Goal: Task Accomplishment & Management: Manage account settings

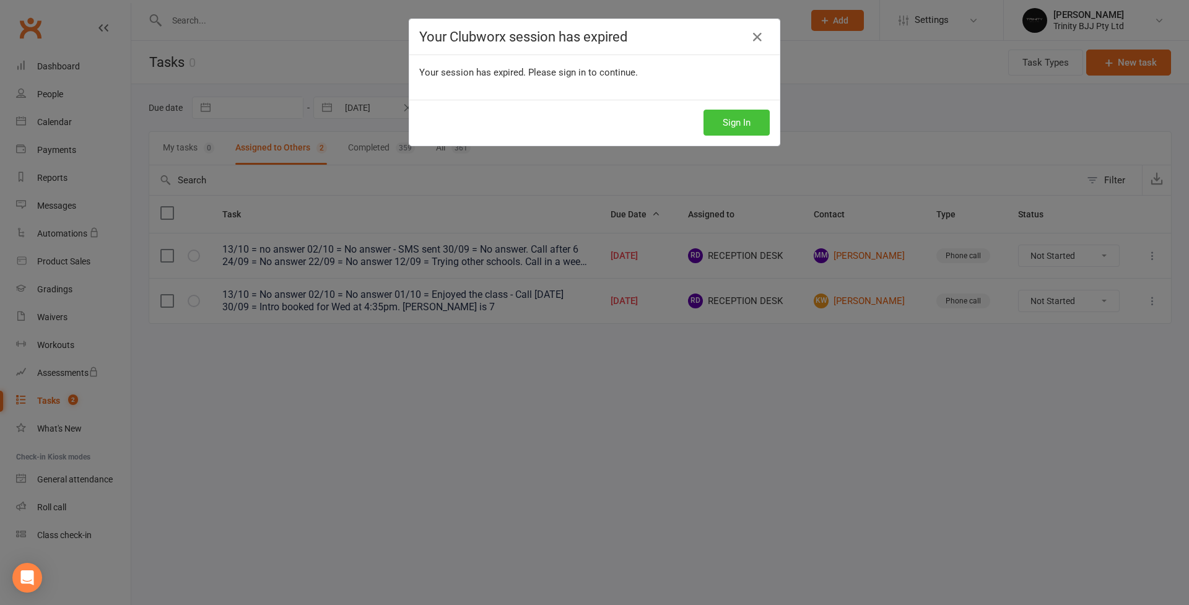
click at [736, 123] on button "Sign In" at bounding box center [737, 123] width 66 height 26
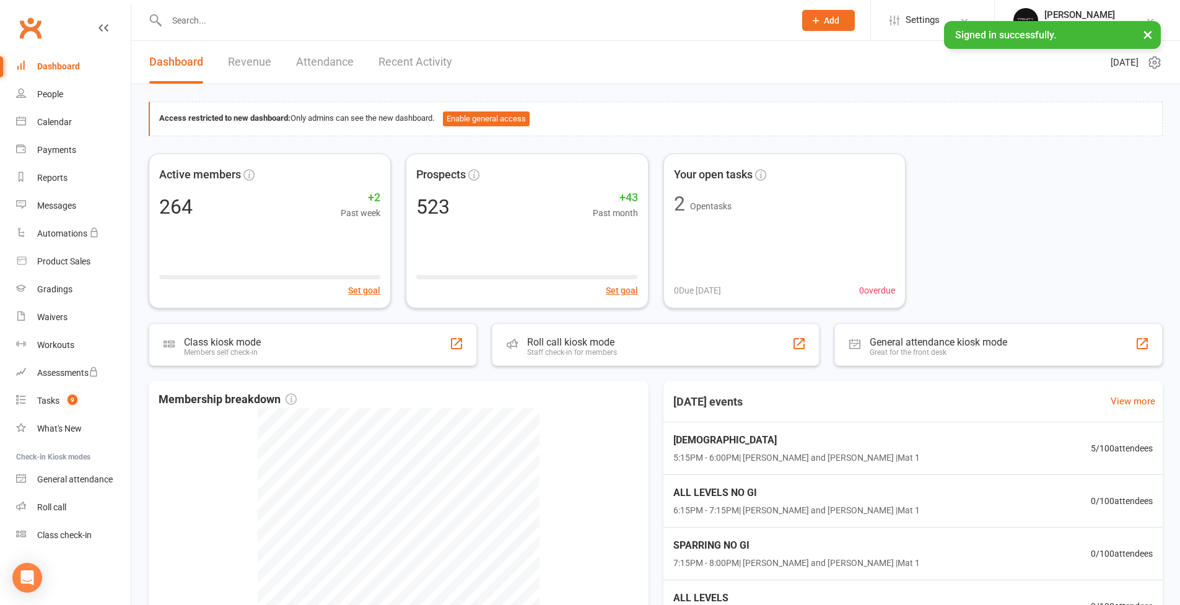
click at [35, 98] on link "People" at bounding box center [73, 95] width 115 height 28
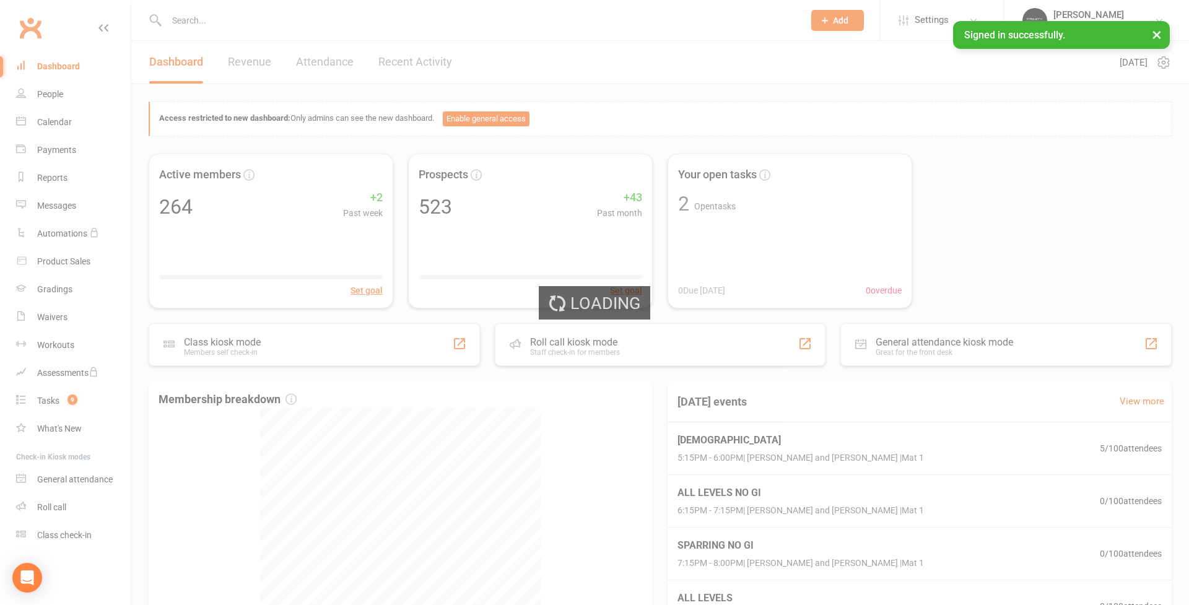
select select "100"
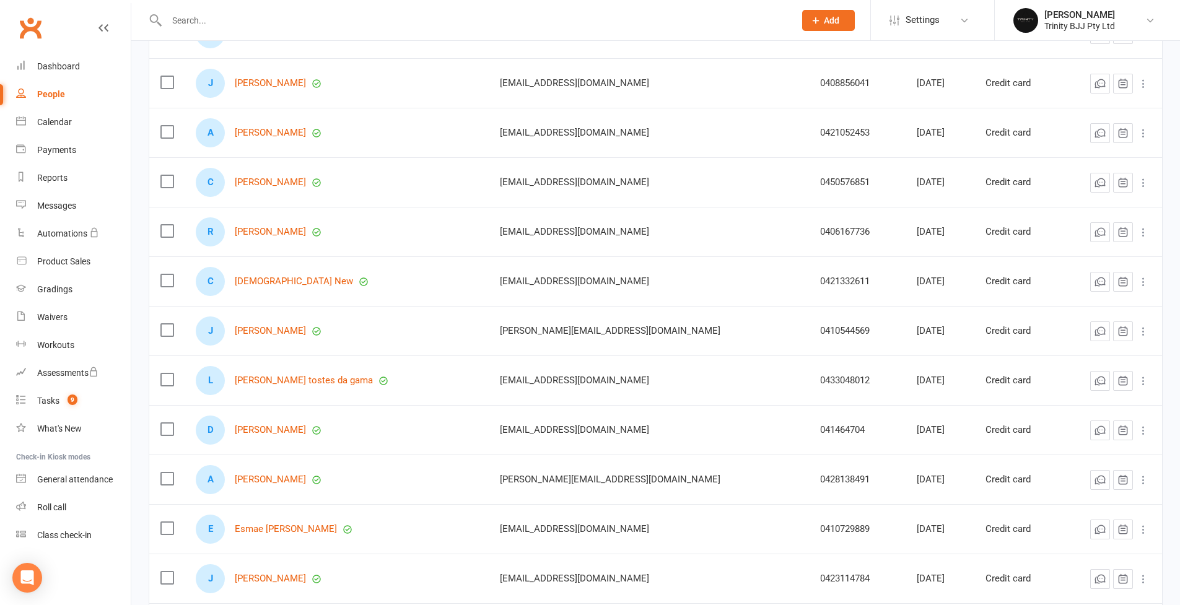
scroll to position [4687, 0]
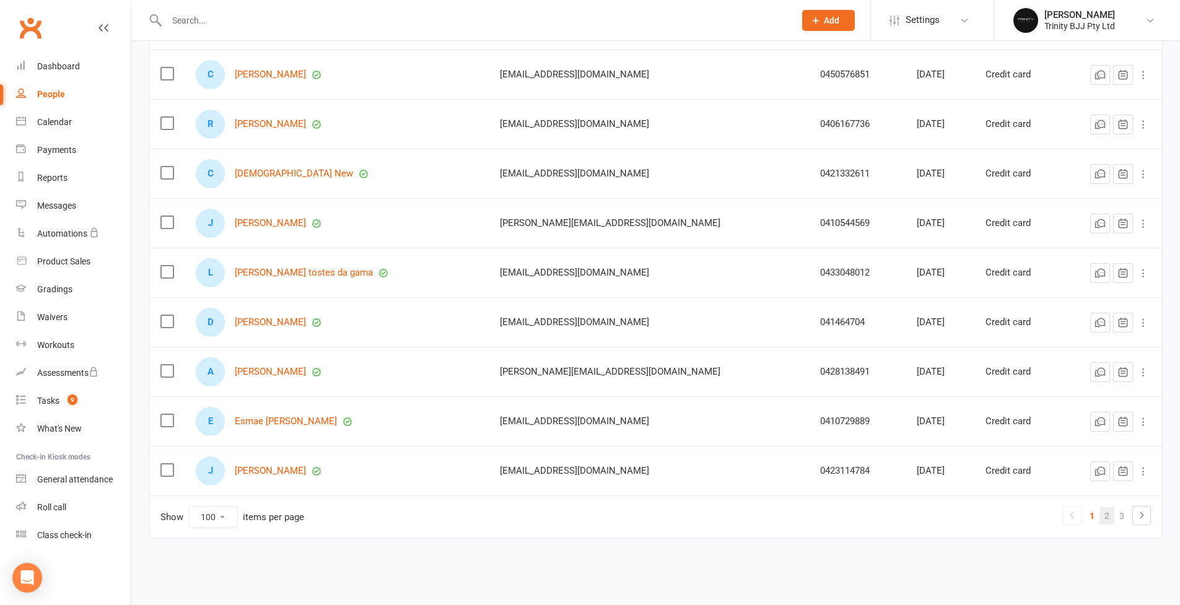
click at [1108, 507] on link "2" at bounding box center [1107, 515] width 15 height 17
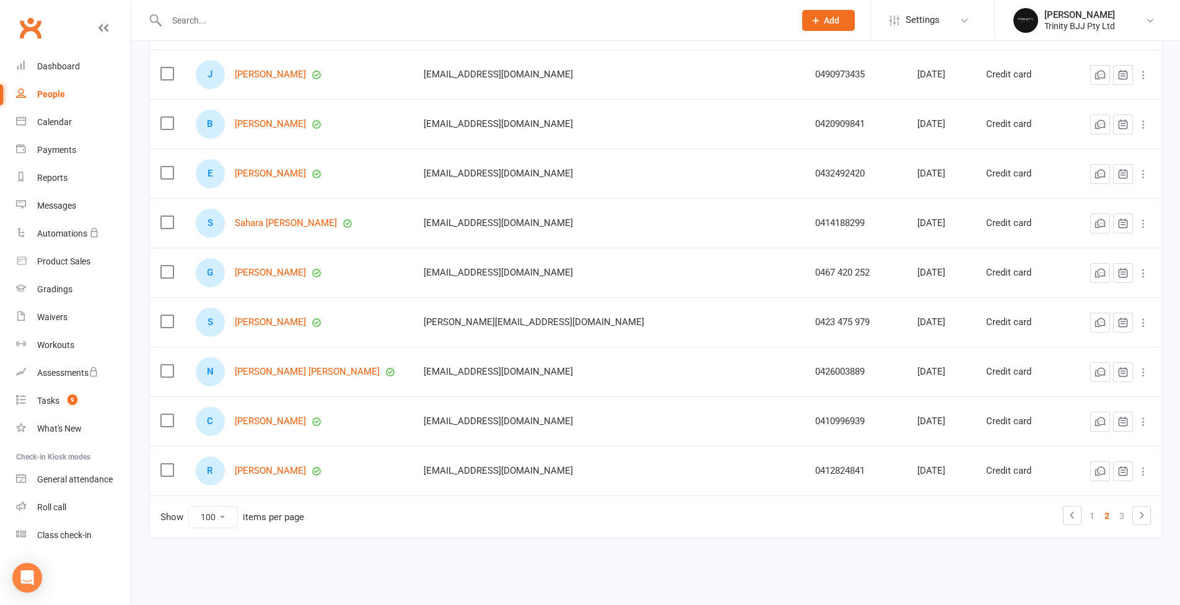
drag, startPoint x: 1126, startPoint y: 507, endPoint x: 1088, endPoint y: 482, distance: 45.0
click at [1126, 507] on link "3" at bounding box center [1121, 515] width 15 height 17
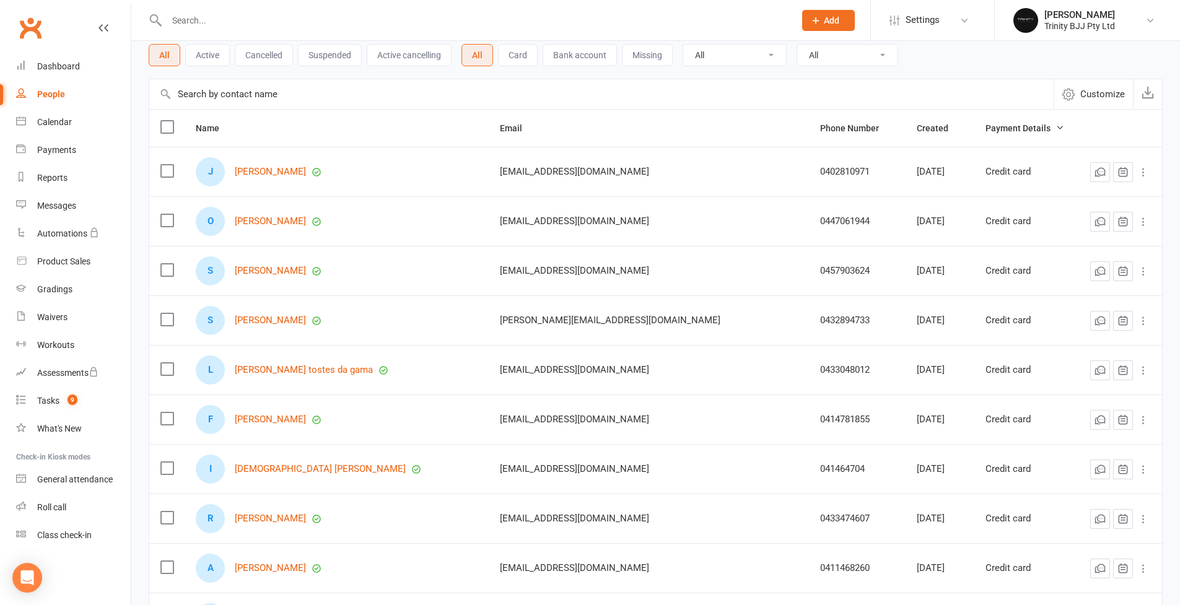
scroll to position [0, 0]
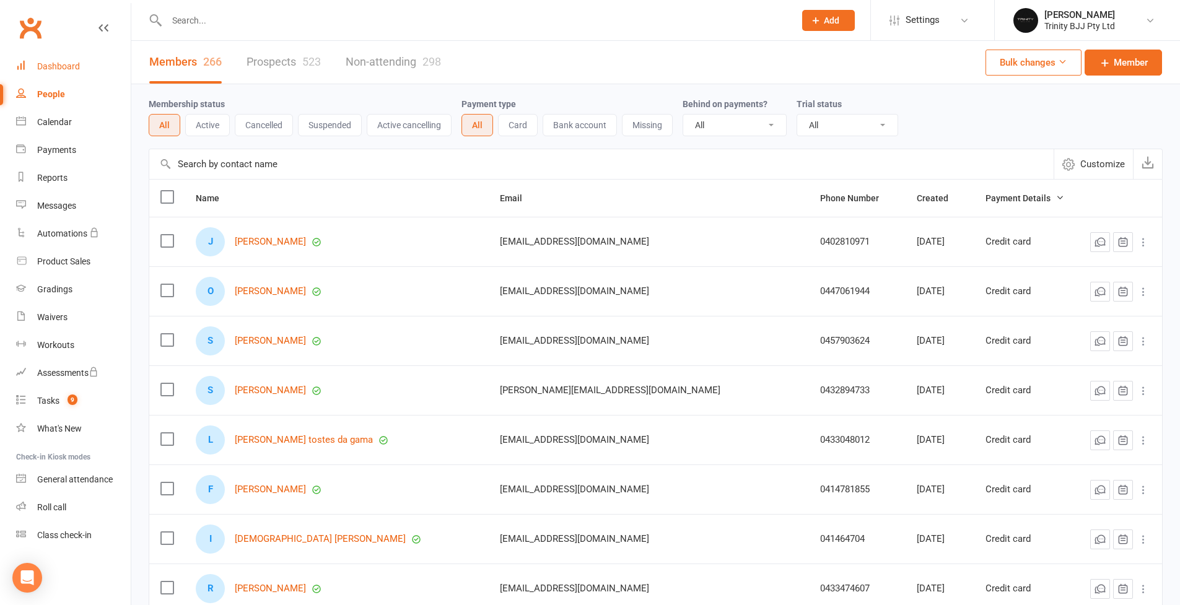
click at [70, 69] on div "Dashboard" at bounding box center [58, 66] width 43 height 10
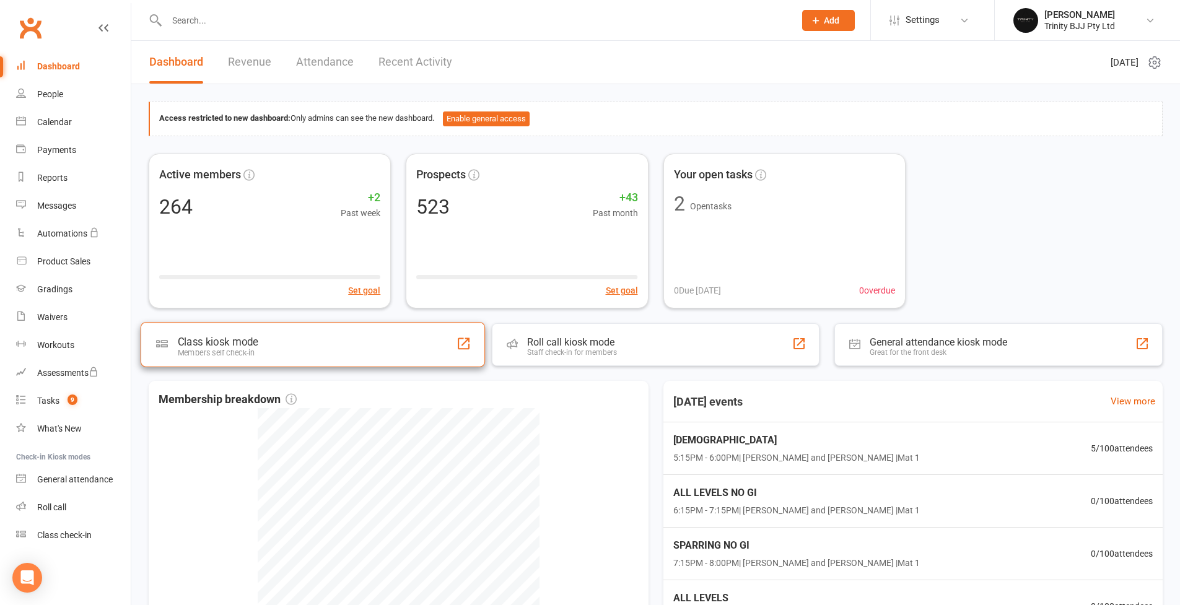
click at [278, 352] on div "Class kiosk mode Members self check-in" at bounding box center [313, 344] width 344 height 45
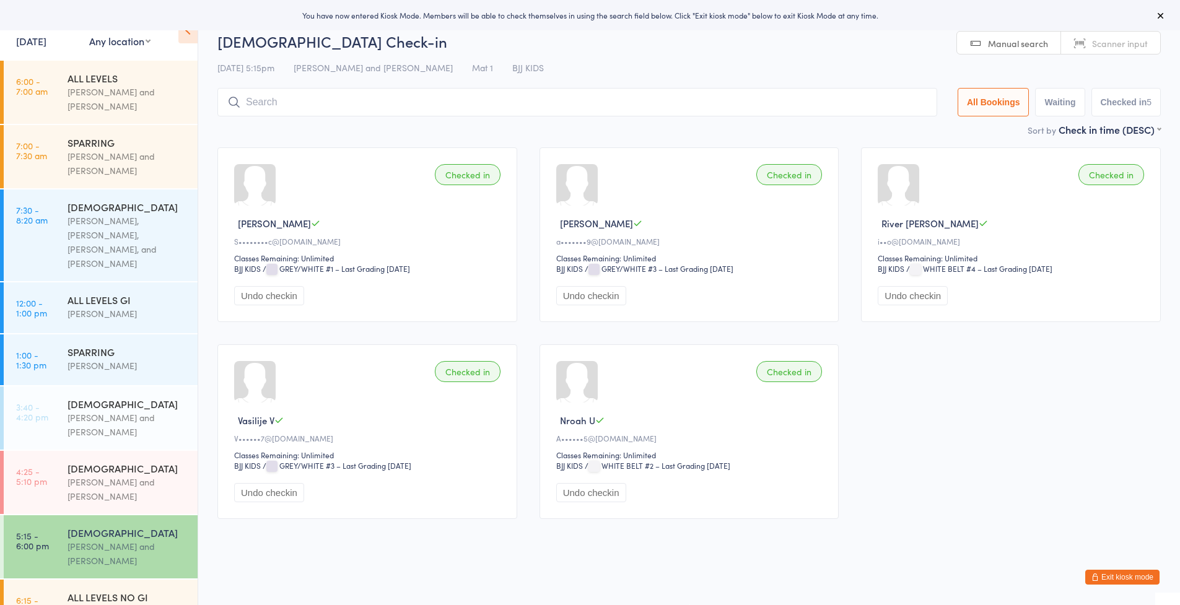
scroll to position [9, 0]
click at [338, 97] on input "search" at bounding box center [577, 102] width 720 height 28
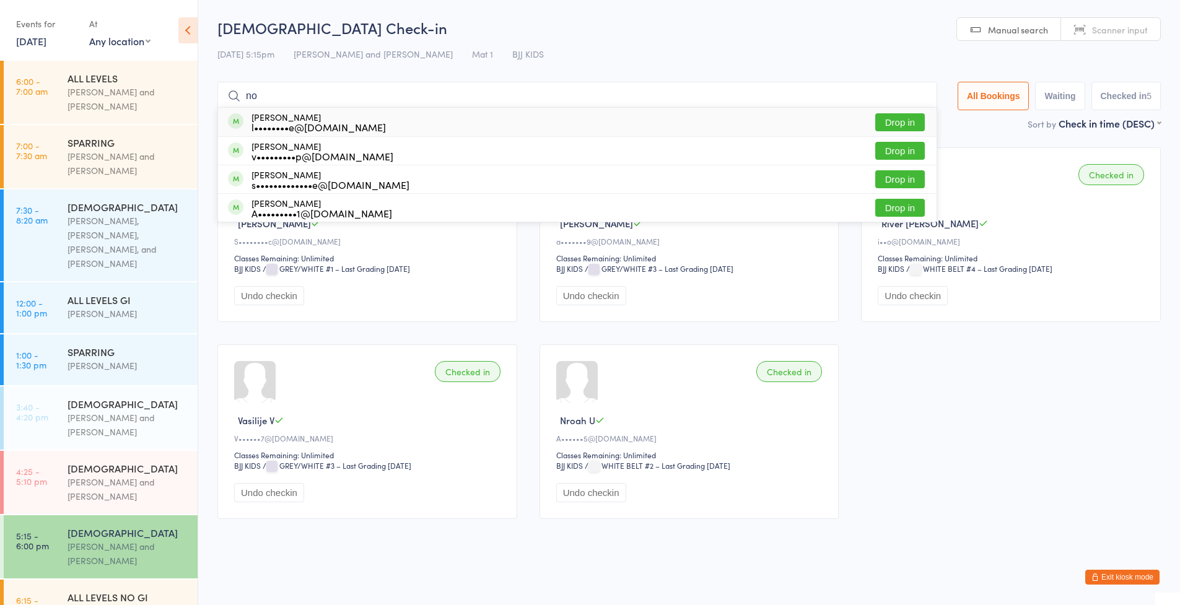
type input "n"
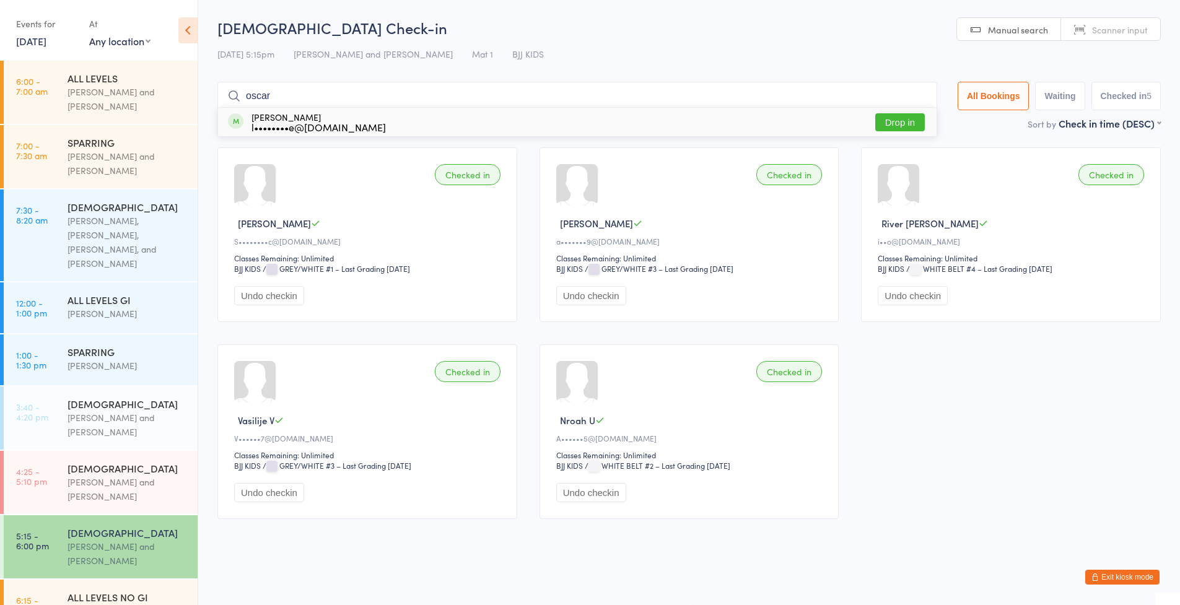
type input "Oscar"
drag, startPoint x: 332, startPoint y: 123, endPoint x: 405, endPoint y: 112, distance: 73.4
click at [411, 112] on div "Oscar Sandy l••••••••e@yahoo.com Drop in" at bounding box center [577, 122] width 719 height 28
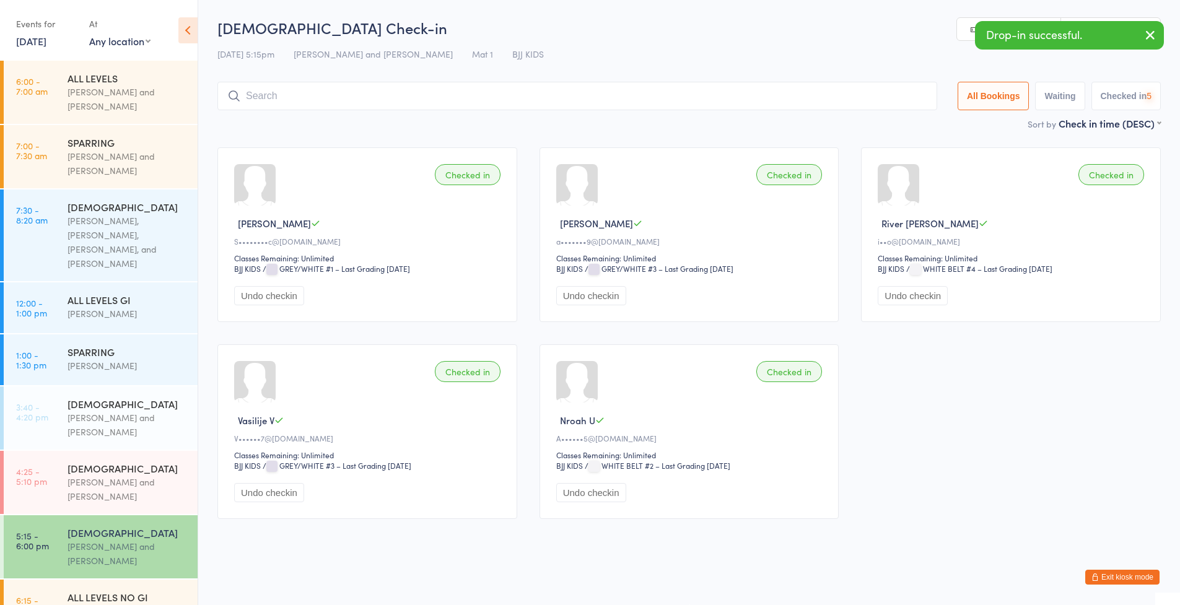
click at [326, 84] on input "search" at bounding box center [577, 96] width 720 height 28
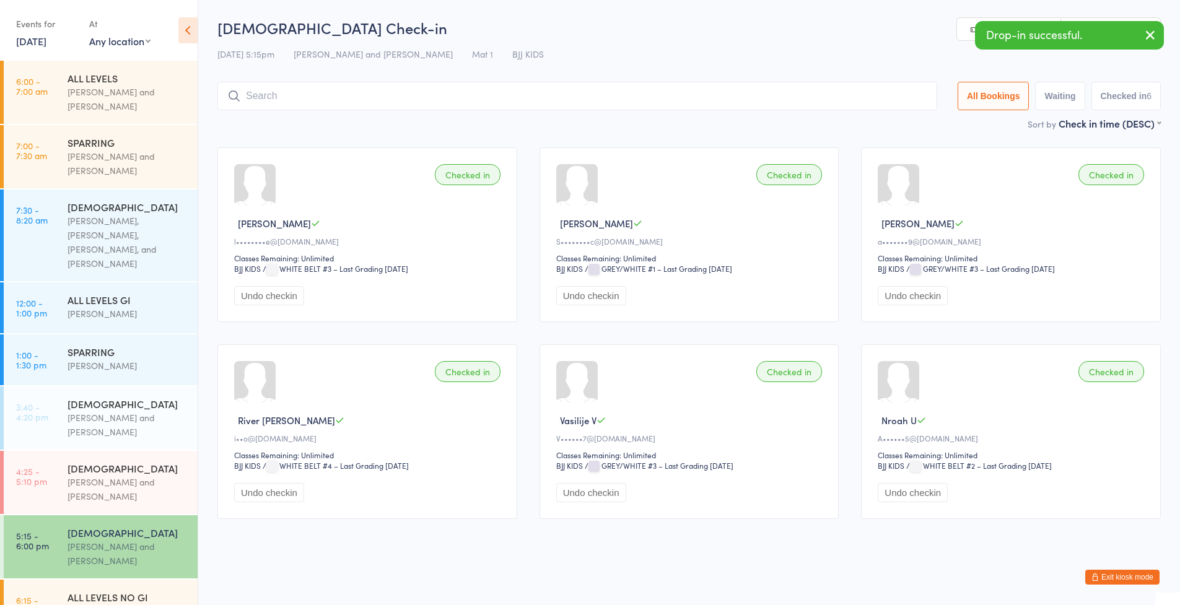
type input "m"
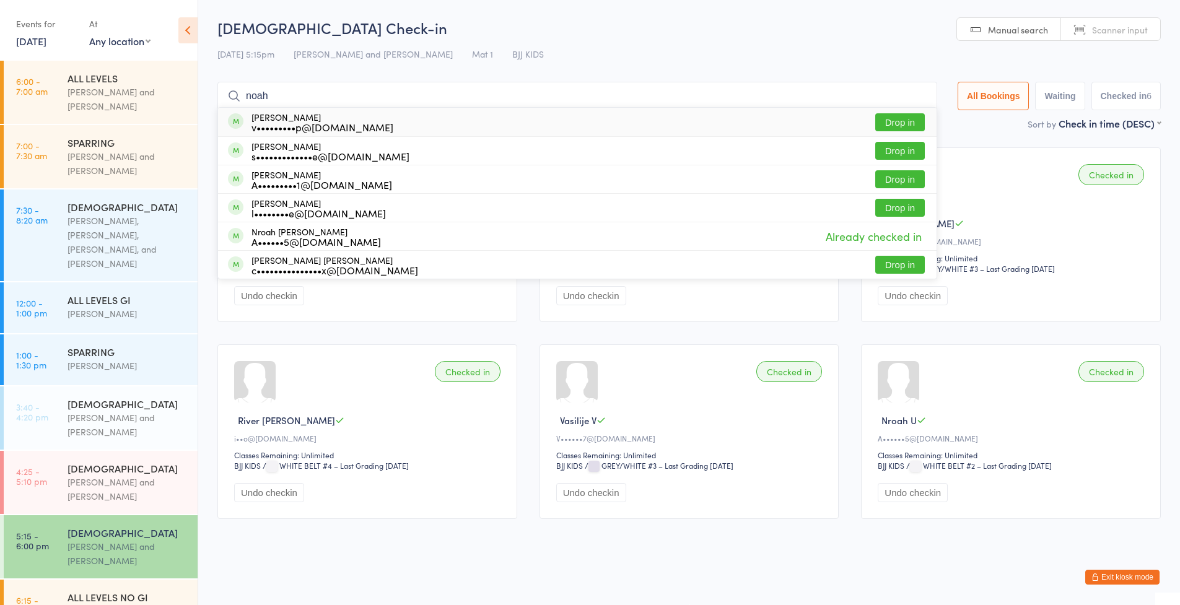
type input "Noah"
drag, startPoint x: 325, startPoint y: 84, endPoint x: 327, endPoint y: 202, distance: 117.7
click at [327, 208] on div "l••••••••e@yahoo.com" at bounding box center [319, 213] width 134 height 10
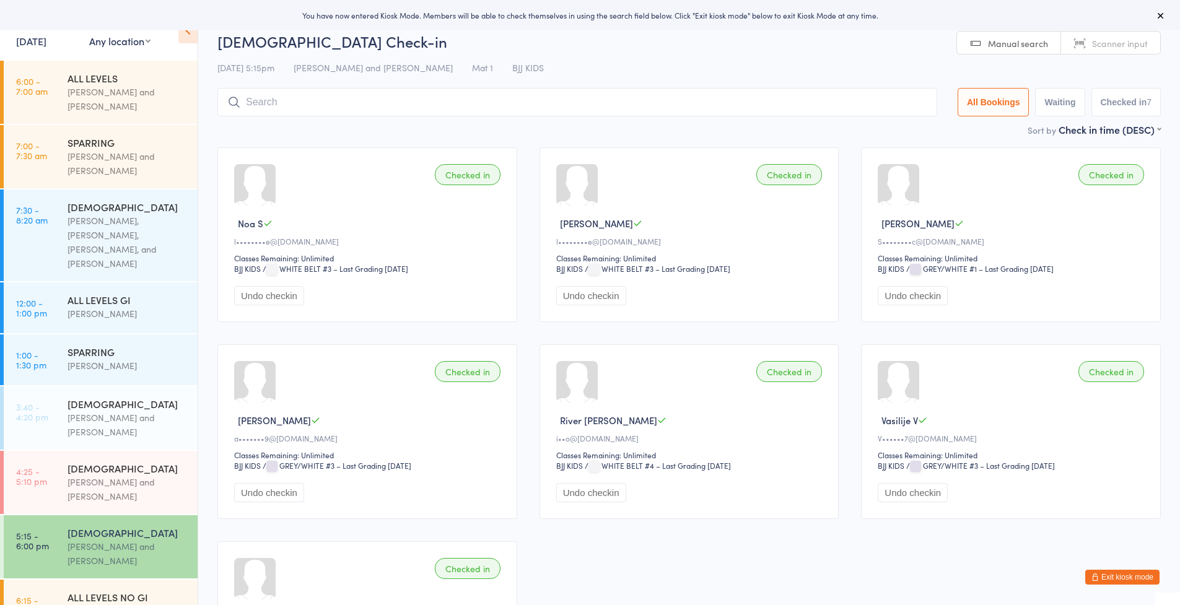
click at [395, 103] on input "search" at bounding box center [577, 102] width 720 height 28
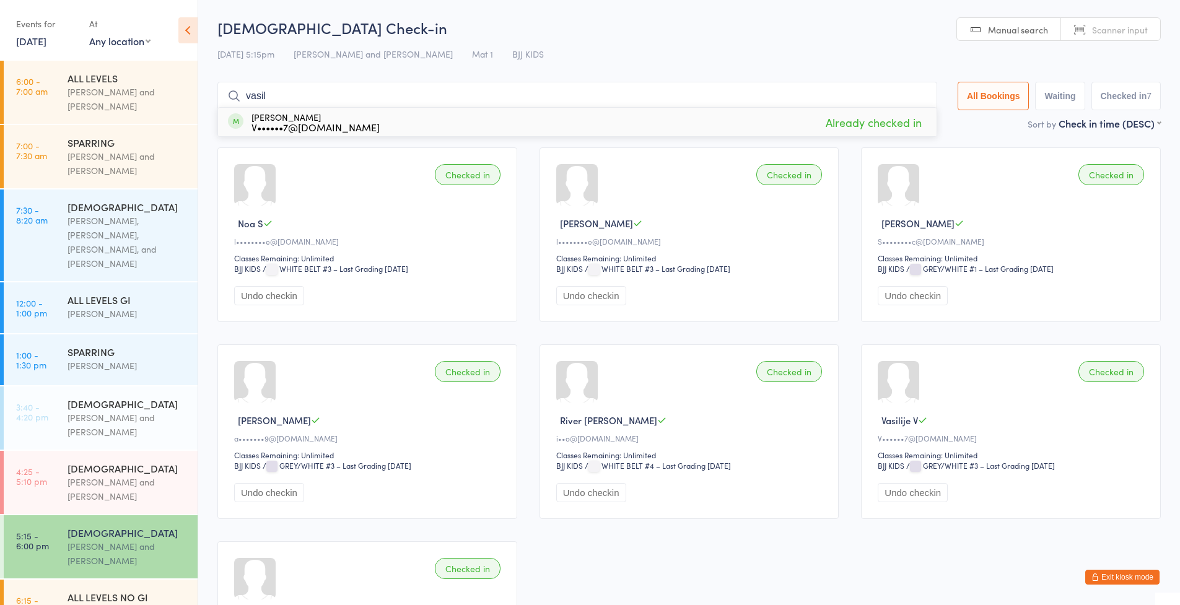
type input "basil"
drag, startPoint x: 408, startPoint y: 107, endPoint x: 368, endPoint y: 119, distance: 42.0
click at [368, 119] on div "Vasilije Vucinic V••••••7@gmail.com Already checked in" at bounding box center [577, 122] width 719 height 28
click at [269, 103] on input "search" at bounding box center [577, 96] width 720 height 28
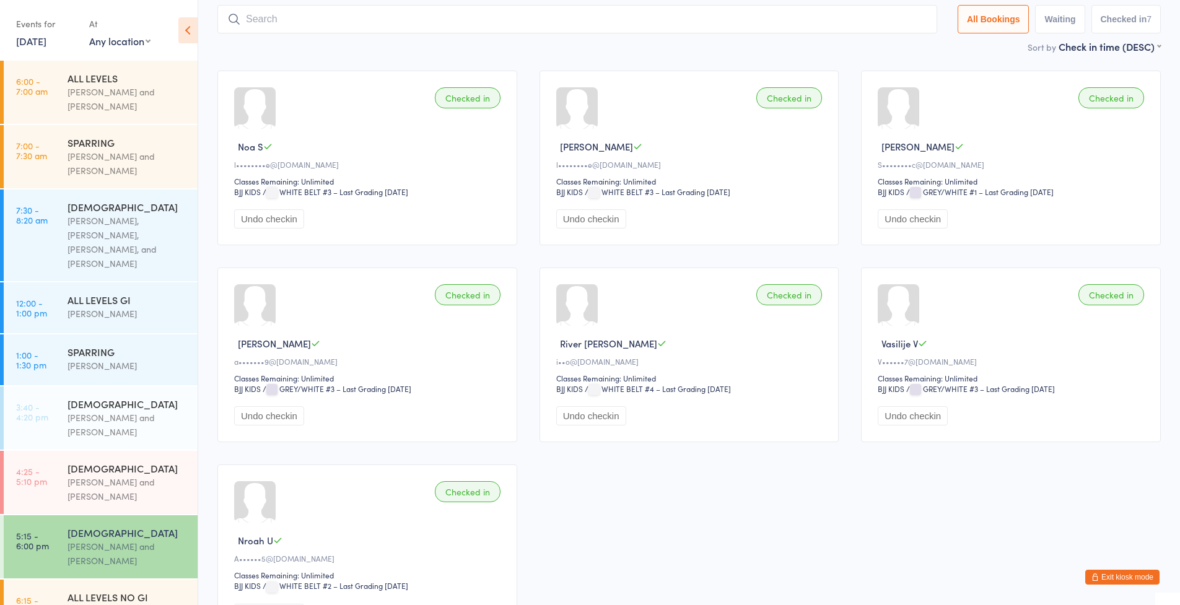
scroll to position [6, 0]
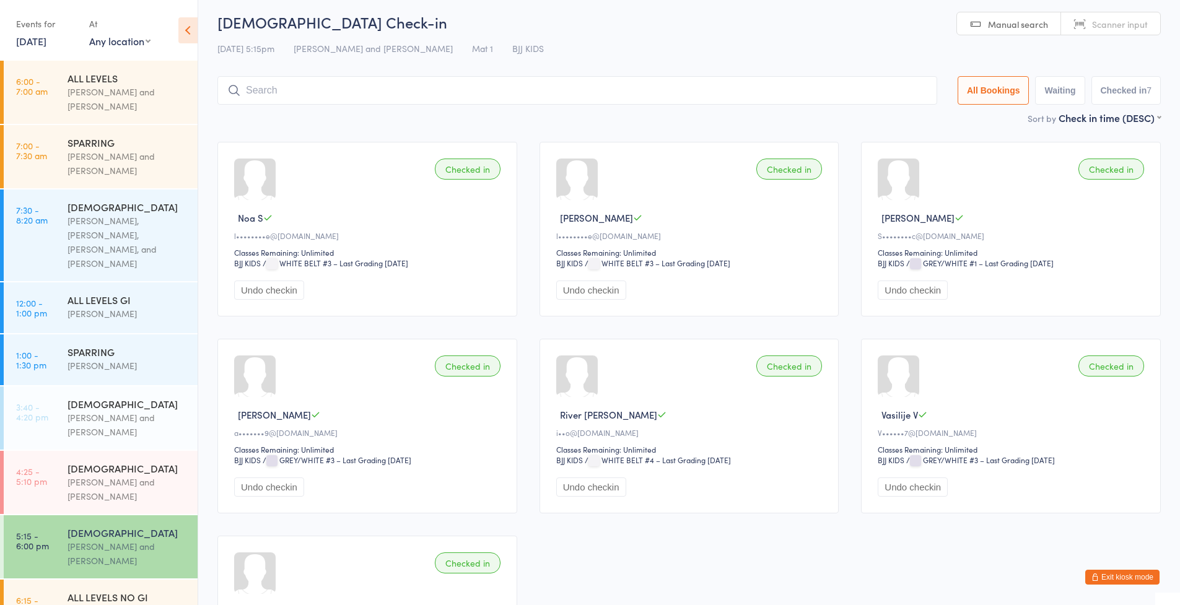
click at [284, 94] on input "search" at bounding box center [577, 90] width 720 height 28
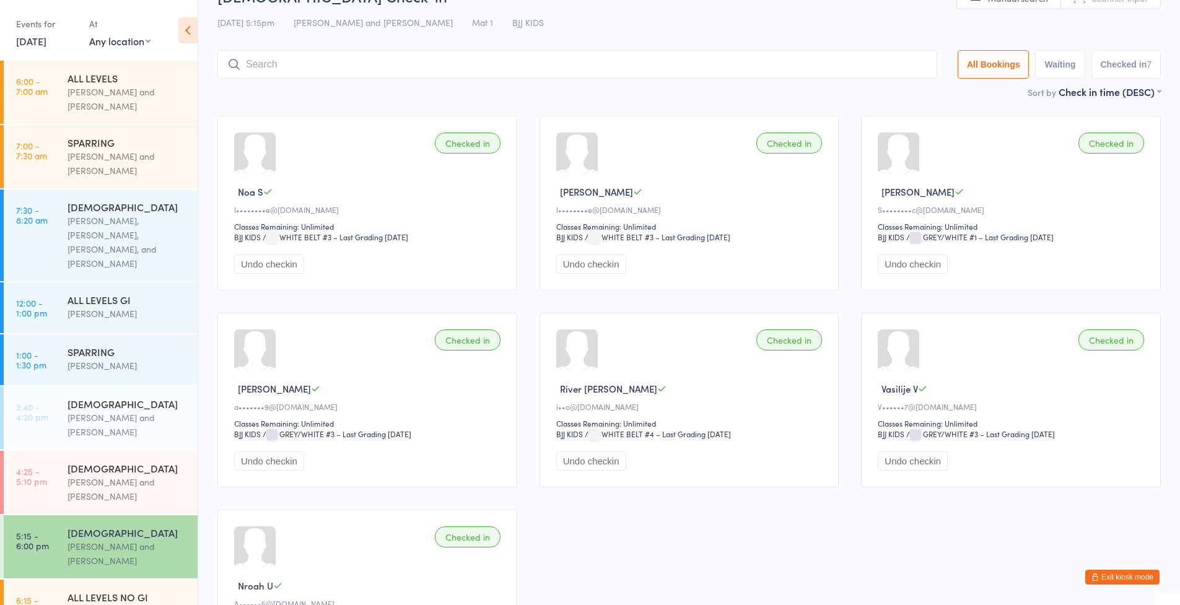
scroll to position [82, 0]
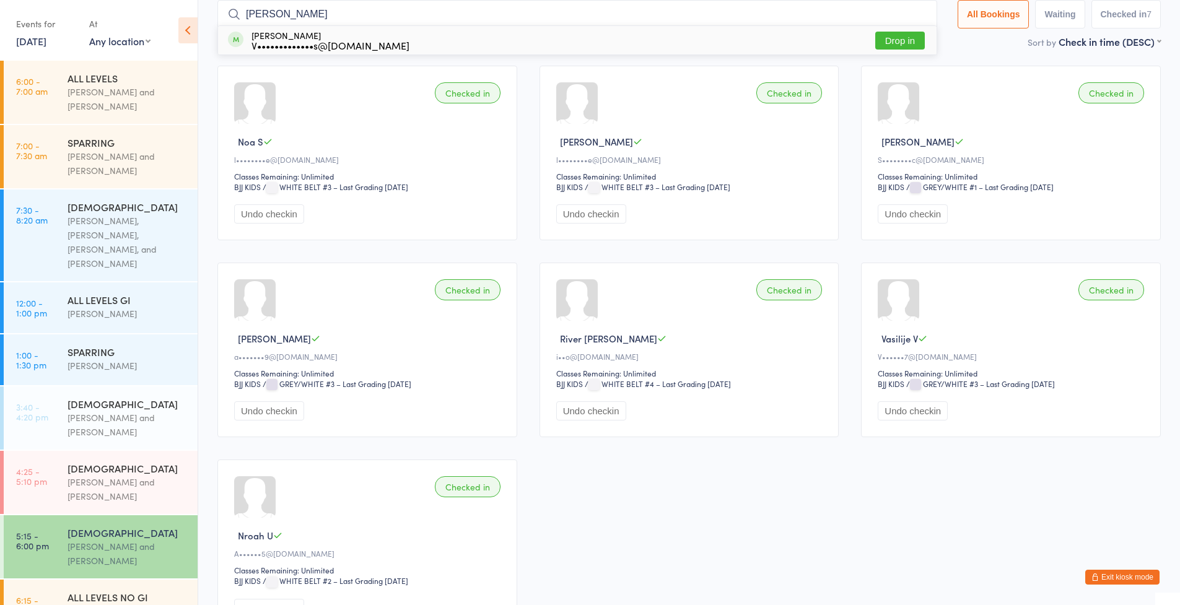
type input "Monica"
drag, startPoint x: 284, startPoint y: 94, endPoint x: 306, endPoint y: 42, distance: 55.8
click at [306, 42] on div "V•••••••••••••s@hotmail.com" at bounding box center [331, 45] width 158 height 10
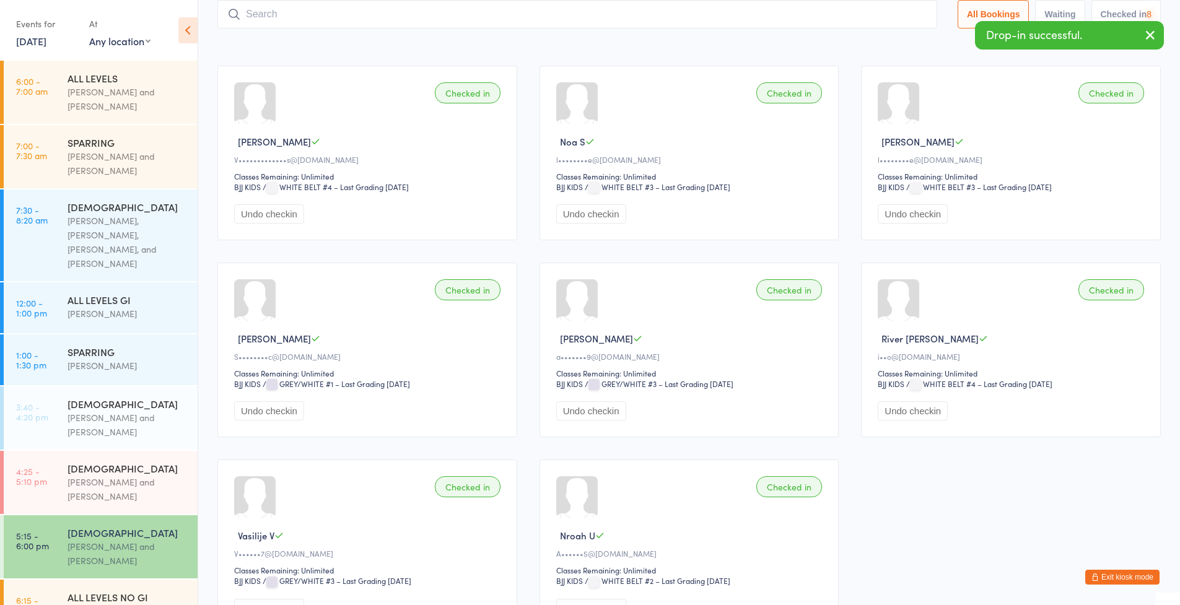
click at [294, 18] on input "search" at bounding box center [577, 14] width 720 height 28
type input "so"
click at [346, 41] on div "M•••••••••••••••s@gmail.com" at bounding box center [337, 45] width 170 height 10
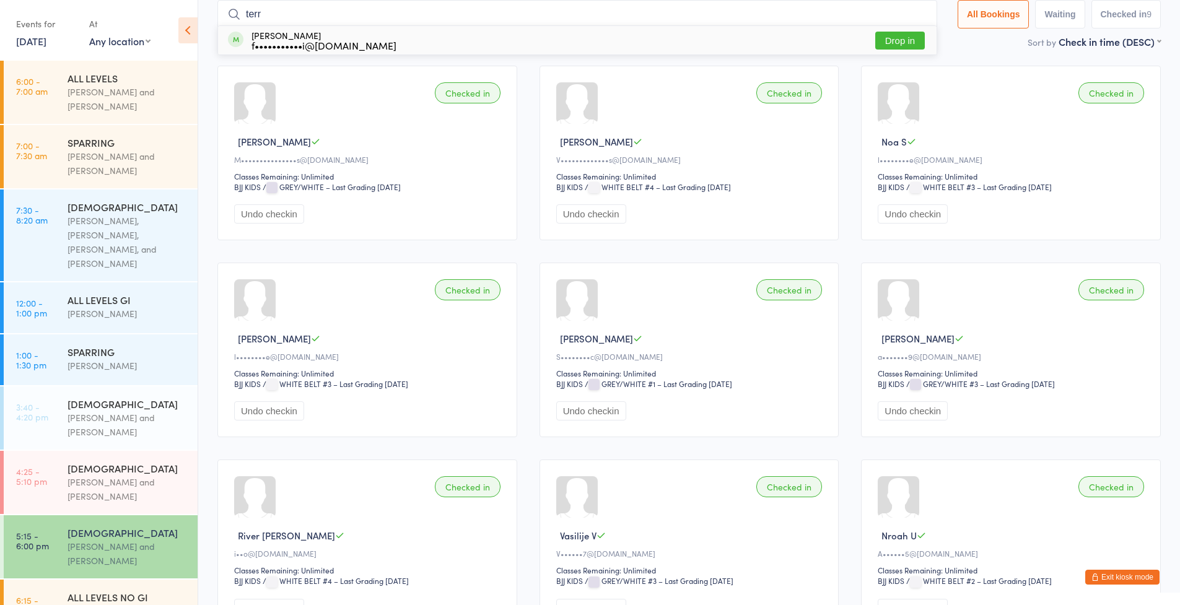
type input "terr"
click at [325, 40] on div "f•••••••••••i@gmail.com" at bounding box center [324, 45] width 145 height 10
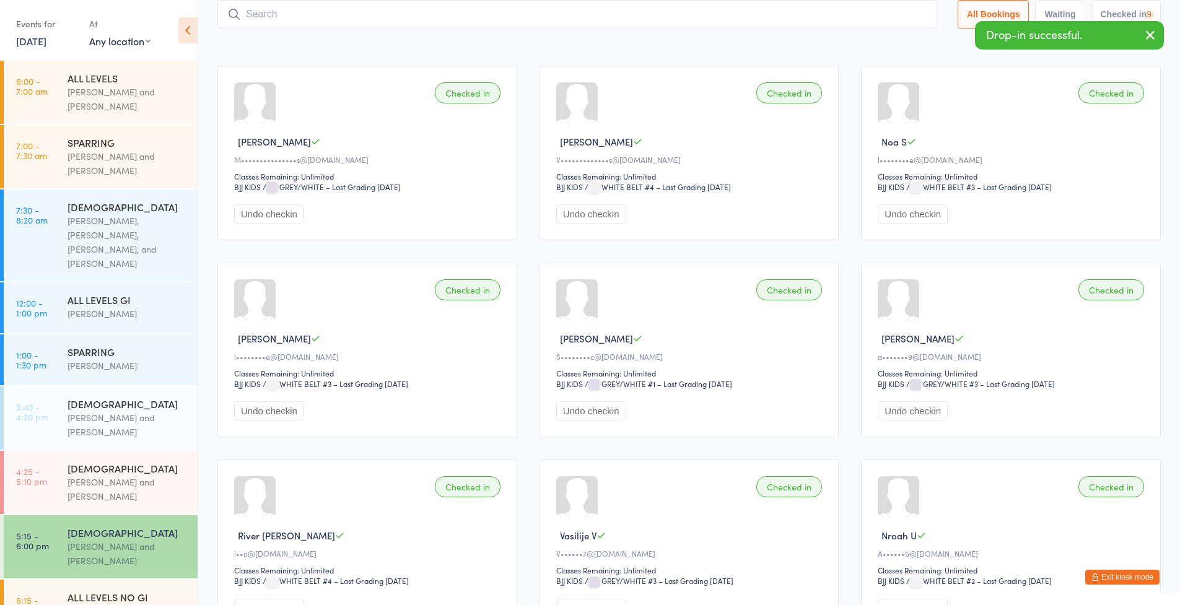
click at [317, 18] on input "search" at bounding box center [577, 14] width 720 height 28
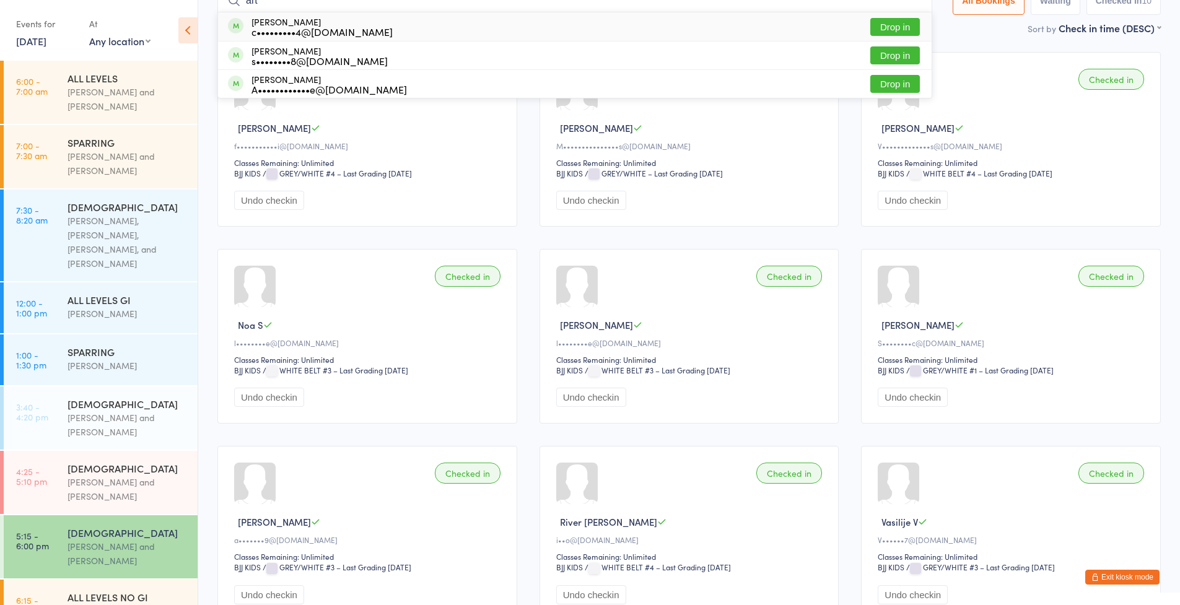
type input "art"
click at [294, 24] on div "Arthur Costa c•••••••••4@gmail.com" at bounding box center [322, 27] width 141 height 20
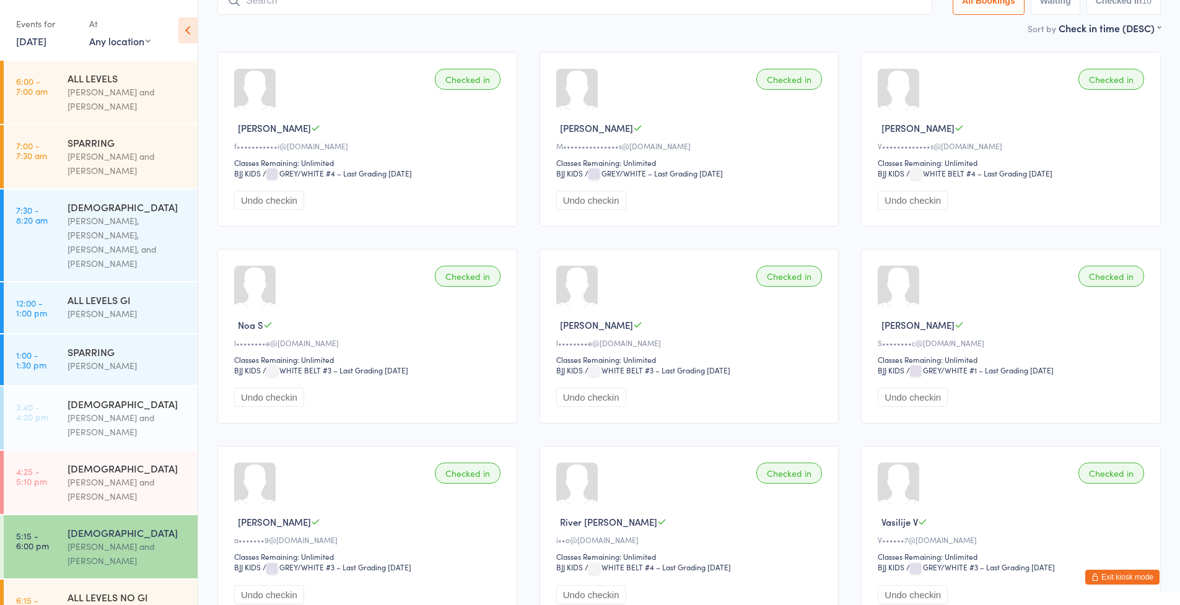
scroll to position [90, 0]
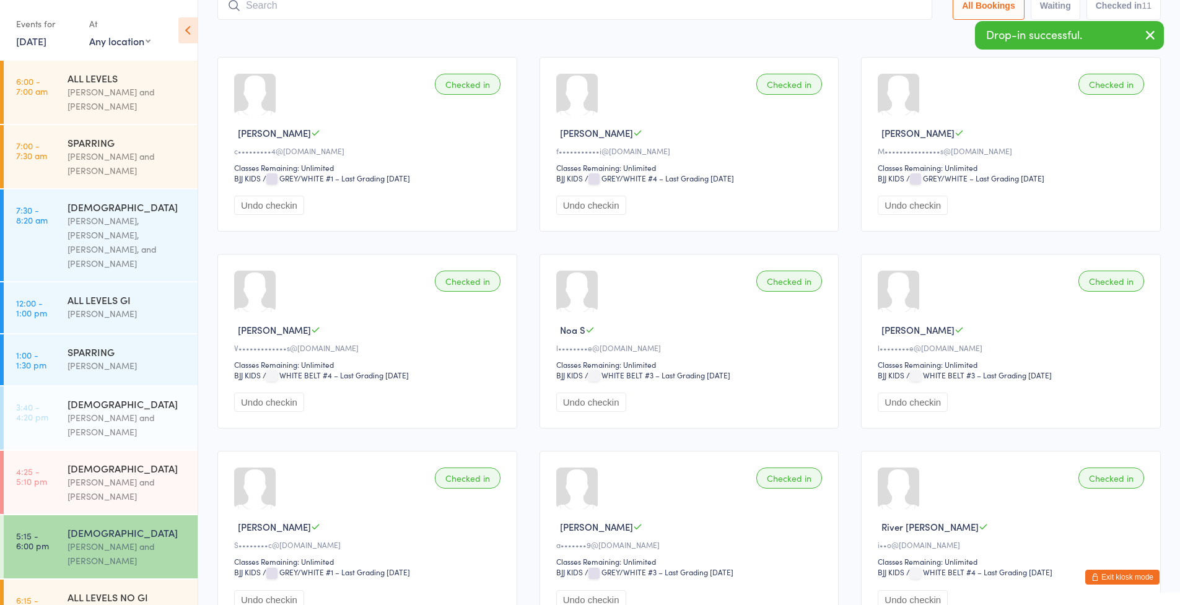
click at [1113, 583] on button "Exit kiosk mode" at bounding box center [1122, 577] width 74 height 15
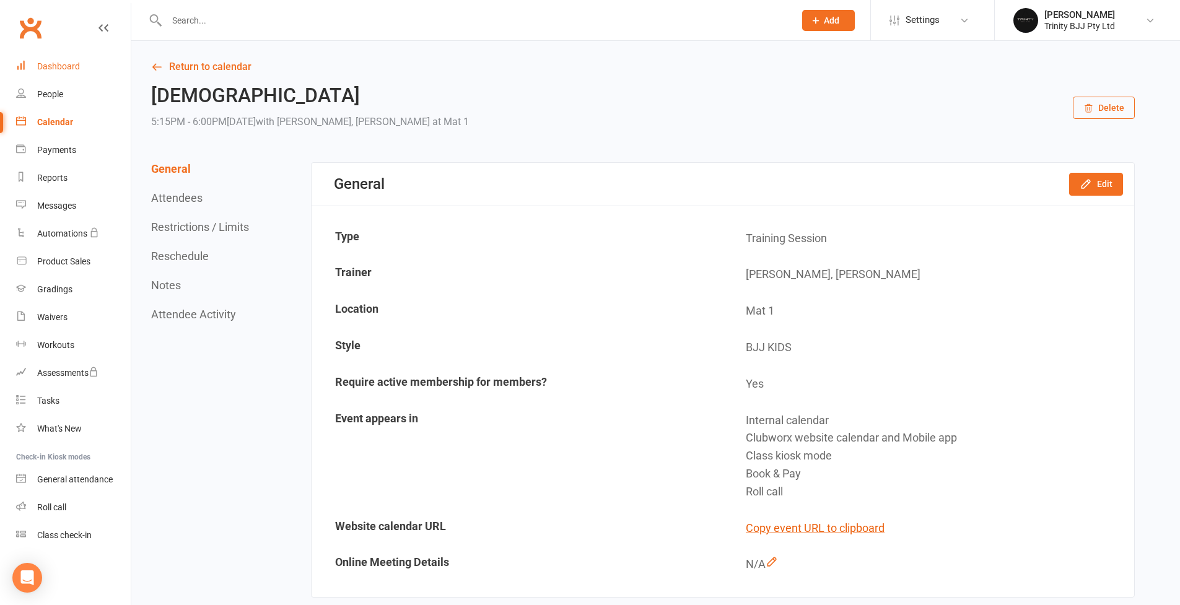
click at [67, 61] on div "Dashboard" at bounding box center [58, 66] width 43 height 10
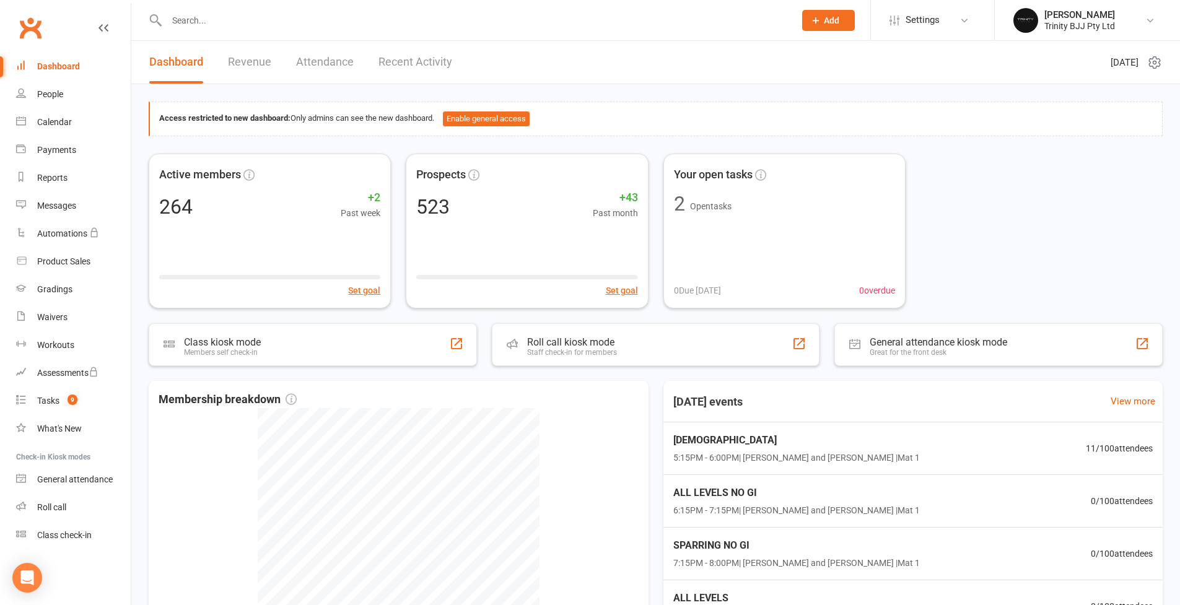
drag, startPoint x: 40, startPoint y: 293, endPoint x: 51, endPoint y: 294, distance: 11.2
click at [40, 293] on div "Gradings" at bounding box center [54, 289] width 35 height 10
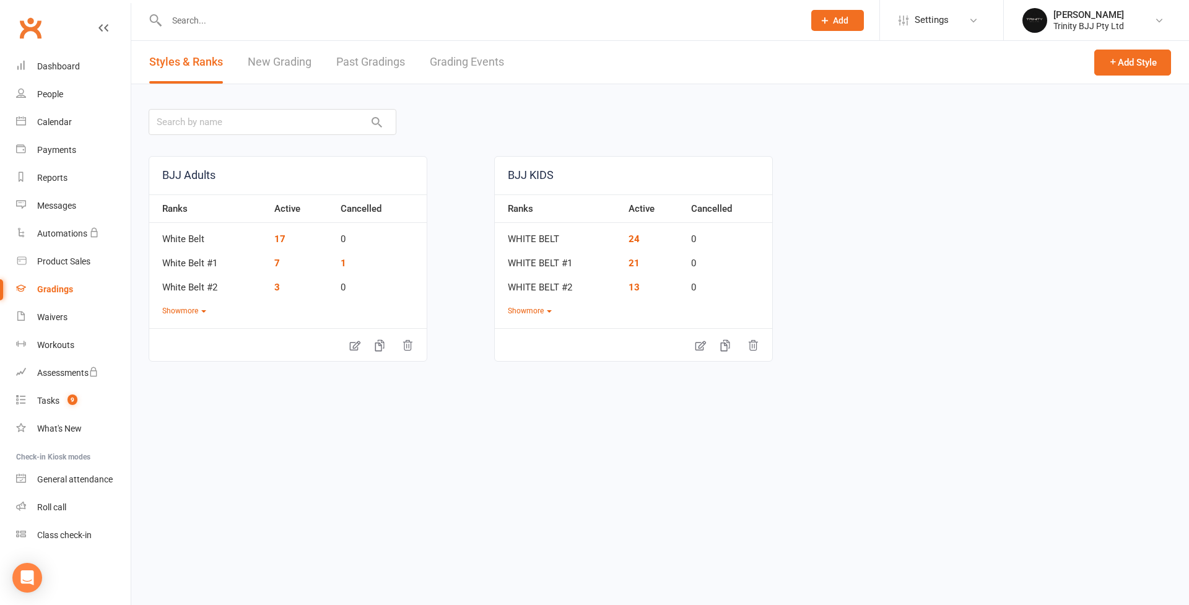
click at [273, 62] on link "New Grading" at bounding box center [280, 62] width 64 height 43
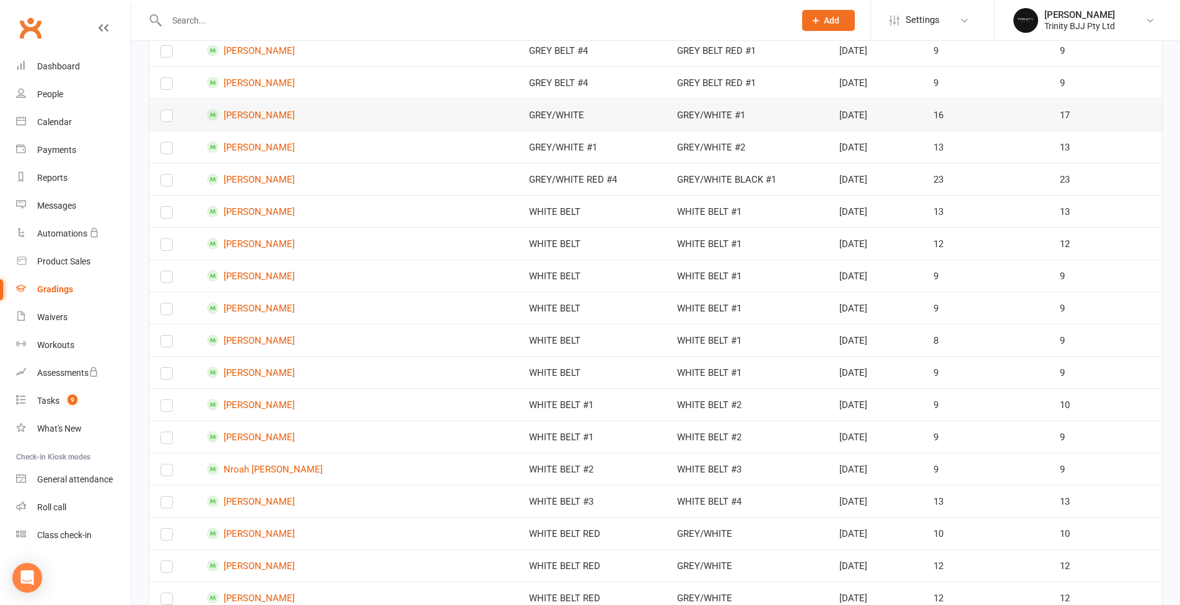
scroll to position [696, 0]
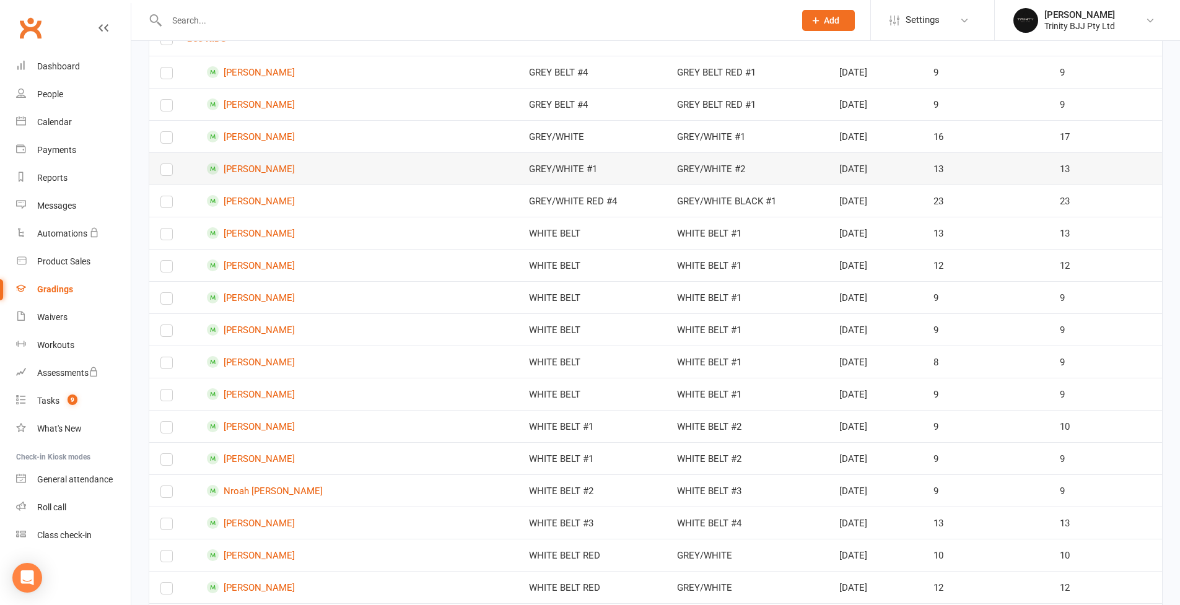
click at [165, 172] on label at bounding box center [166, 172] width 12 height 0
click at [165, 164] on input "checkbox" at bounding box center [166, 164] width 12 height 0
click at [167, 140] on label at bounding box center [166, 140] width 12 height 0
click at [167, 132] on input "checkbox" at bounding box center [166, 132] width 12 height 0
click at [166, 430] on label at bounding box center [166, 430] width 12 height 0
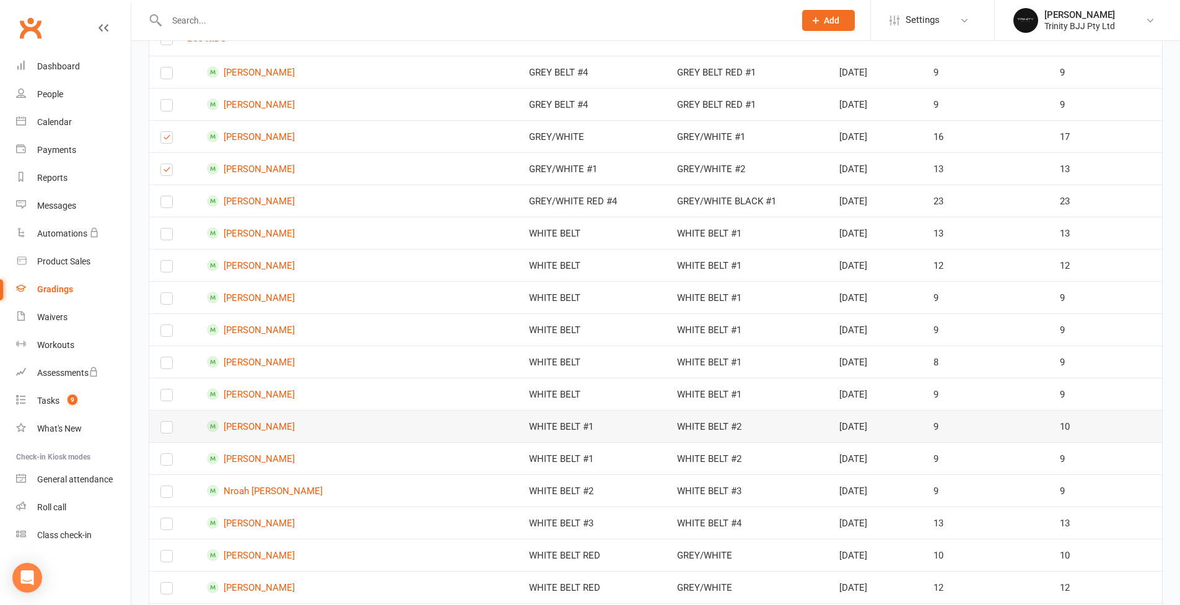
click at [166, 422] on input "checkbox" at bounding box center [166, 422] width 12 height 0
click at [168, 494] on label at bounding box center [166, 494] width 12 height 0
click at [168, 486] on input "checkbox" at bounding box center [166, 486] width 12 height 0
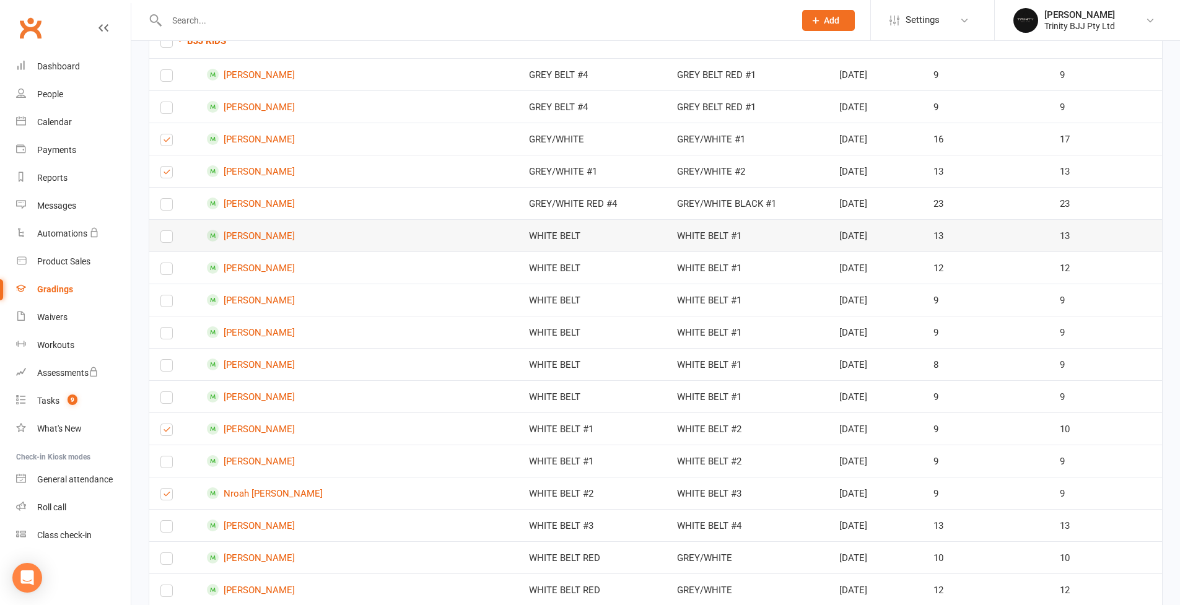
scroll to position [691, 0]
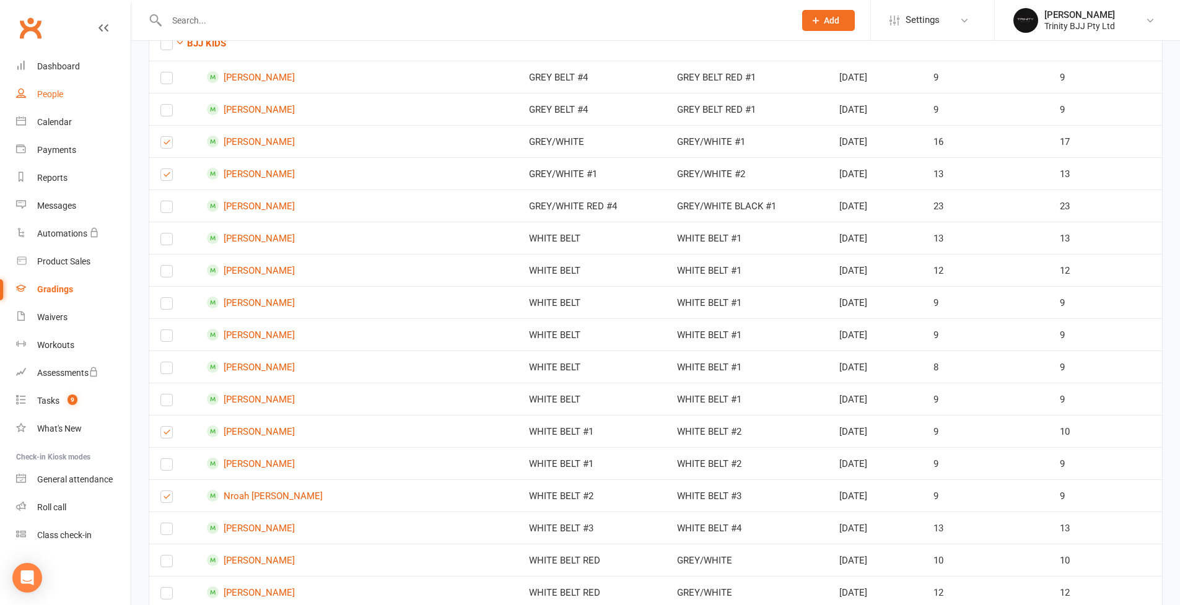
click at [58, 98] on div "People" at bounding box center [50, 94] width 26 height 10
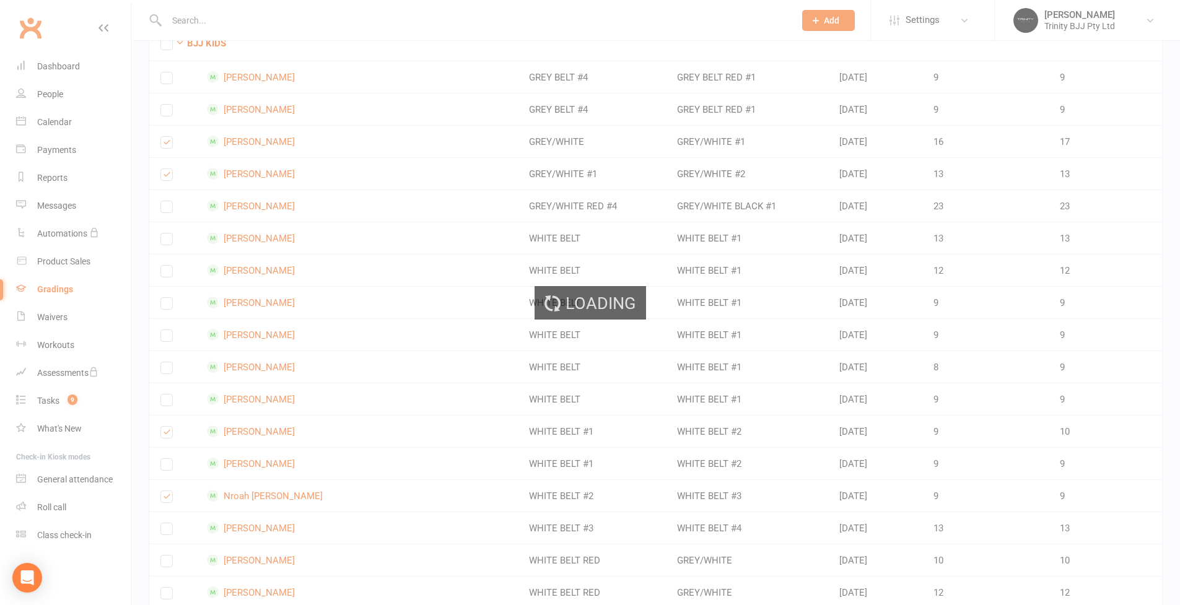
select select "100"
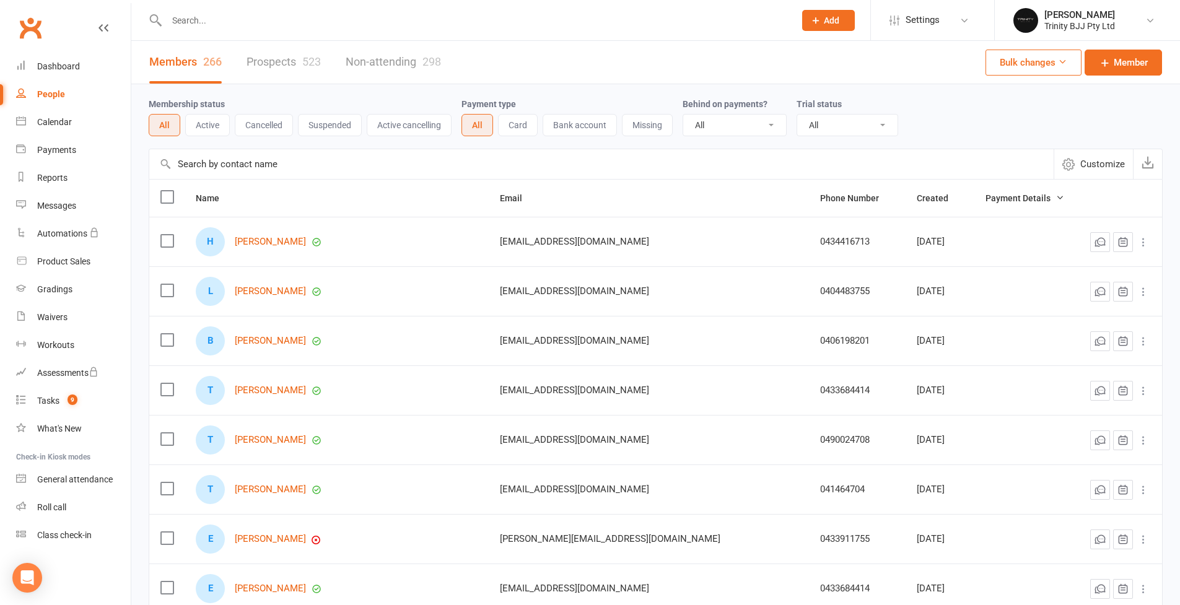
click at [279, 165] on input "text" at bounding box center [601, 164] width 904 height 30
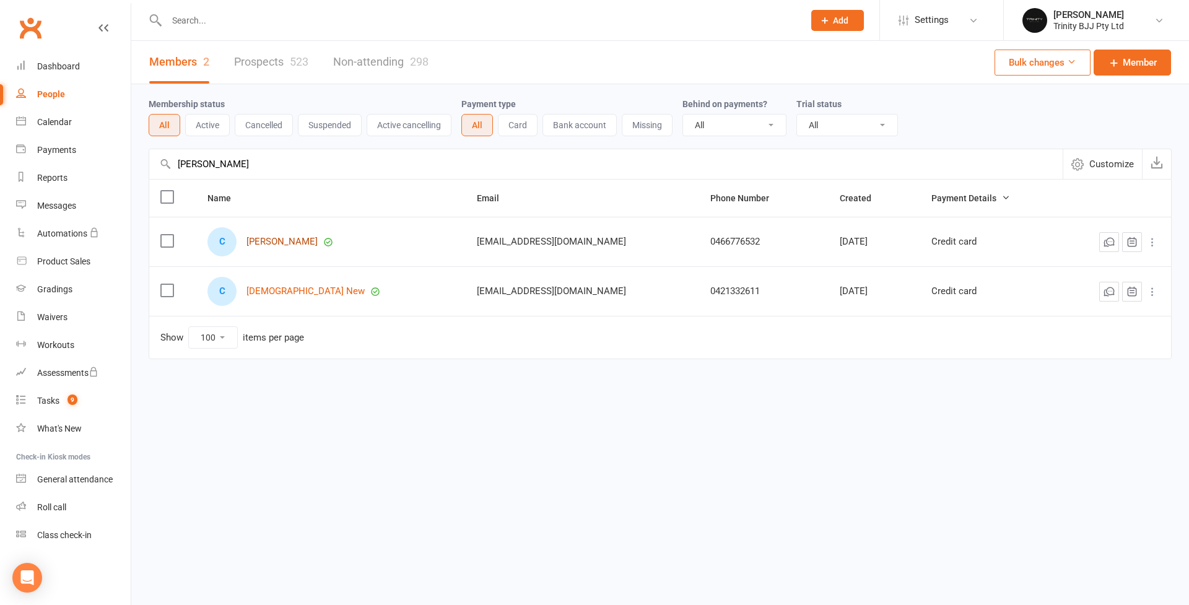
type input "Christopher"
click at [271, 242] on link "[PERSON_NAME]" at bounding box center [282, 242] width 71 height 11
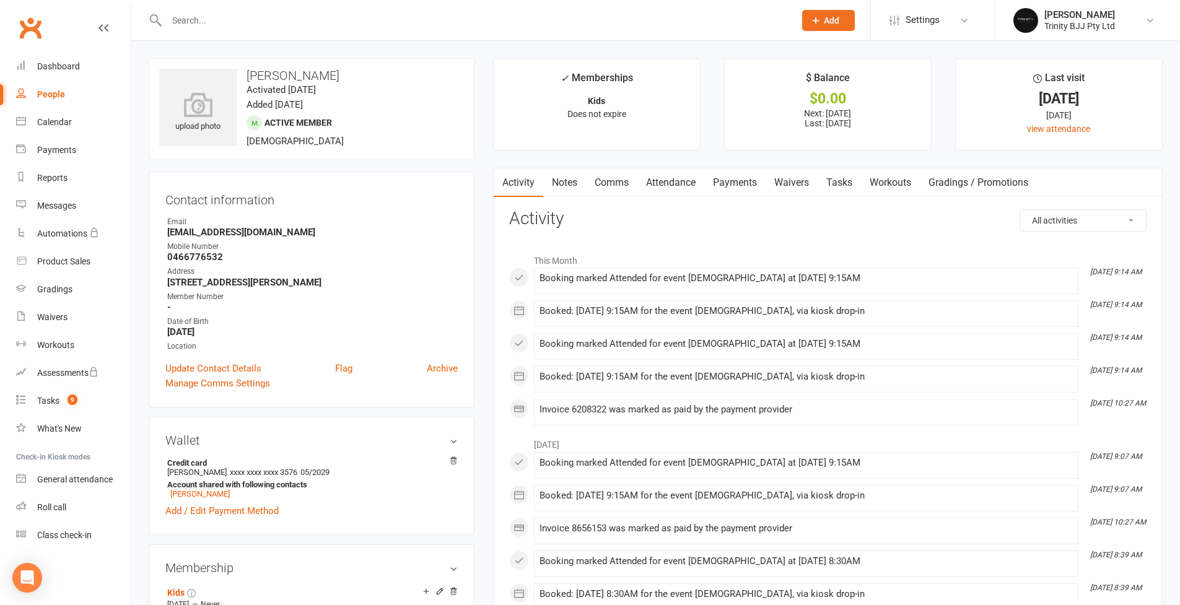
click at [679, 187] on link "Attendance" at bounding box center [670, 182] width 67 height 28
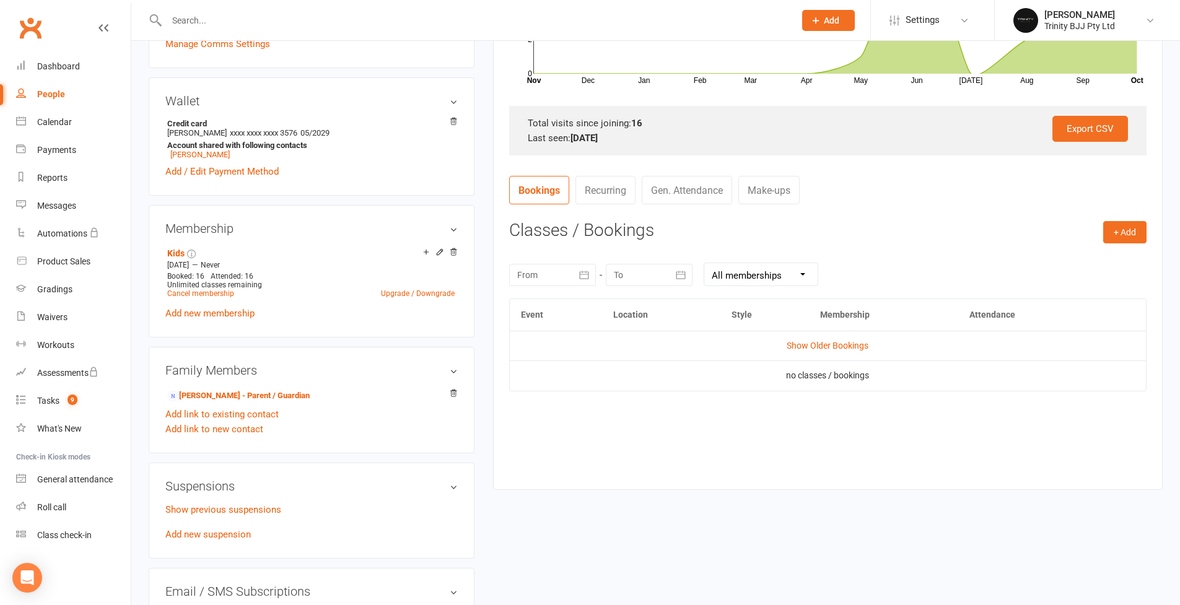
scroll to position [95, 0]
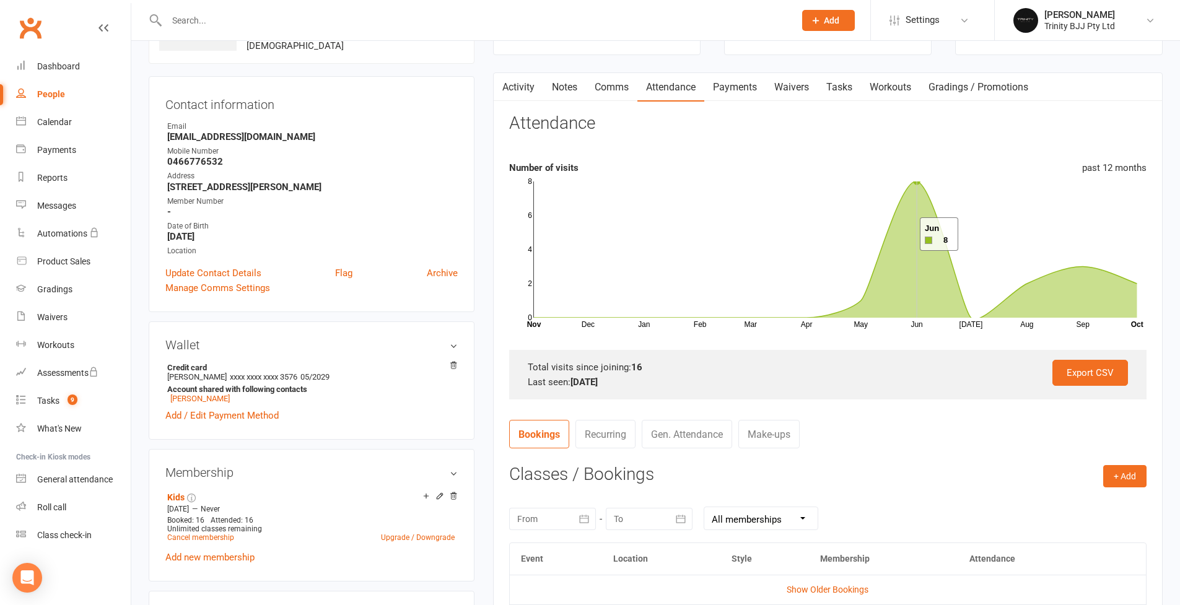
click at [904, 234] on icon at bounding box center [835, 251] width 603 height 138
click at [916, 183] on icon at bounding box center [835, 251] width 603 height 138
click at [1134, 283] on icon at bounding box center [835, 251] width 603 height 138
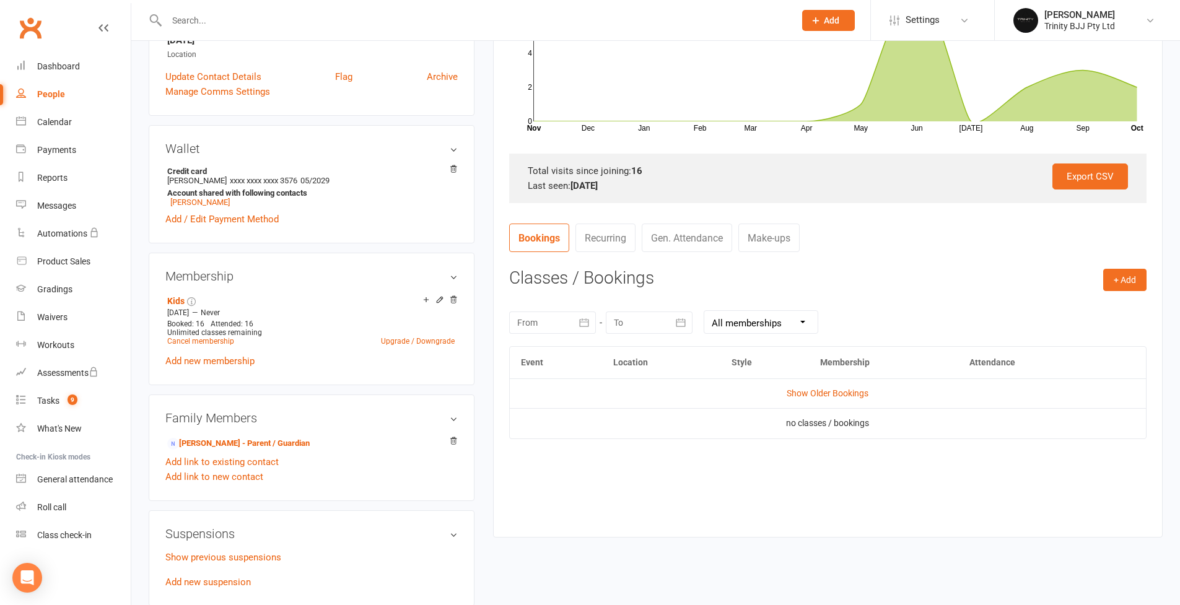
scroll to position [336, 0]
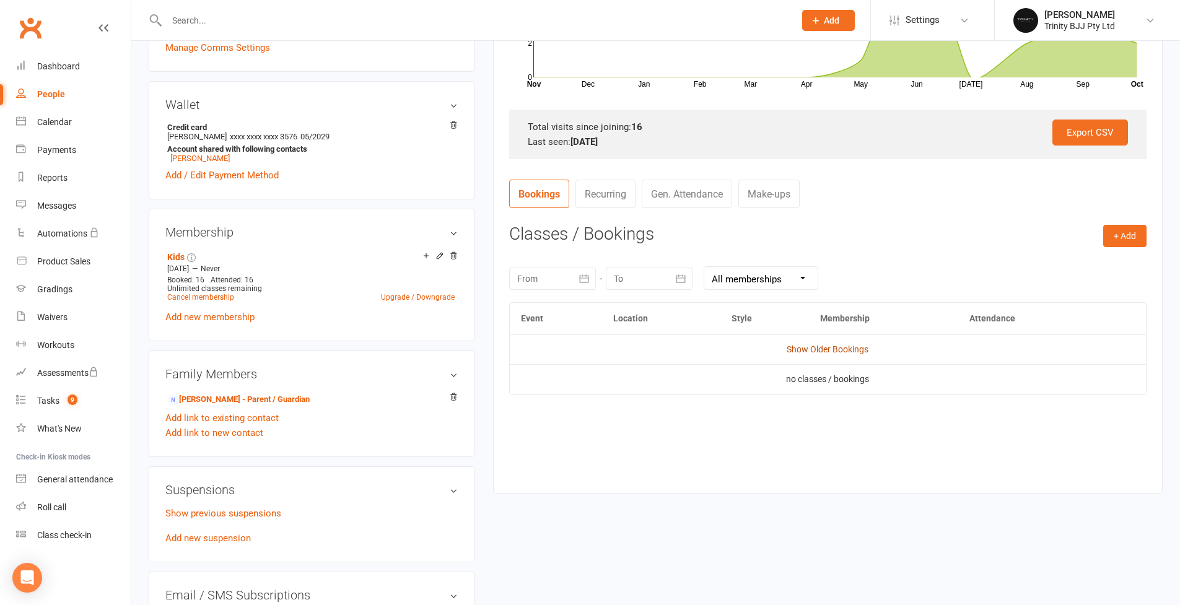
click at [838, 349] on link "Show Older Bookings" at bounding box center [828, 349] width 82 height 10
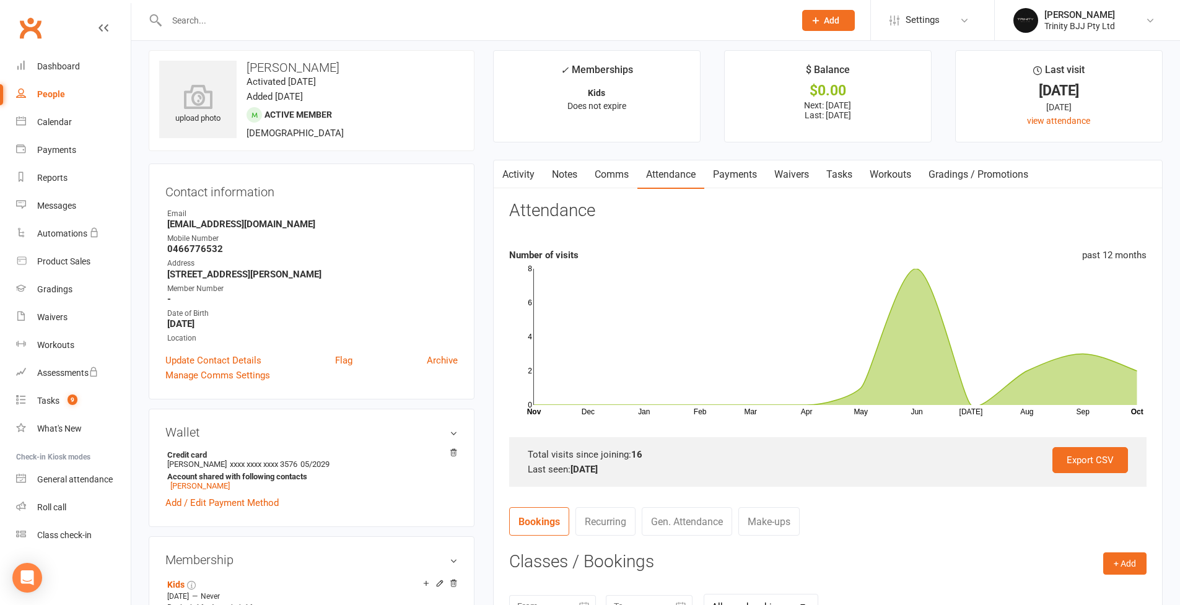
scroll to position [0, 0]
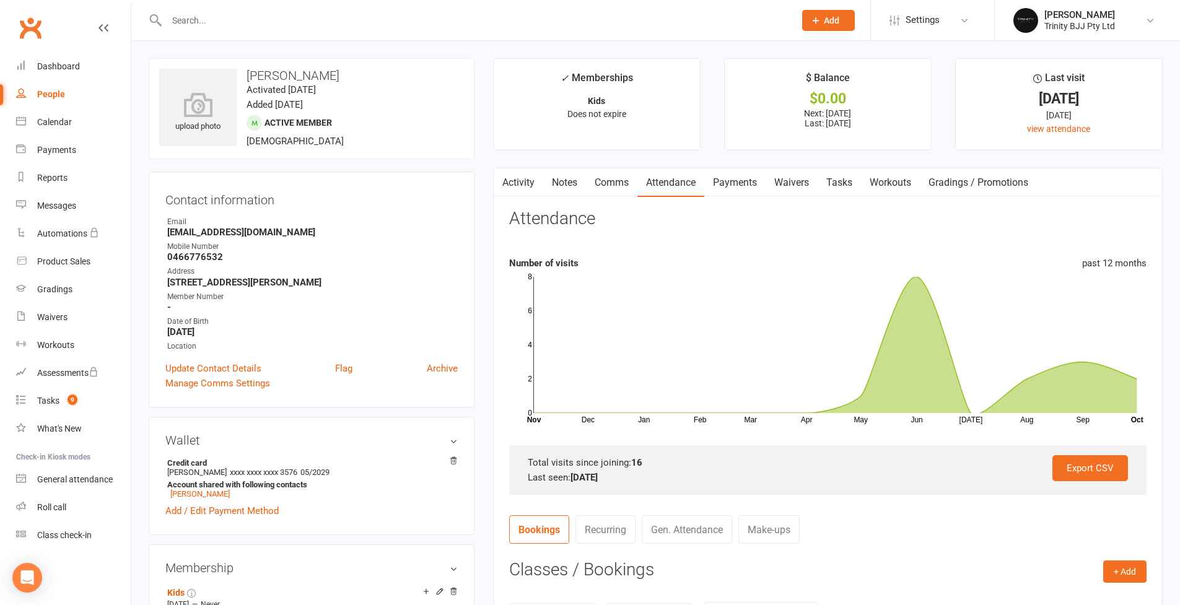
click at [51, 99] on link "People" at bounding box center [73, 95] width 115 height 28
select select "100"
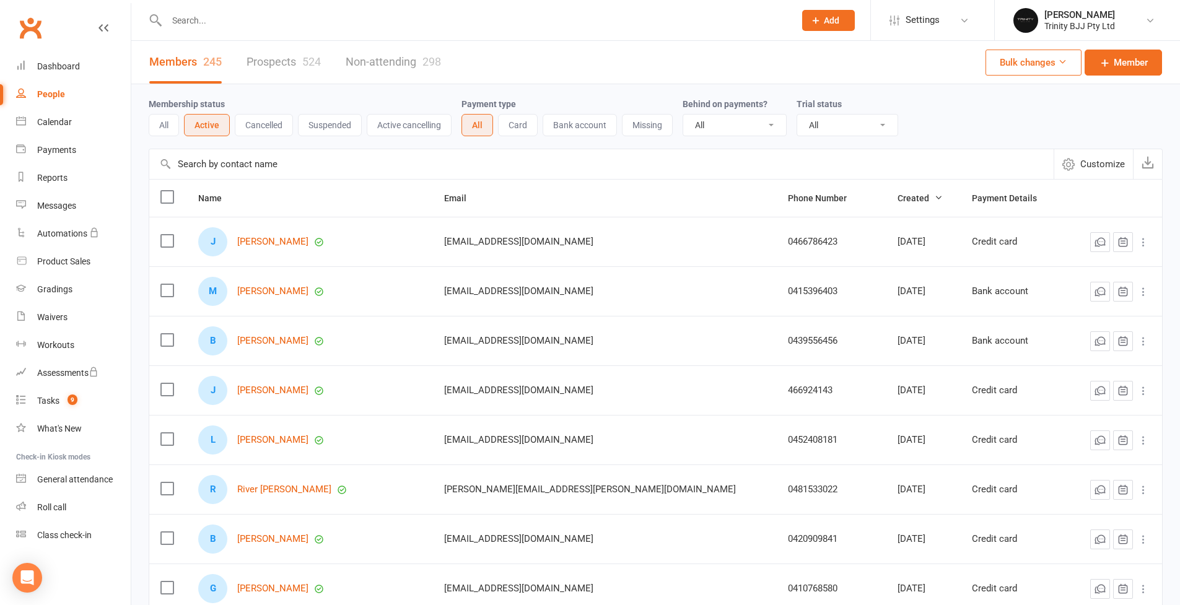
click at [289, 56] on link "Prospects 524" at bounding box center [284, 62] width 74 height 43
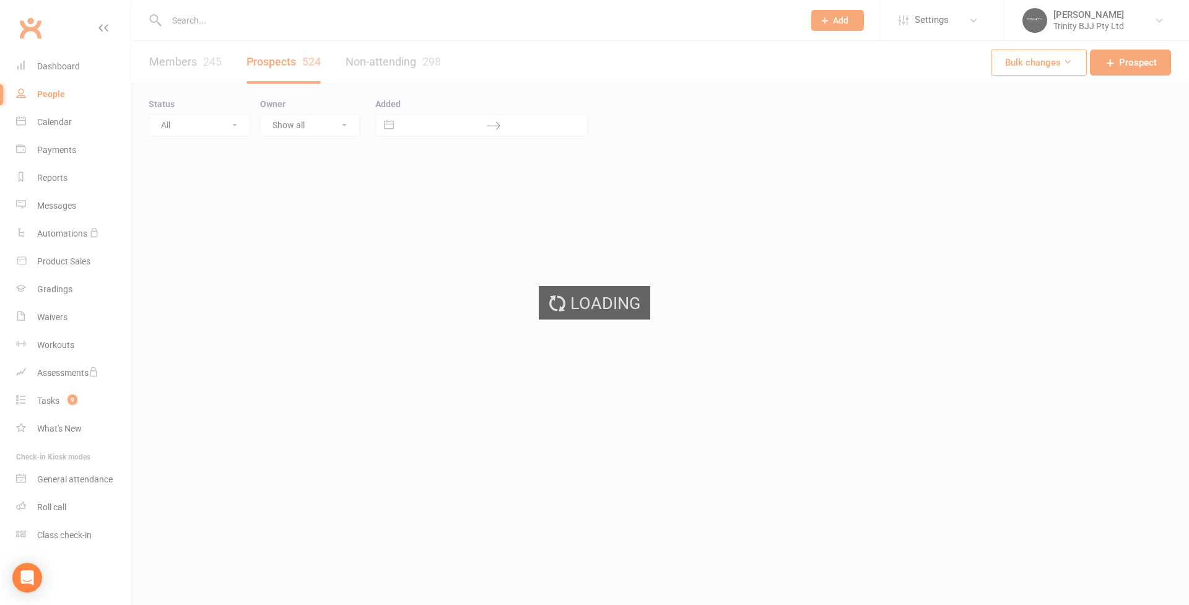
select select "100"
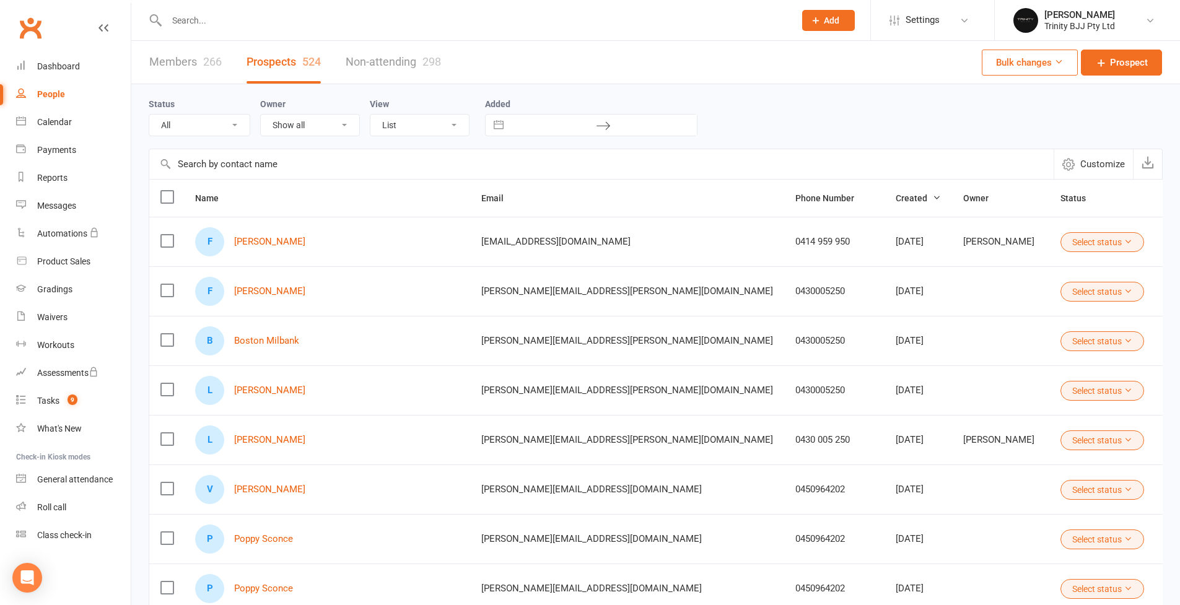
click at [271, 165] on input "text" at bounding box center [601, 164] width 904 height 30
paste input "lazkirwan@hotmail.com"
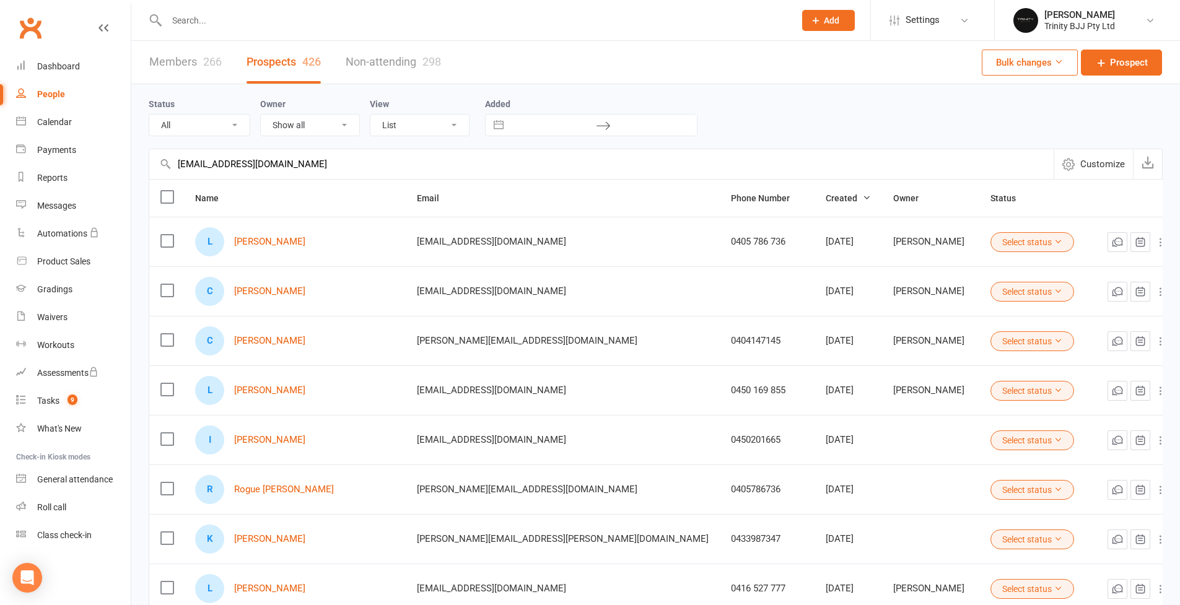
type input "lazkirwan@hotmail.com"
click at [549, 64] on div "Members 266 Prospects 426 Non-attending 298 Bulk changes Prospect" at bounding box center [655, 62] width 1049 height 43
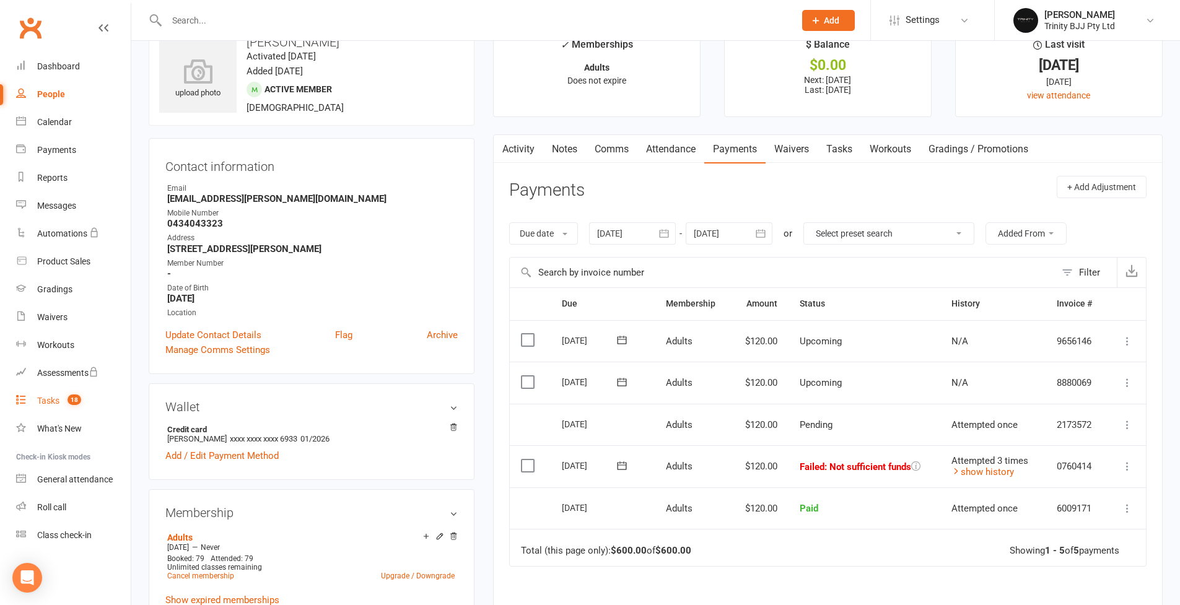
click at [51, 405] on div "Tasks" at bounding box center [48, 401] width 22 height 10
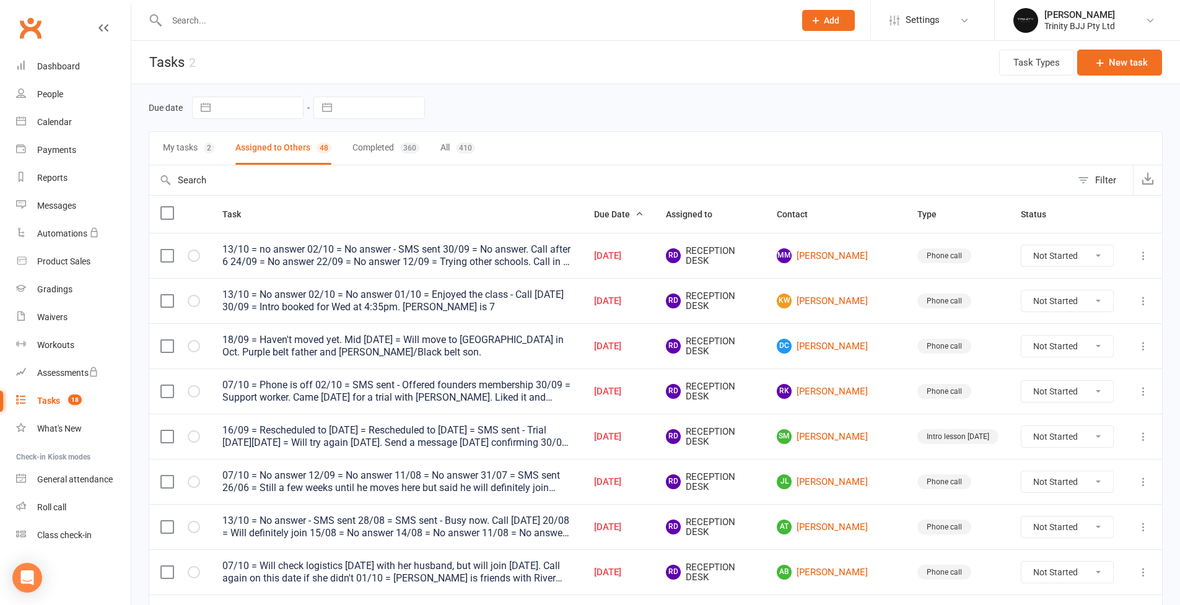
click at [184, 149] on button "My tasks 2" at bounding box center [188, 148] width 51 height 33
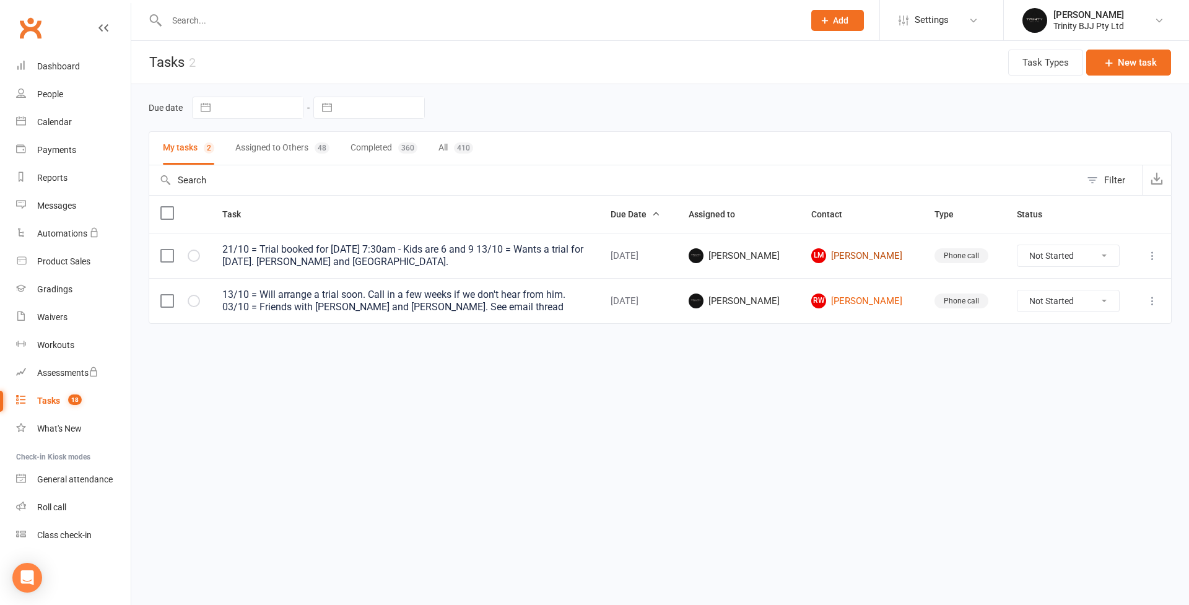
click at [883, 256] on link "[PERSON_NAME]" at bounding box center [861, 255] width 100 height 15
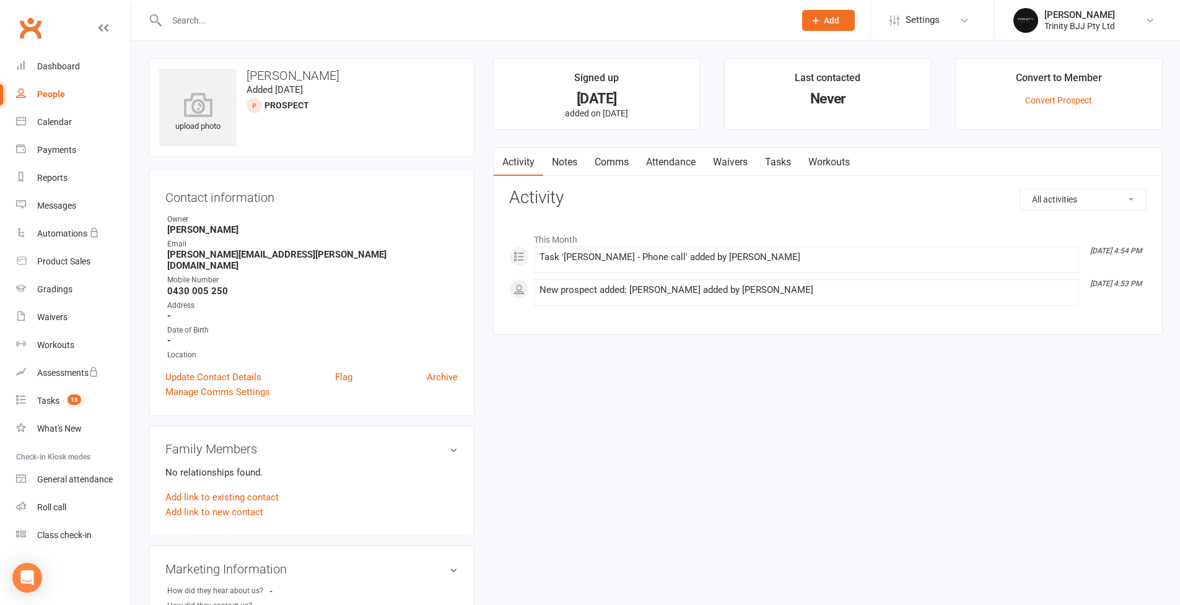
click at [783, 162] on link "Tasks" at bounding box center [777, 162] width 43 height 28
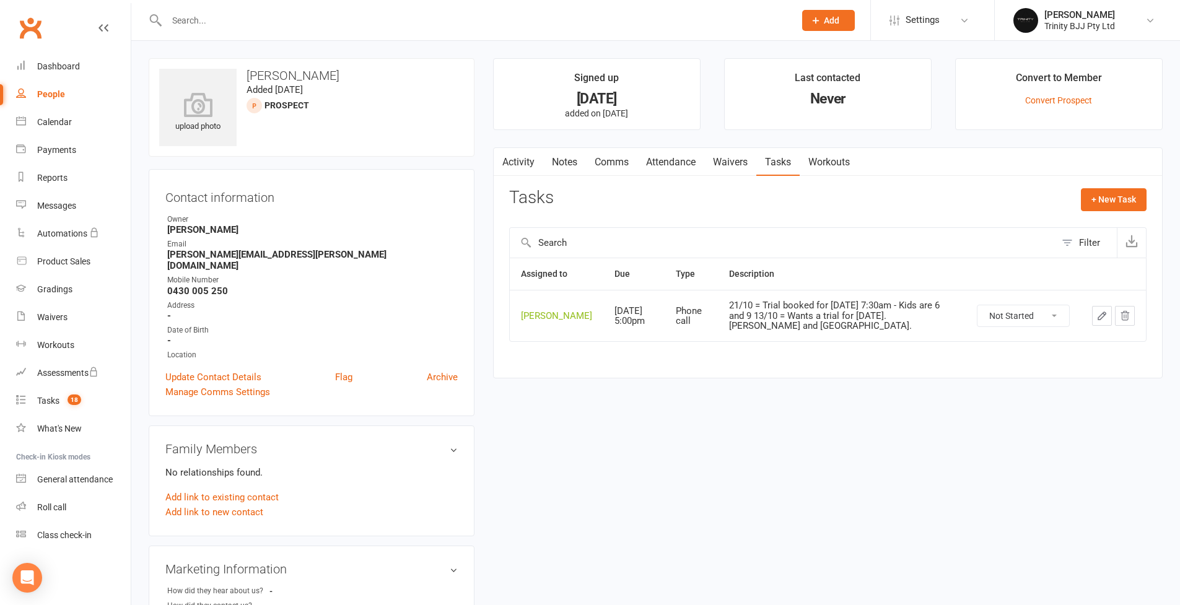
click at [1109, 325] on button "button" at bounding box center [1102, 316] width 20 height 20
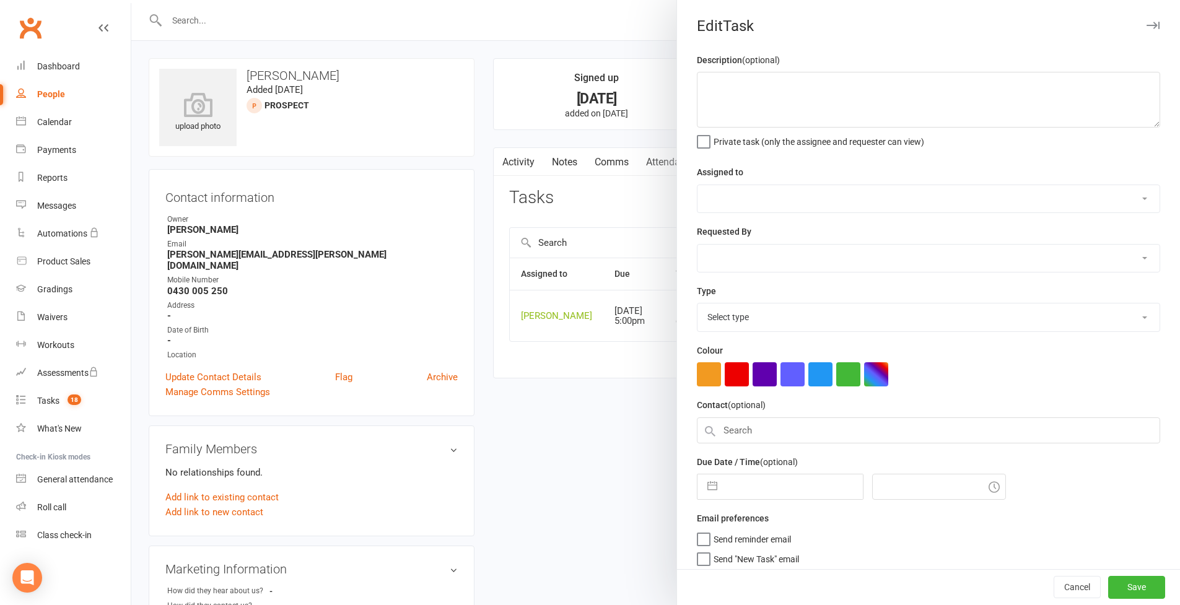
type textarea "21/10 = Trial booked for [DATE] 7:30am - Kids are 6 and 9 13/10 = Wants a trial…"
select select "49772"
type input "[DATE]"
type input "5:00pm"
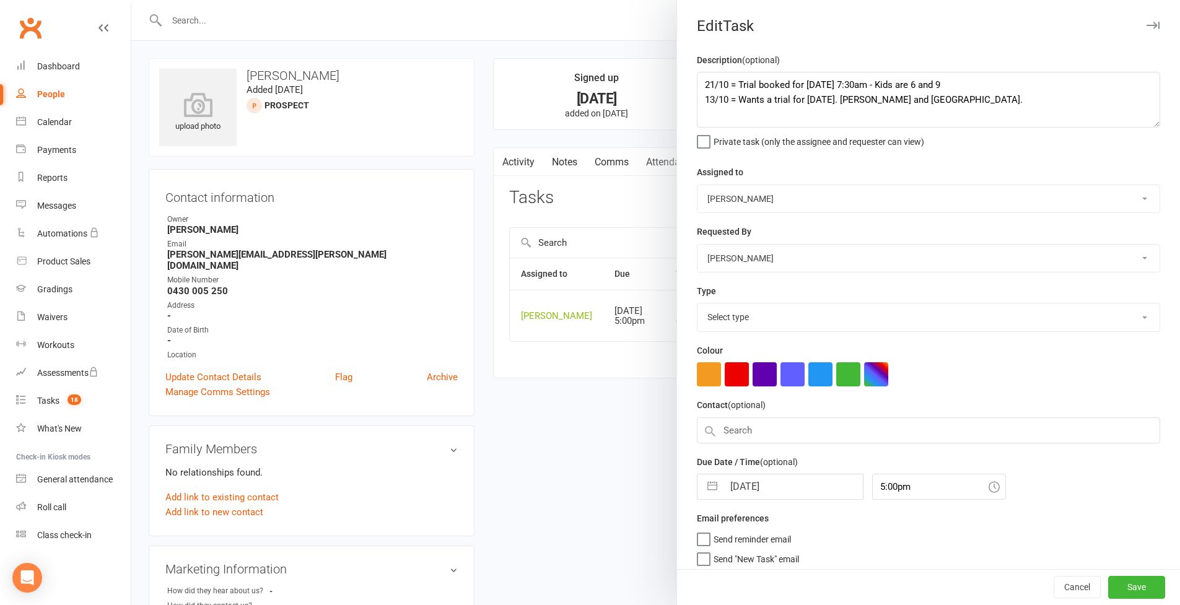
select select "28721"
select select "53742"
click at [1140, 592] on button "Save" at bounding box center [1136, 588] width 57 height 22
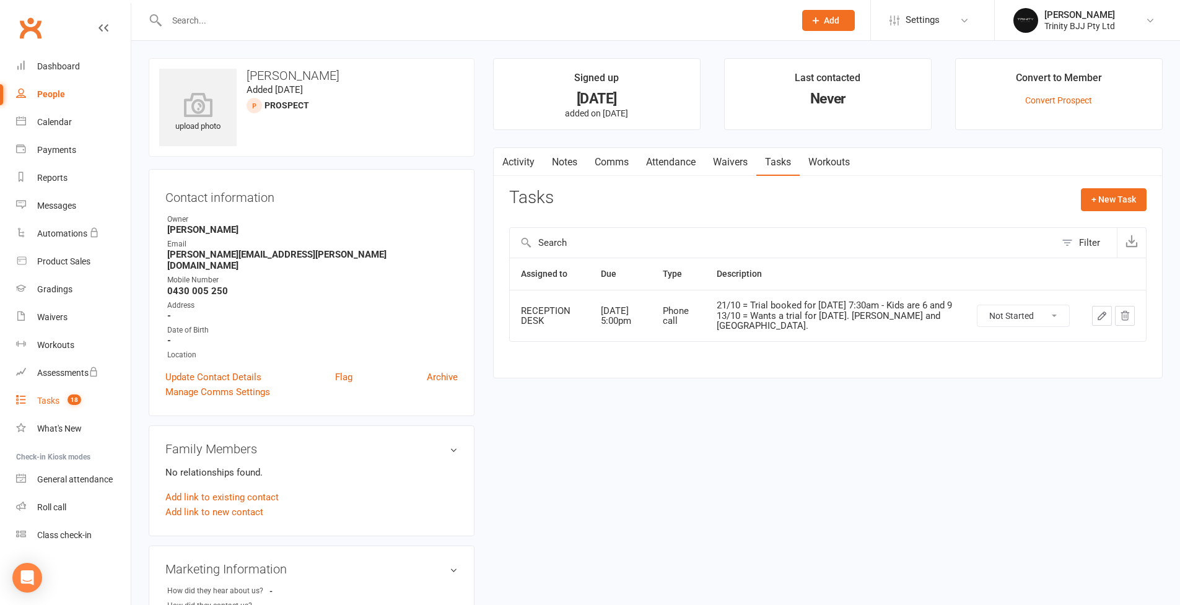
click at [55, 404] on div "Tasks" at bounding box center [48, 401] width 22 height 10
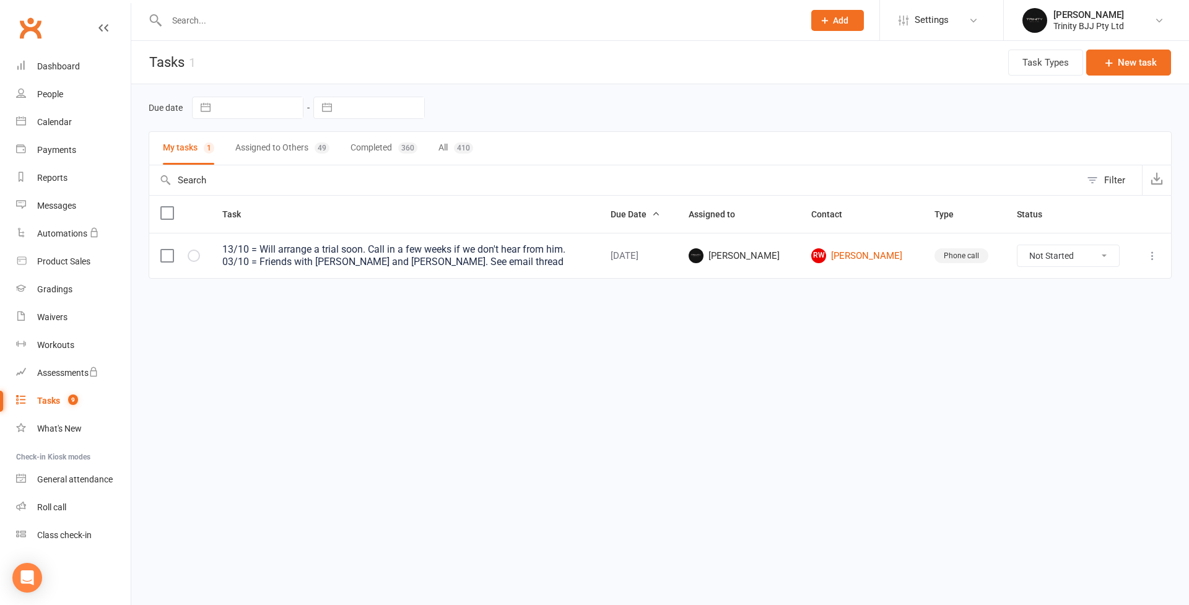
click at [1148, 260] on icon at bounding box center [1153, 256] width 12 height 12
click at [1085, 307] on link "Edit" at bounding box center [1098, 304] width 123 height 25
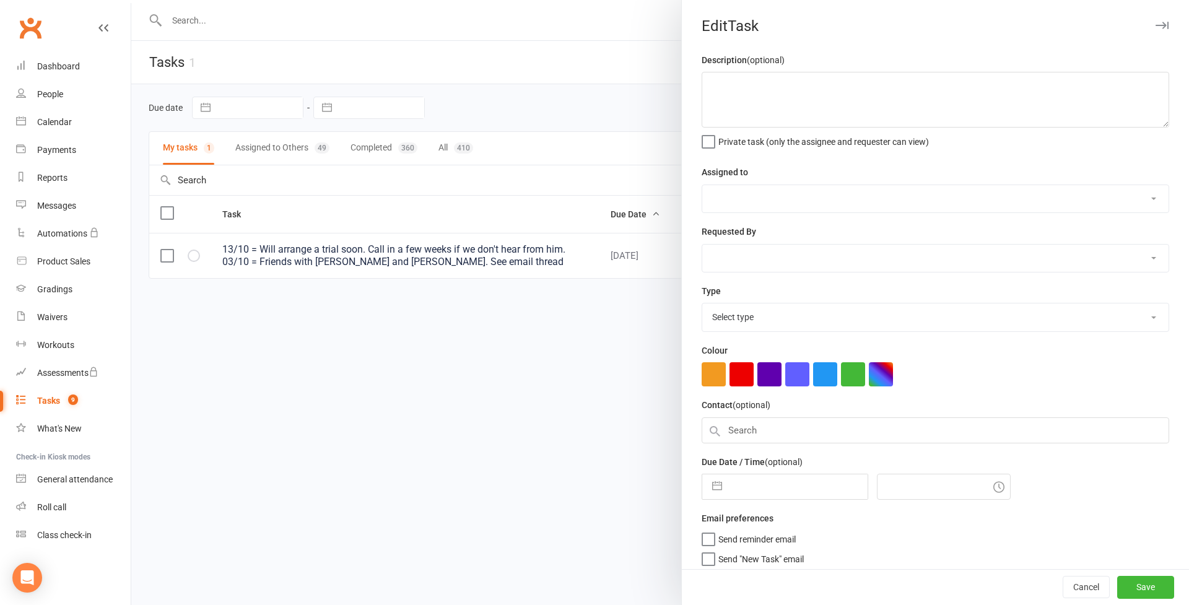
type textarea "13/10 = Will arrange a trial soon. Call in a few weeks if we don't hear from hi…"
select select "49772"
type input "[DATE]"
type input "5:15pm"
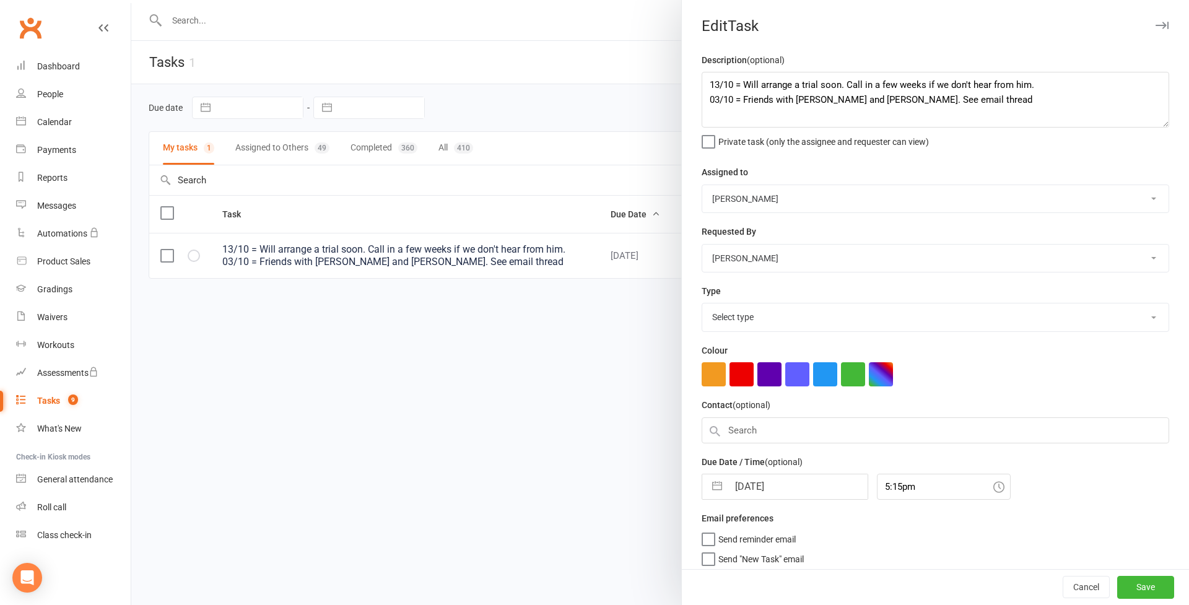
select select "28721"
select select "53742"
click at [1148, 589] on button "Save" at bounding box center [1146, 588] width 57 height 22
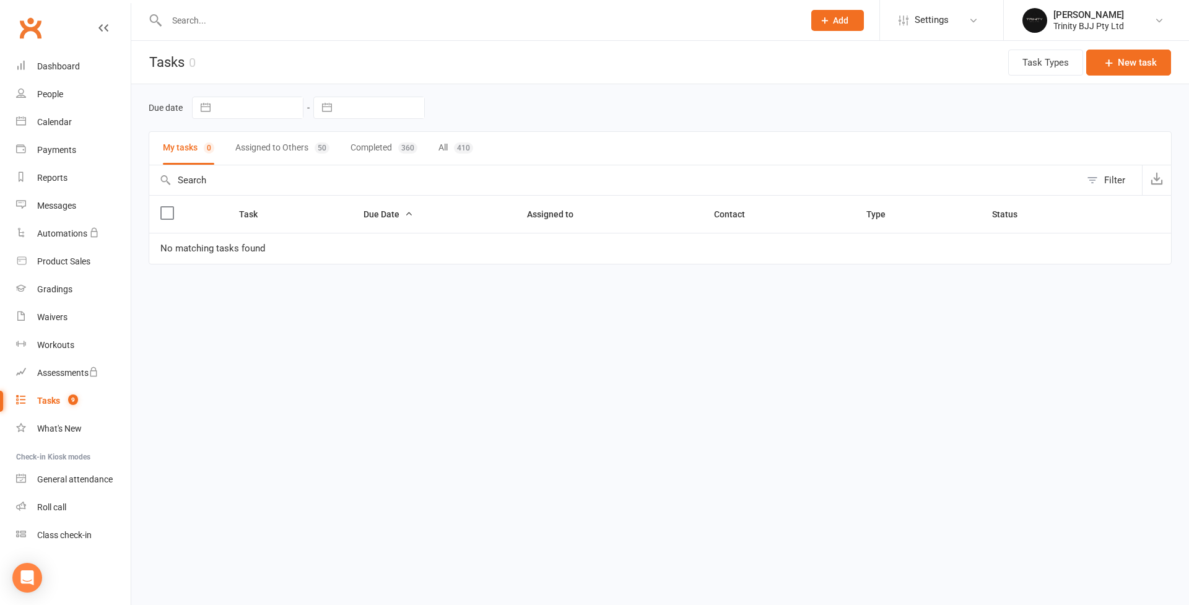
click at [50, 405] on div "Tasks" at bounding box center [48, 401] width 23 height 10
click at [291, 149] on button "Assigned to Others 50" at bounding box center [282, 148] width 94 height 33
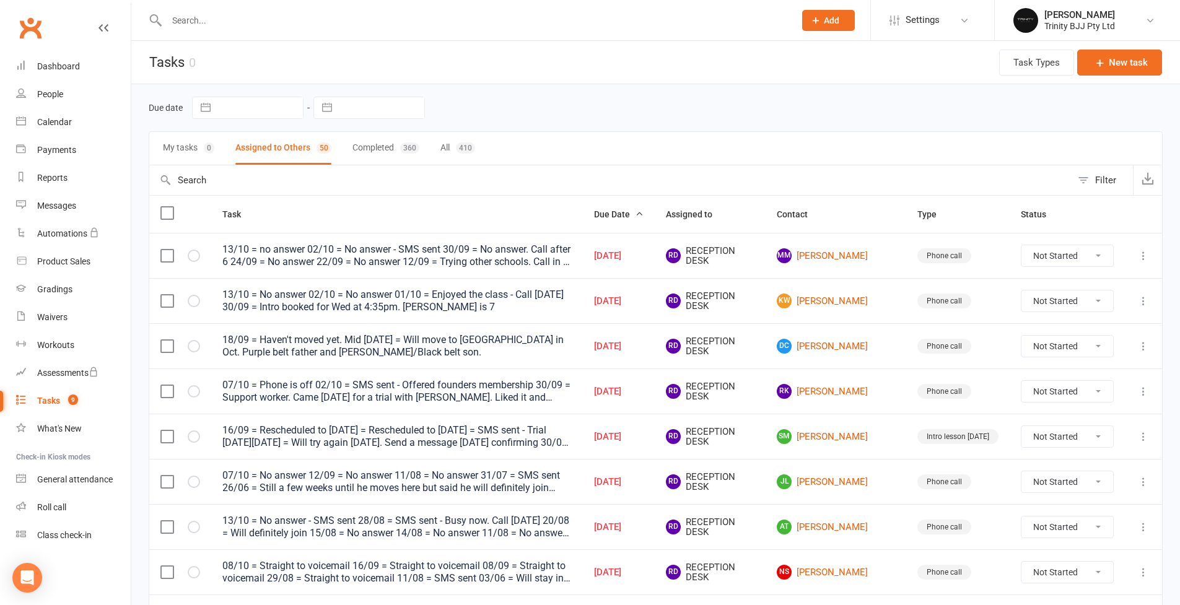
click at [336, 110] on button "button" at bounding box center [327, 107] width 22 height 21
select select "8"
select select "2025"
select select "9"
select select "2025"
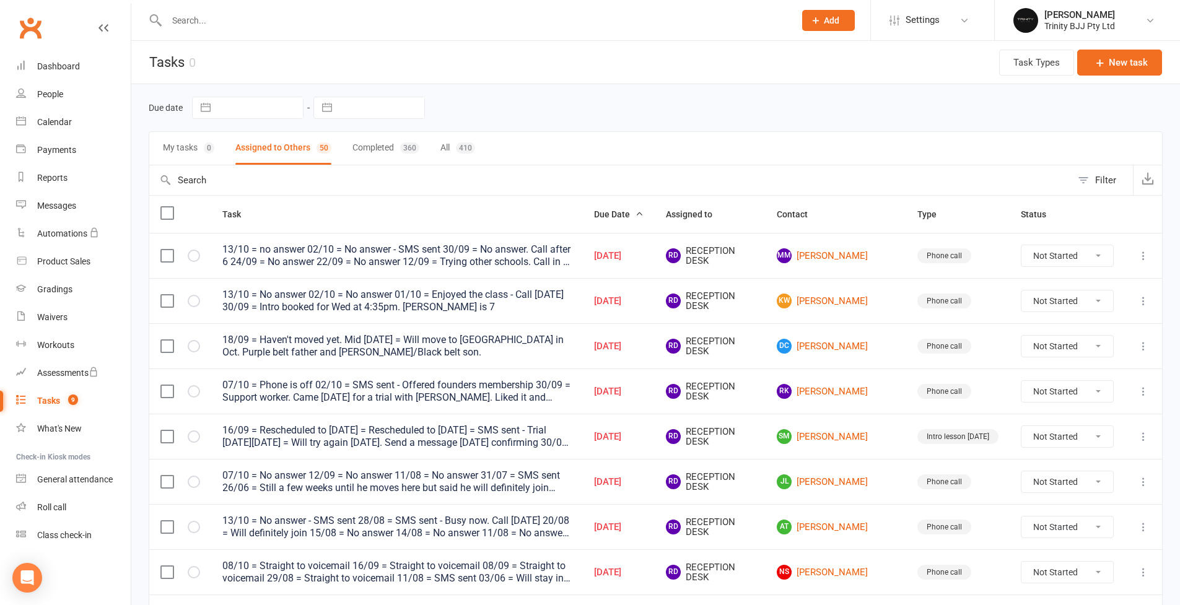
select select "10"
select select "2025"
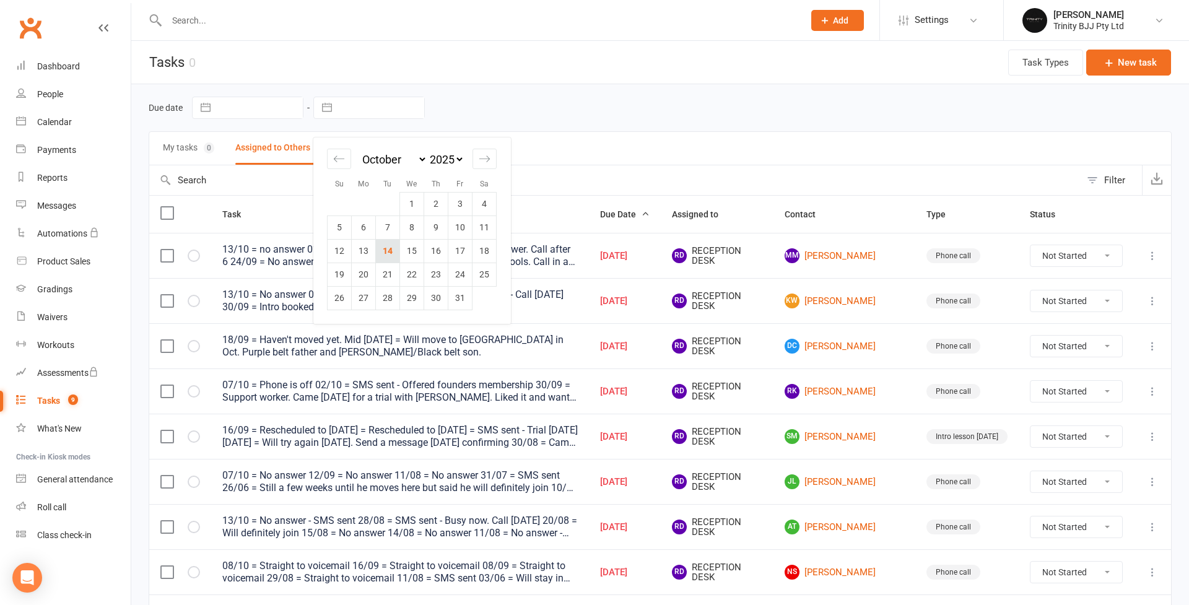
click at [388, 252] on td "14" at bounding box center [388, 251] width 24 height 24
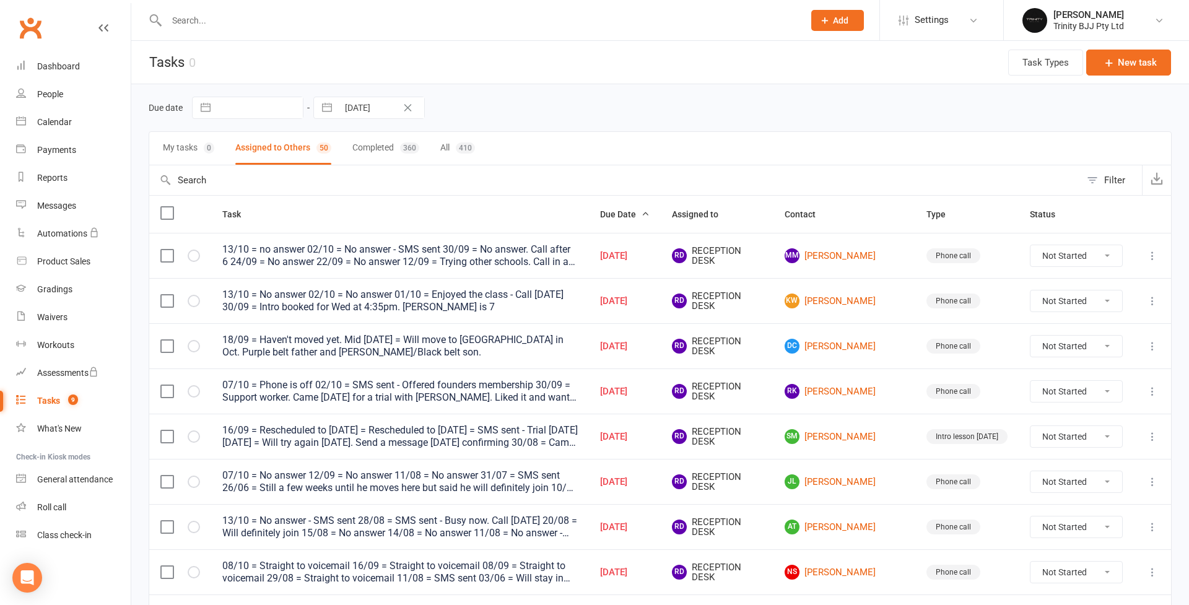
type input "14 Oct 2025"
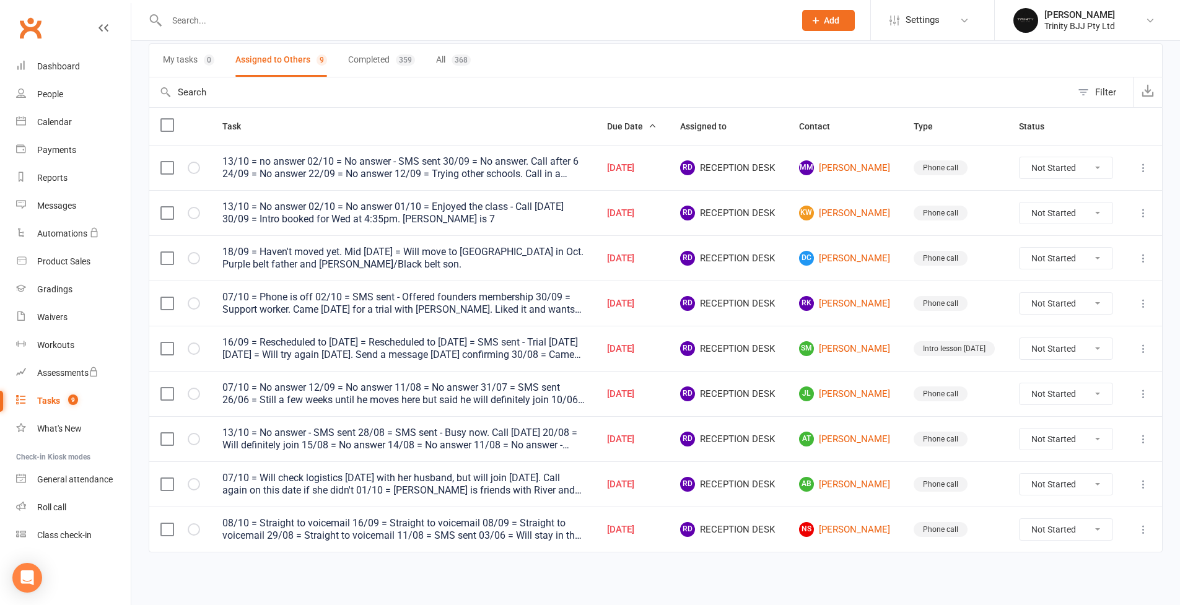
scroll to position [86, 0]
click at [856, 346] on link "SM Sebastian Mitford" at bounding box center [845, 350] width 93 height 15
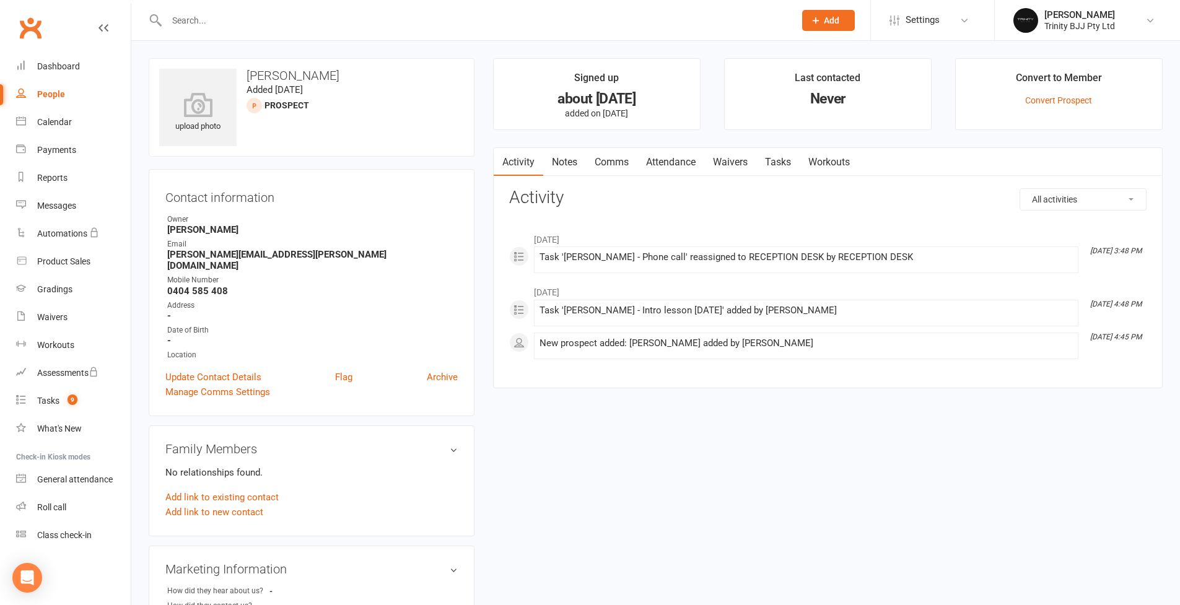
click at [793, 159] on link "Tasks" at bounding box center [777, 162] width 43 height 28
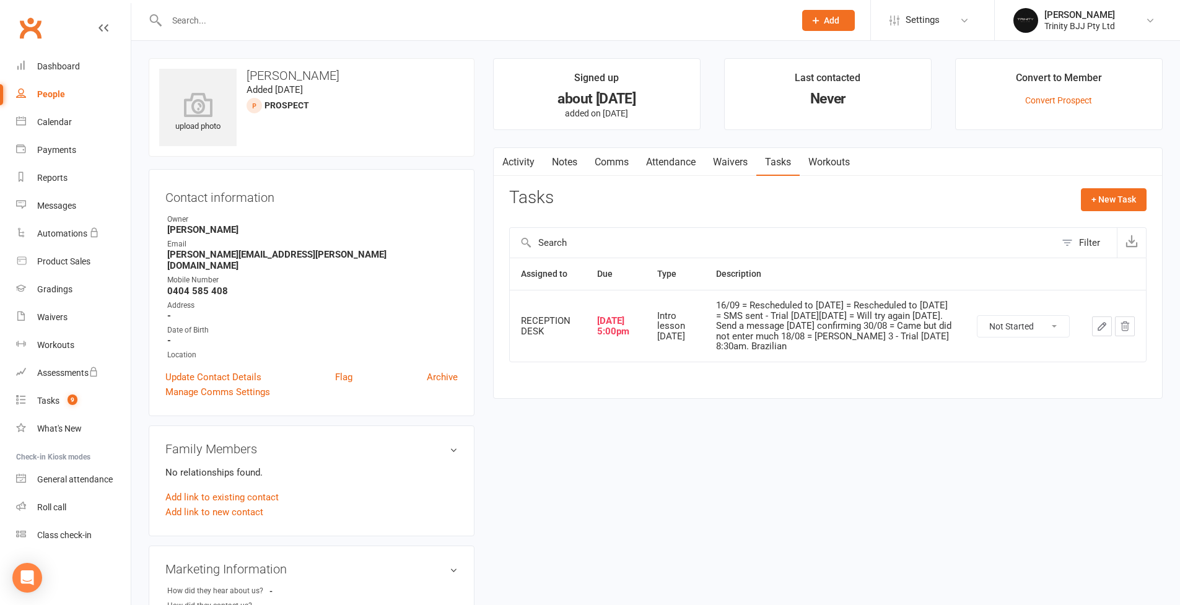
click at [1108, 330] on button "button" at bounding box center [1102, 327] width 20 height 20
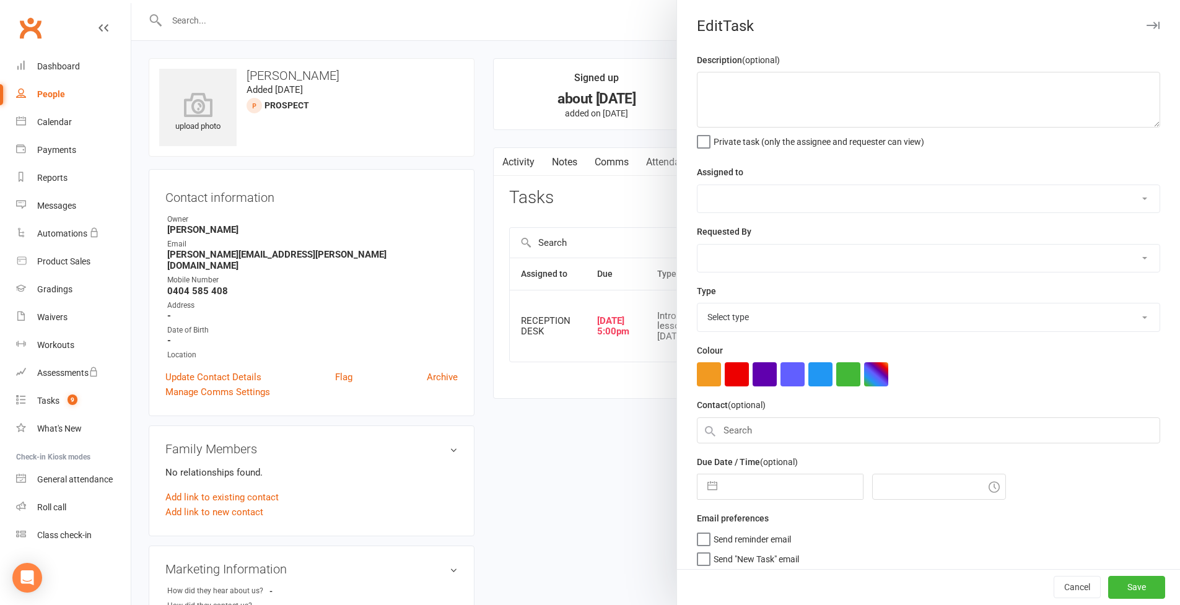
type textarea "16/09 = Rescheduled to Tuesday 09/09 = Rescheduled to Tuesday 08/09 = SMS sent …"
select select "53742"
select select "49772"
type input "14 Oct 2025"
type input "5:00pm"
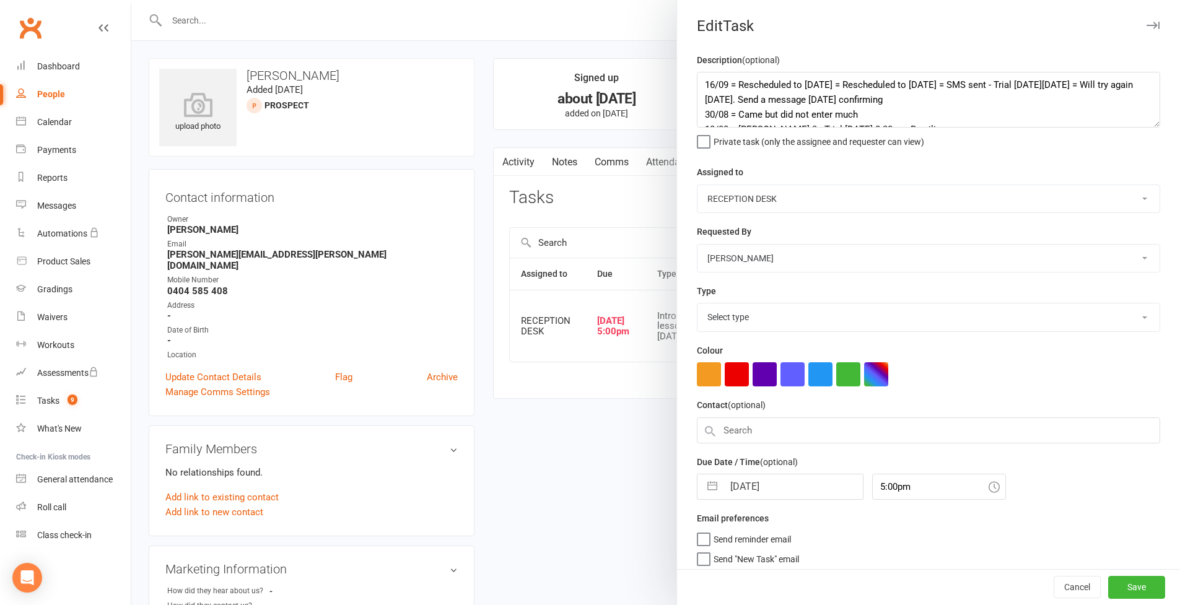
select select "30477"
click at [1142, 128] on textarea "16/09 = Rescheduled to Tuesday 09/09 = Rescheduled to Tuesday 08/09 = SMS sent …" at bounding box center [928, 100] width 463 height 56
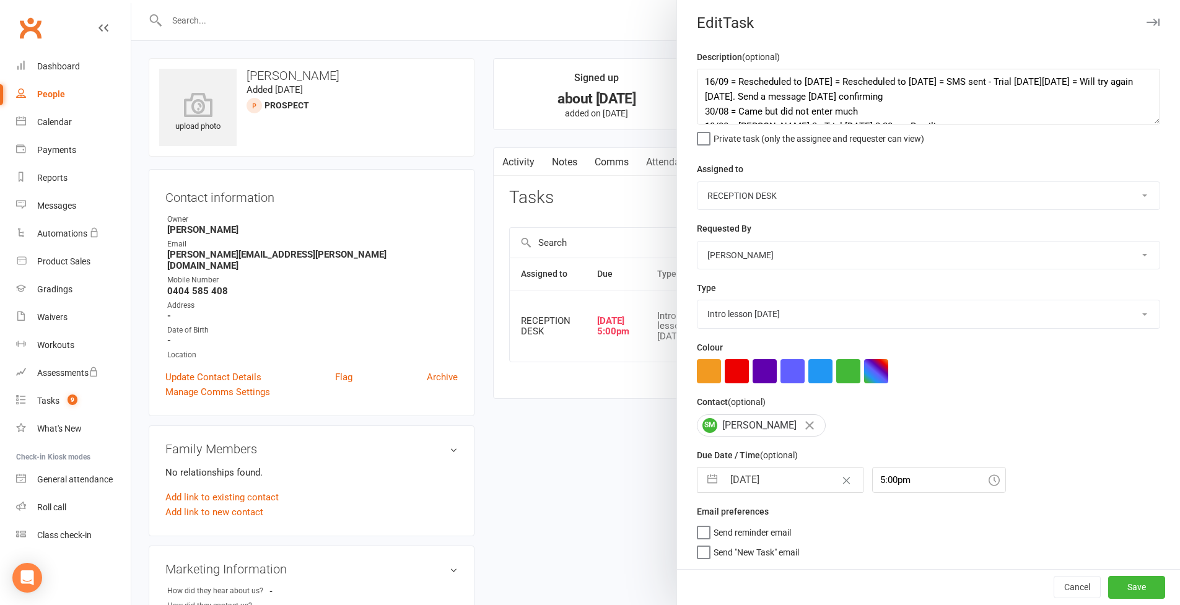
scroll to position [78, 0]
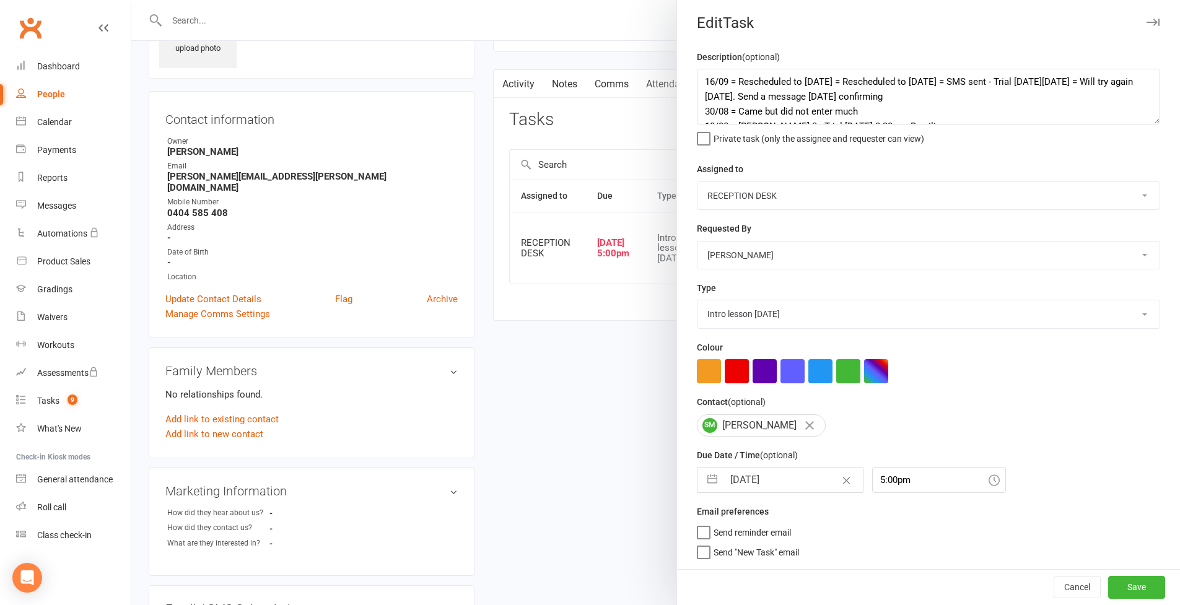
click at [701, 471] on button "button" at bounding box center [712, 480] width 22 height 25
select select "8"
select select "2025"
select select "9"
select select "2025"
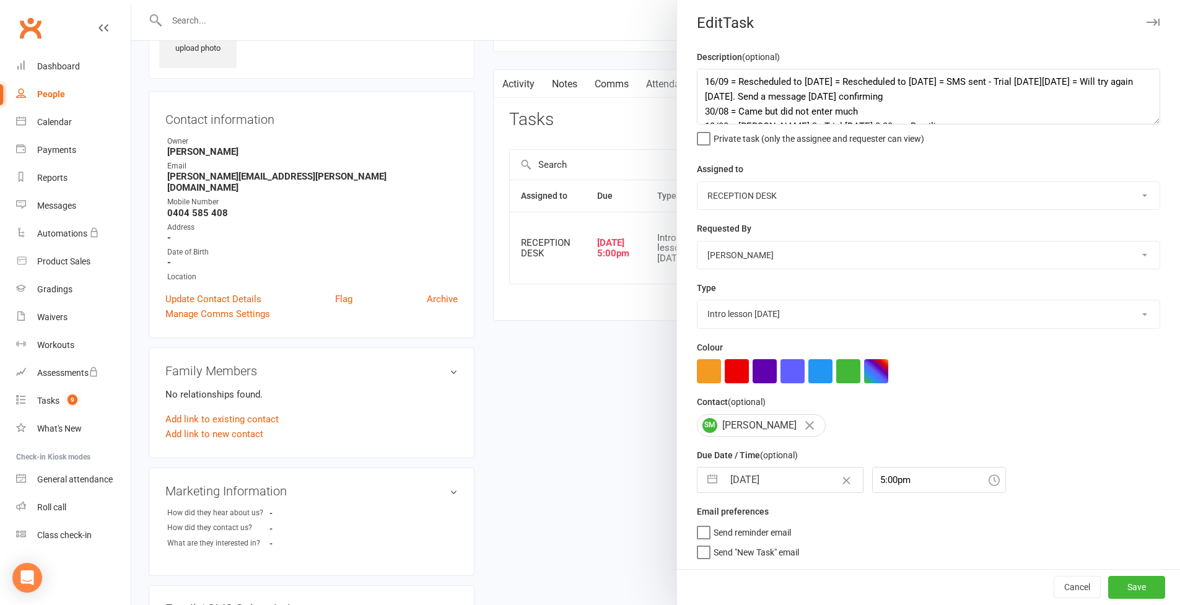
select select "10"
select select "2025"
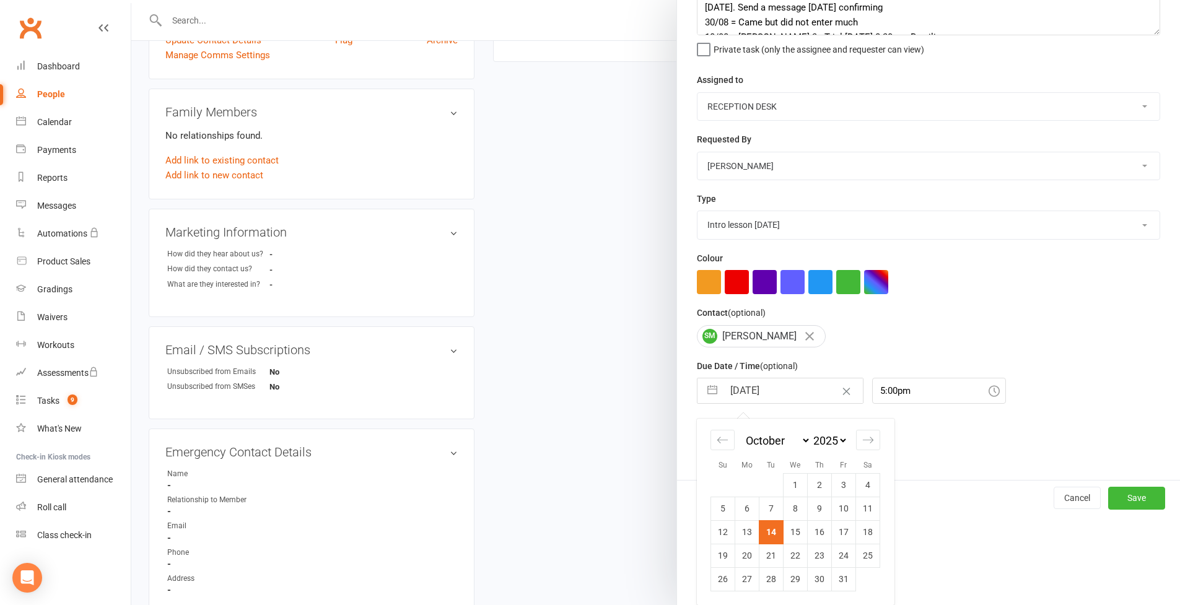
scroll to position [339, 0]
click at [864, 444] on icon "Move forward to switch to the next month." at bounding box center [868, 440] width 12 height 12
select select "11"
select select "2025"
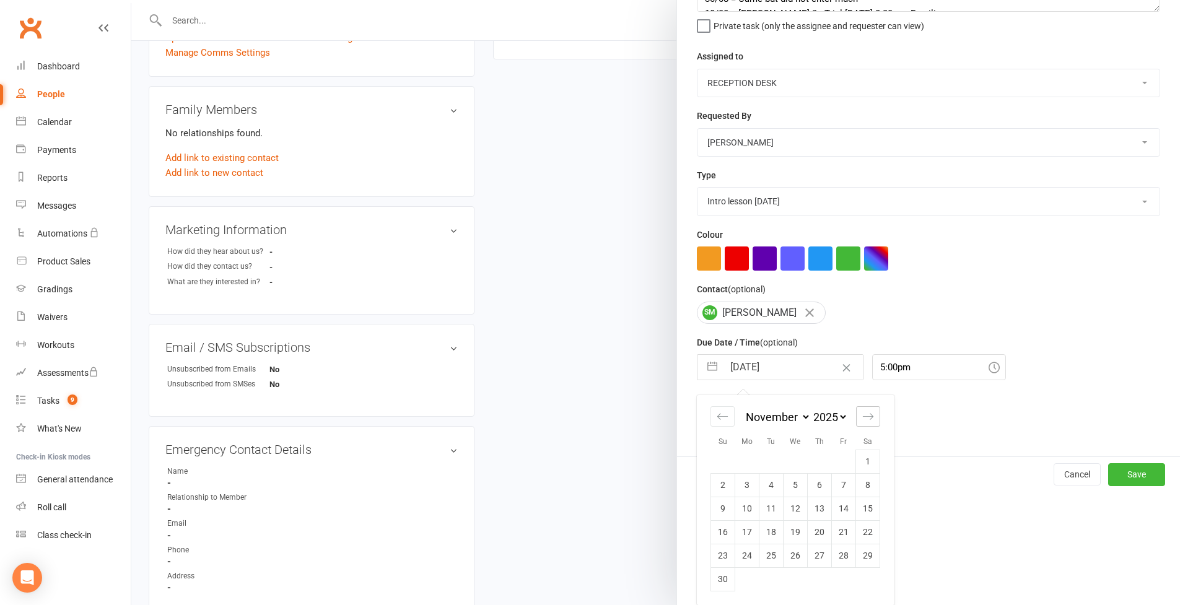
click at [864, 422] on icon "Move forward to switch to the next month." at bounding box center [868, 417] width 12 height 12
select select "2026"
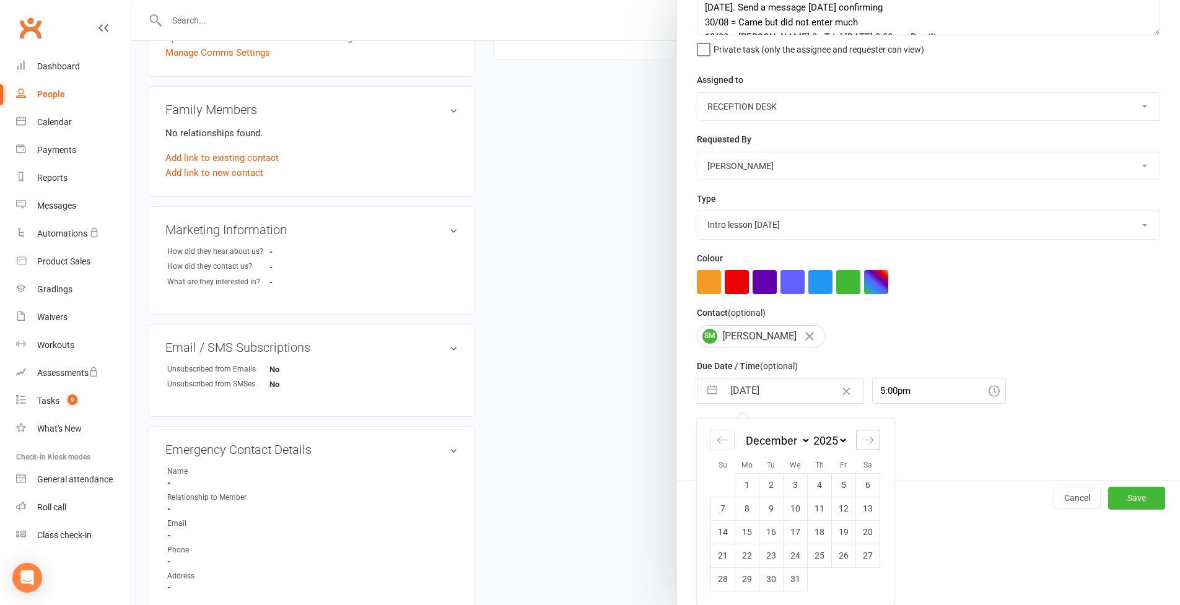
click at [864, 444] on icon "Move forward to switch to the next month." at bounding box center [868, 440] width 12 height 12
select select "1"
select select "2026"
click at [864, 444] on icon "Move forward to switch to the next month." at bounding box center [868, 440] width 12 height 12
select select "2"
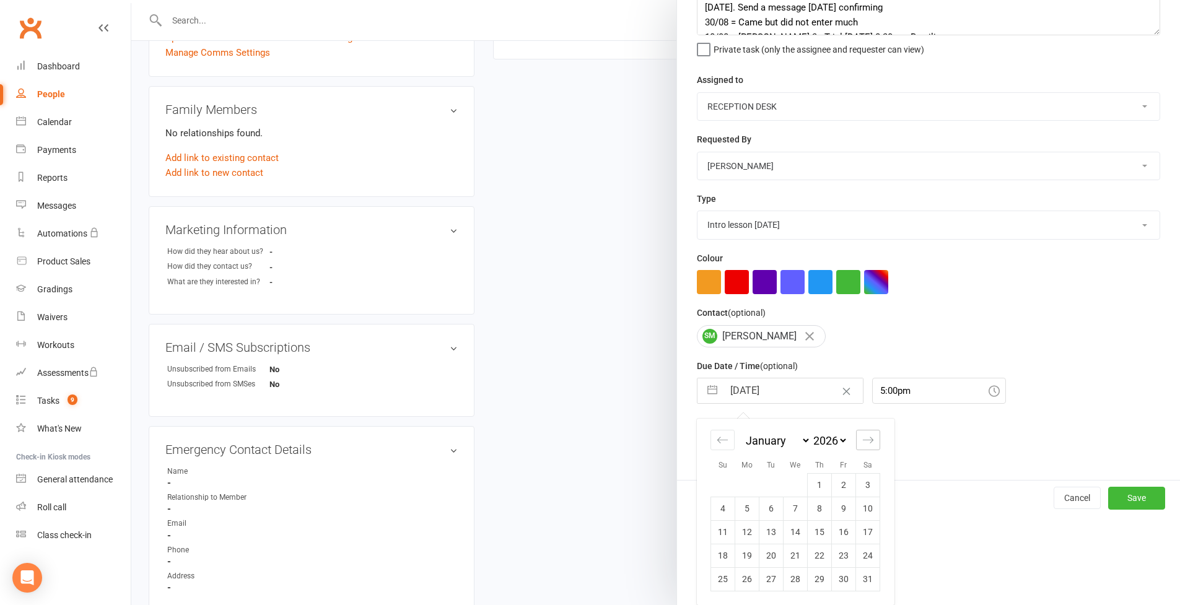
select select "2026"
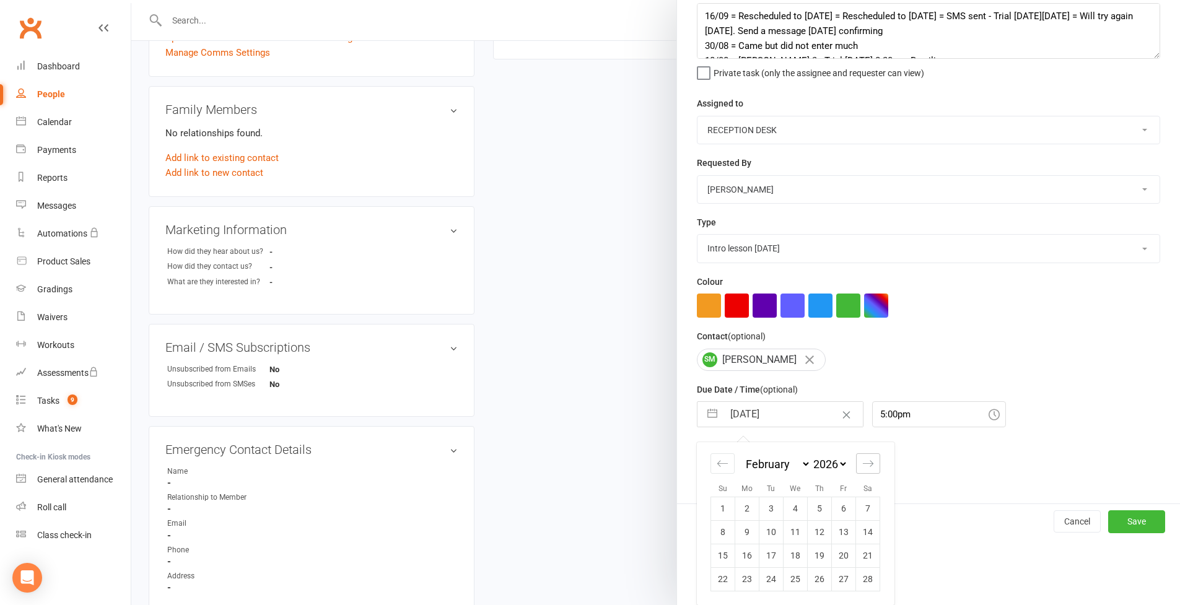
scroll to position [140, 0]
click at [750, 524] on td "9" at bounding box center [747, 532] width 24 height 24
type input "09 Feb 2026"
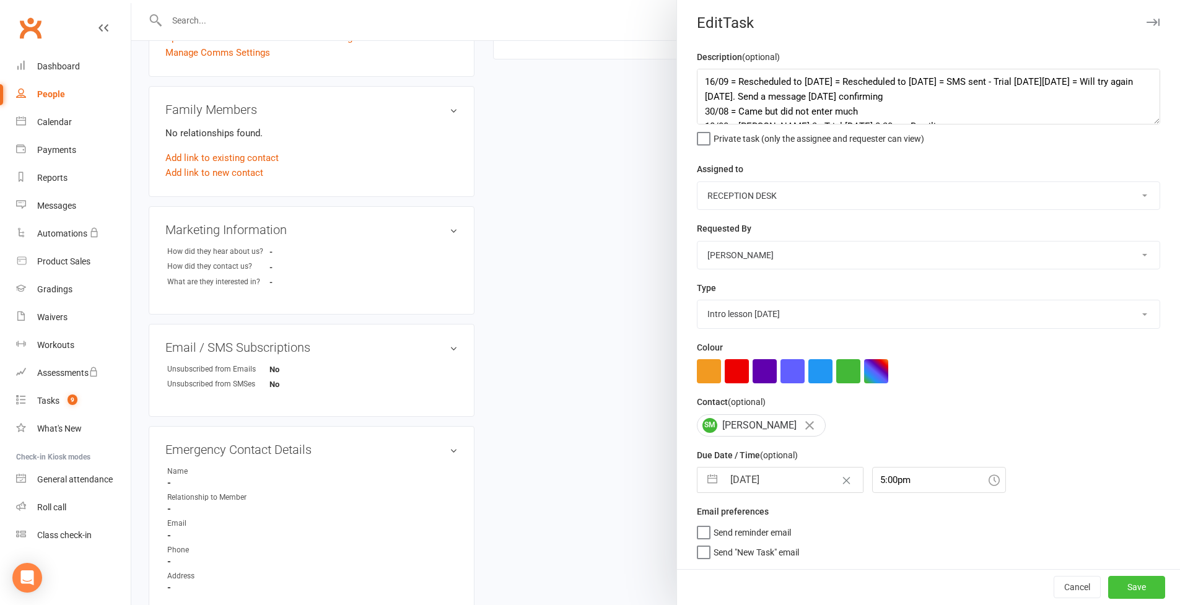
click at [1123, 591] on button "Save" at bounding box center [1136, 587] width 57 height 22
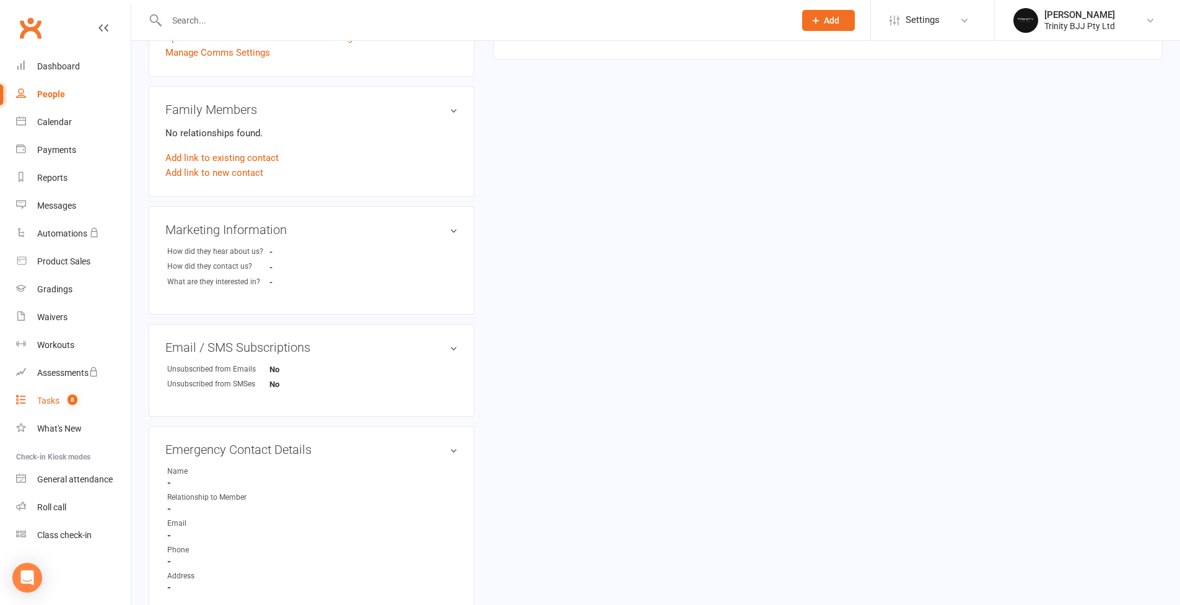
click at [47, 400] on div "Tasks" at bounding box center [48, 401] width 22 height 10
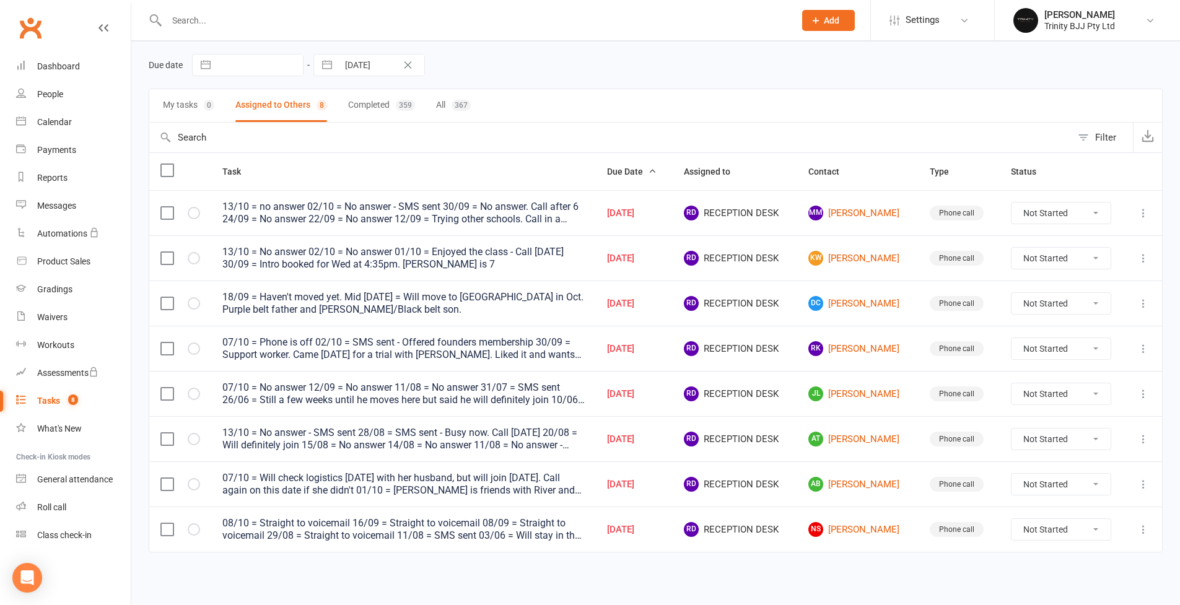
scroll to position [53, 0]
click at [868, 297] on link "DC David Chan" at bounding box center [857, 303] width 98 height 15
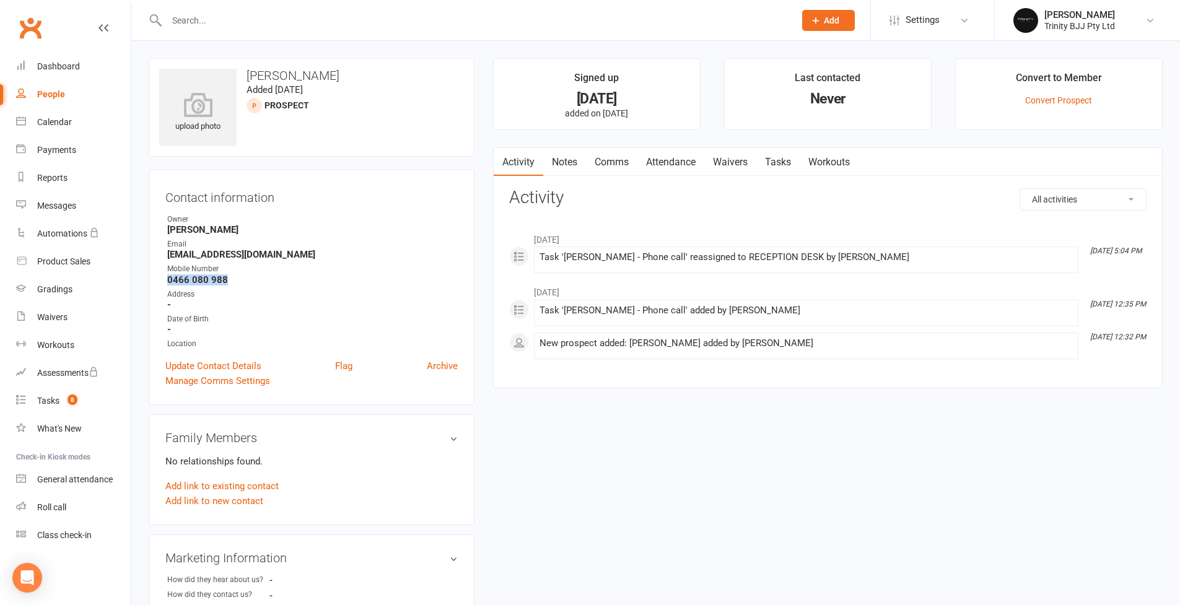
drag, startPoint x: 195, startPoint y: 281, endPoint x: 162, endPoint y: 280, distance: 33.5
click at [162, 280] on div "Contact information Owner Otamar Barreto Email peacemind2002@yahoo.com.au Mobil…" at bounding box center [312, 287] width 326 height 236
copy strong "0466 080 988"
click at [58, 97] on div "People" at bounding box center [51, 94] width 28 height 10
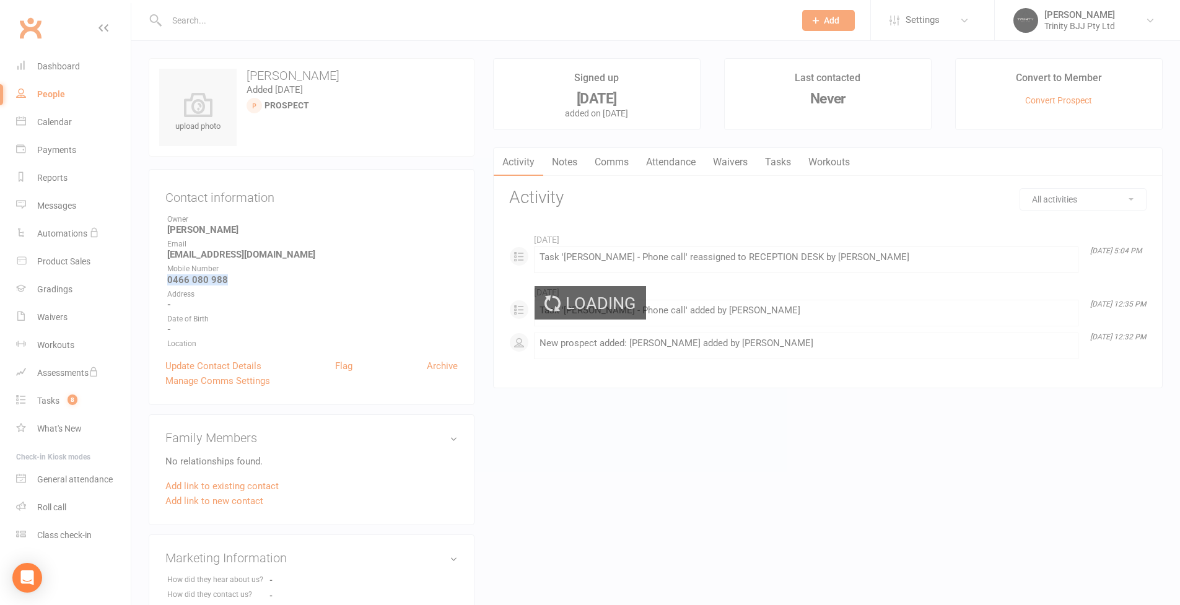
select select "100"
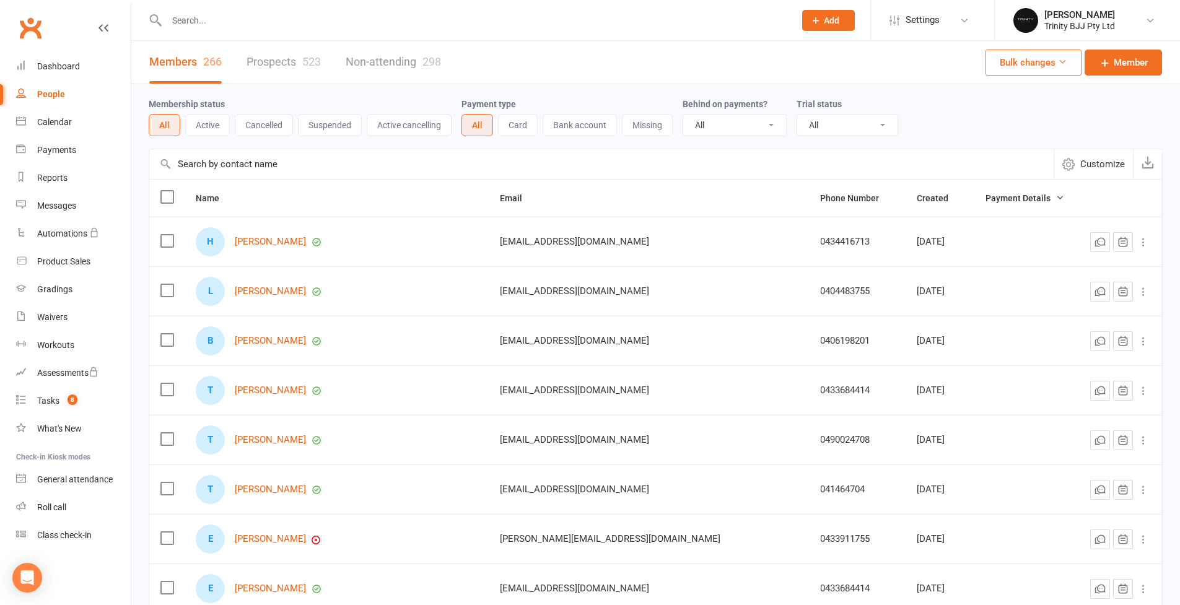
click at [289, 59] on link "Prospects 523" at bounding box center [284, 62] width 74 height 43
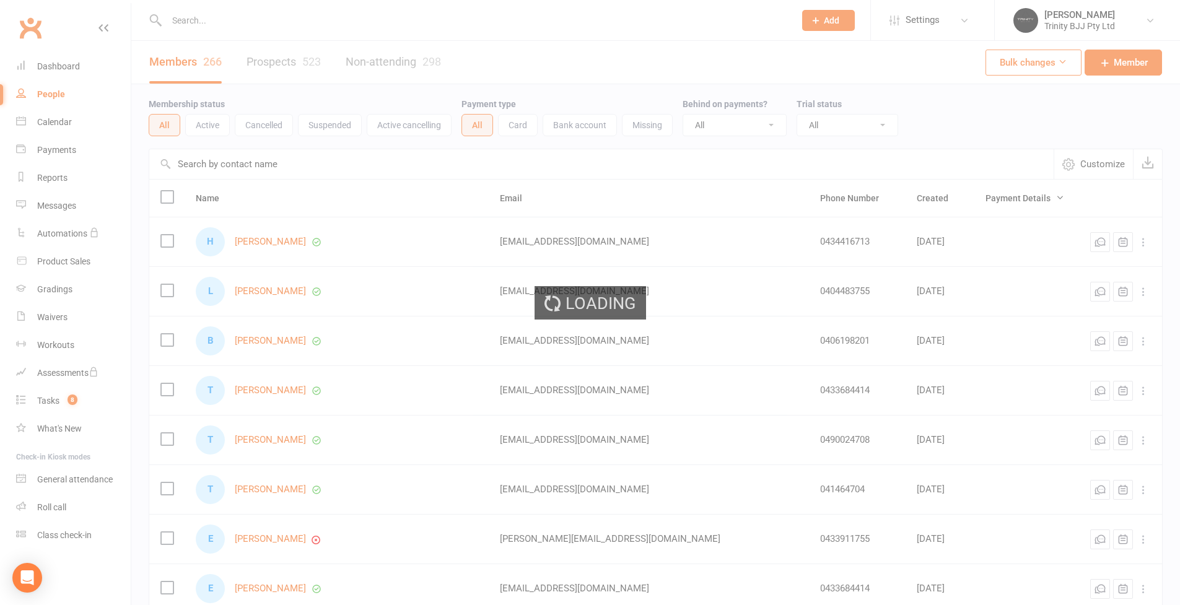
select select "100"
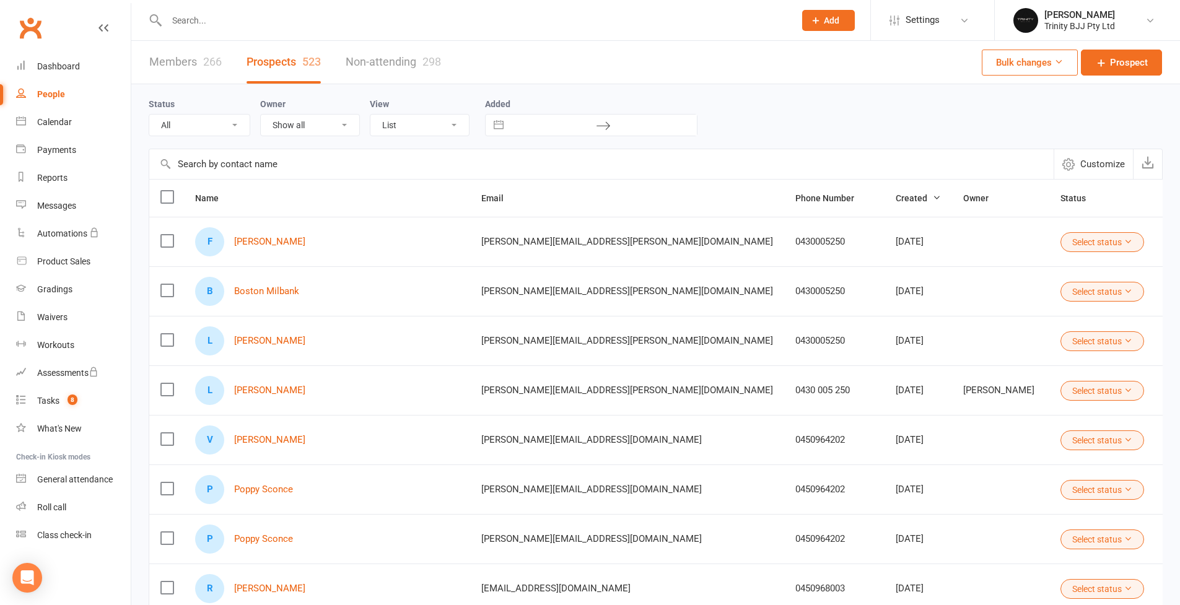
click at [301, 168] on input "text" at bounding box center [601, 164] width 904 height 30
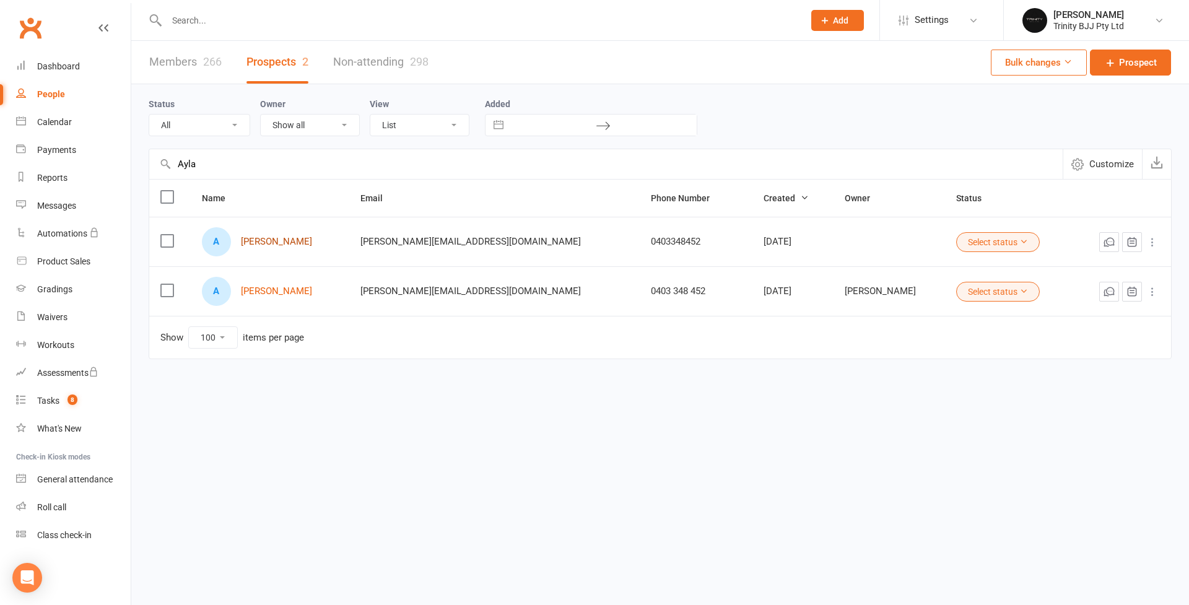
type input "Ayla"
click at [285, 242] on link "[PERSON_NAME]" at bounding box center [276, 242] width 71 height 11
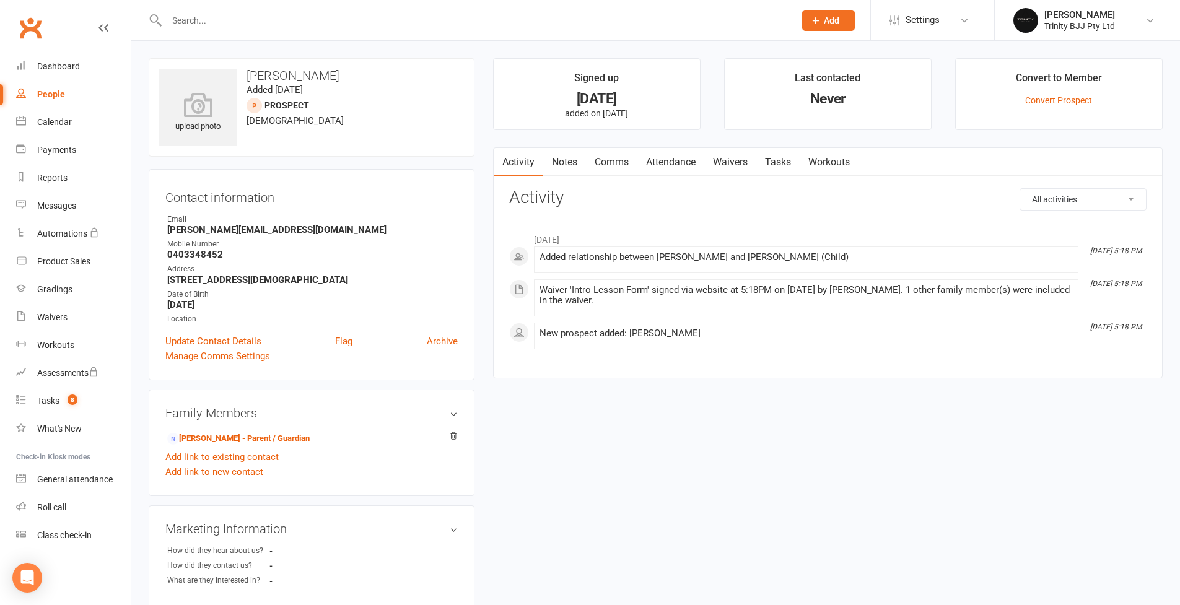
select select "100"
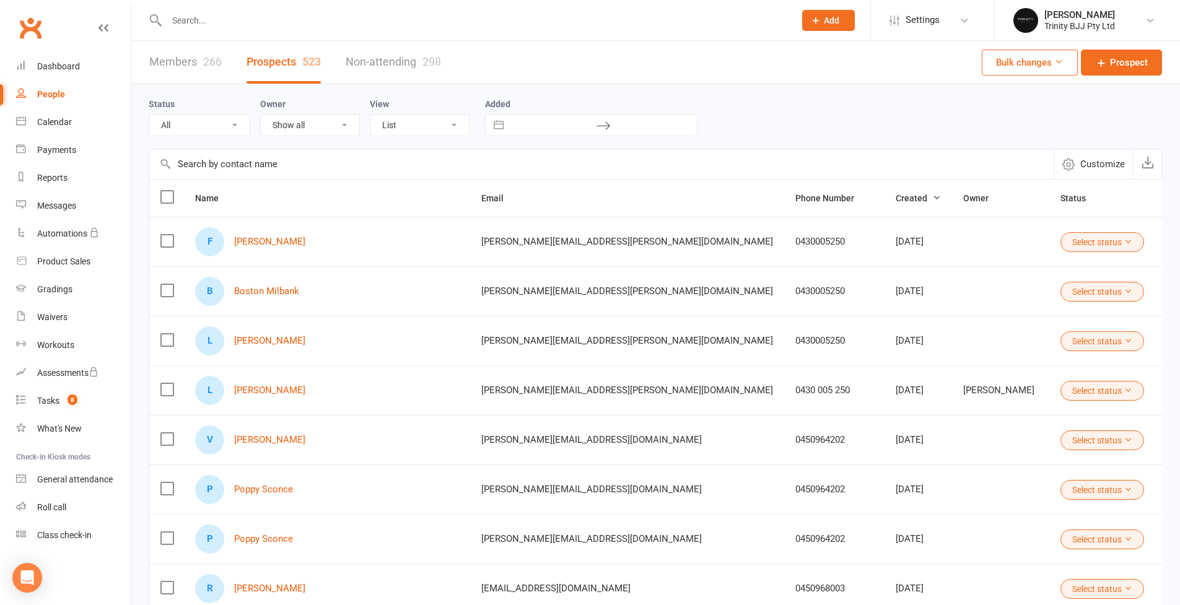
click at [222, 165] on input "text" at bounding box center [601, 164] width 904 height 30
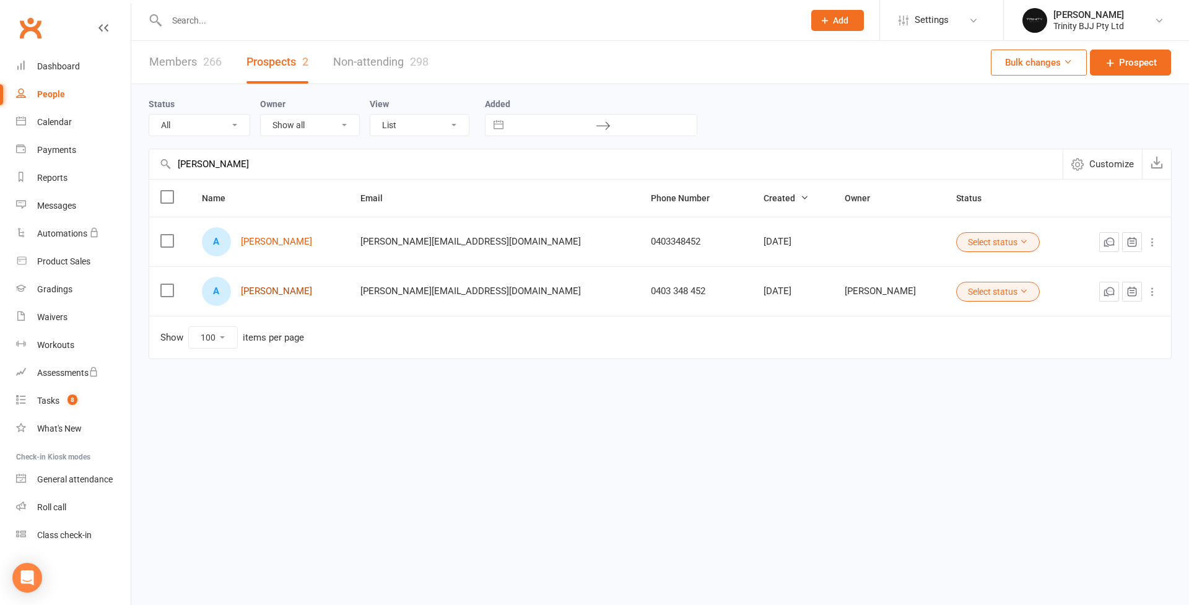
type input "tasker"
click at [267, 292] on link "[PERSON_NAME]" at bounding box center [276, 291] width 71 height 11
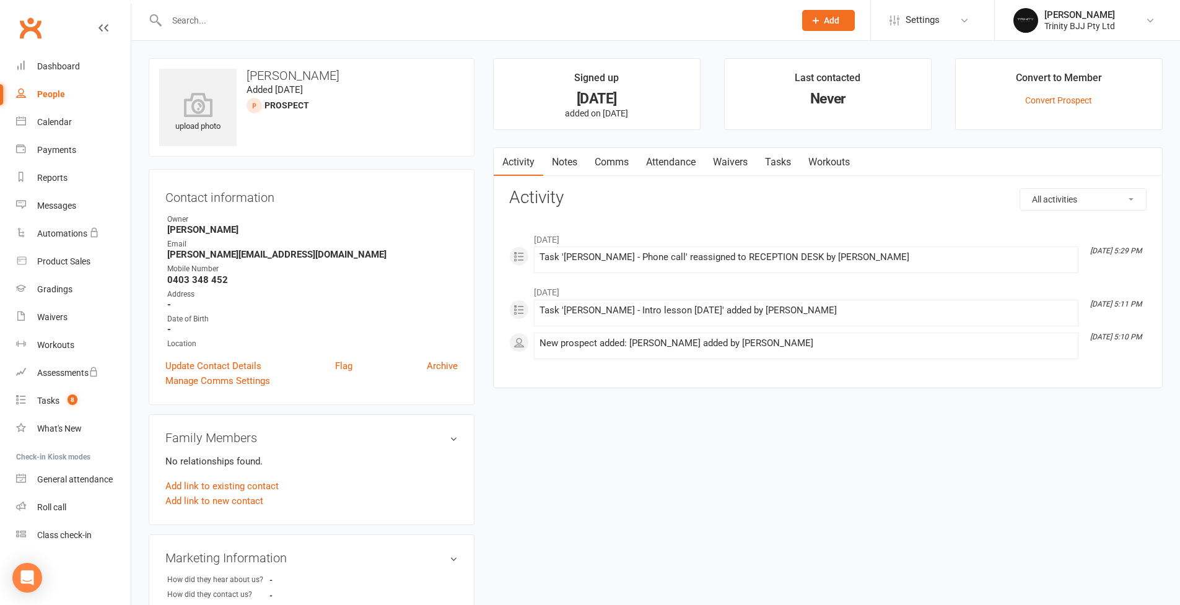
click at [776, 165] on link "Tasks" at bounding box center [777, 162] width 43 height 28
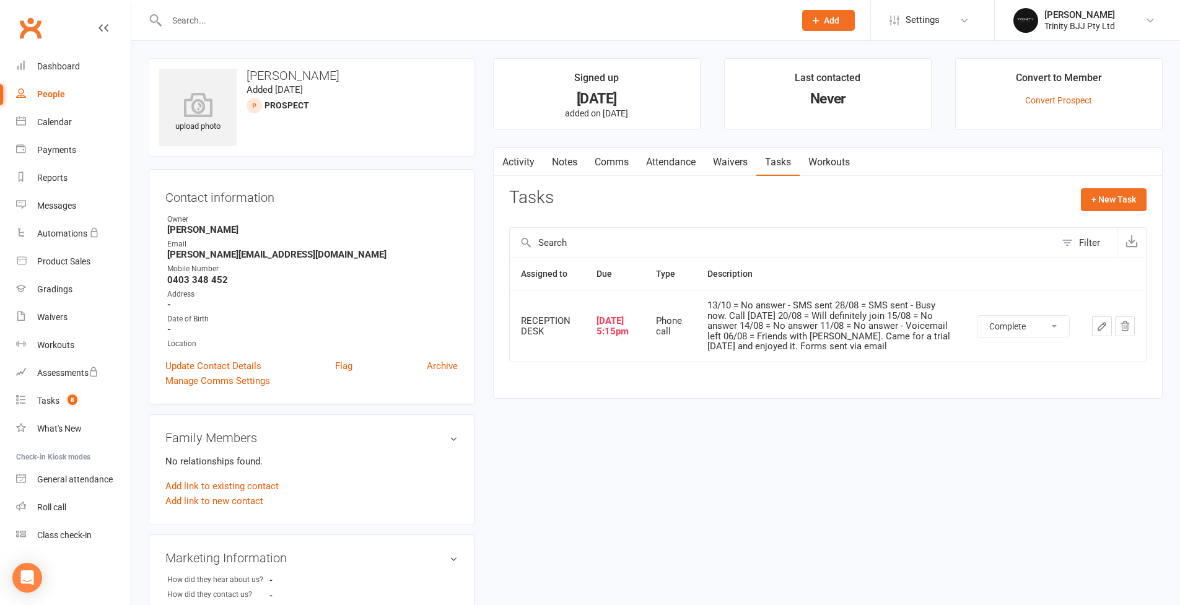
select select "unstarted"
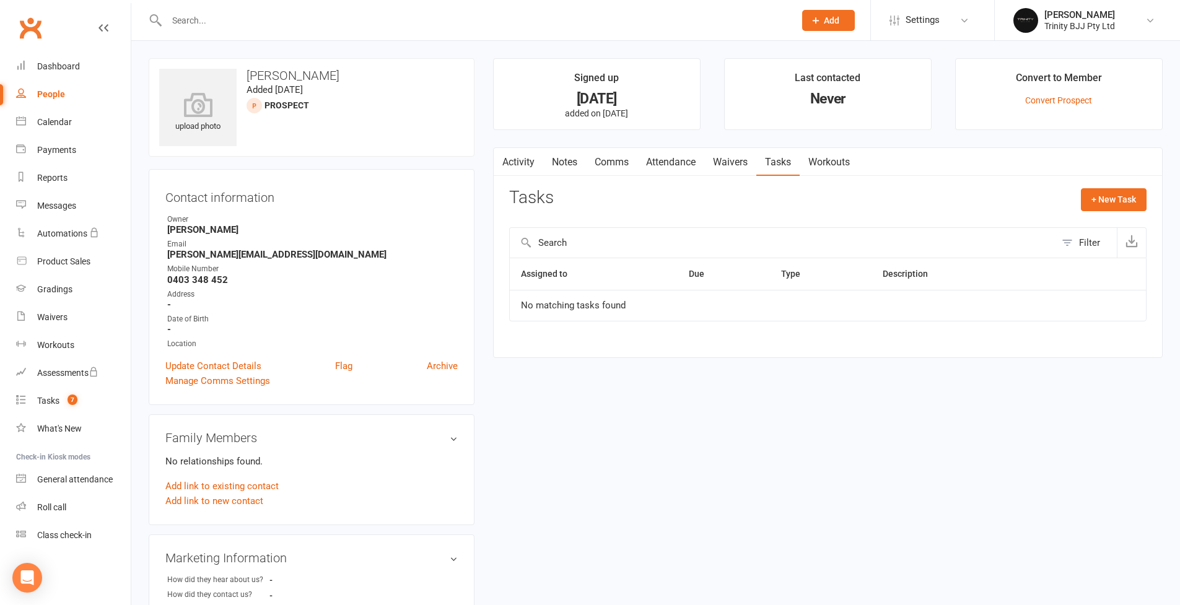
click at [46, 101] on link "People" at bounding box center [73, 95] width 115 height 28
select select "100"
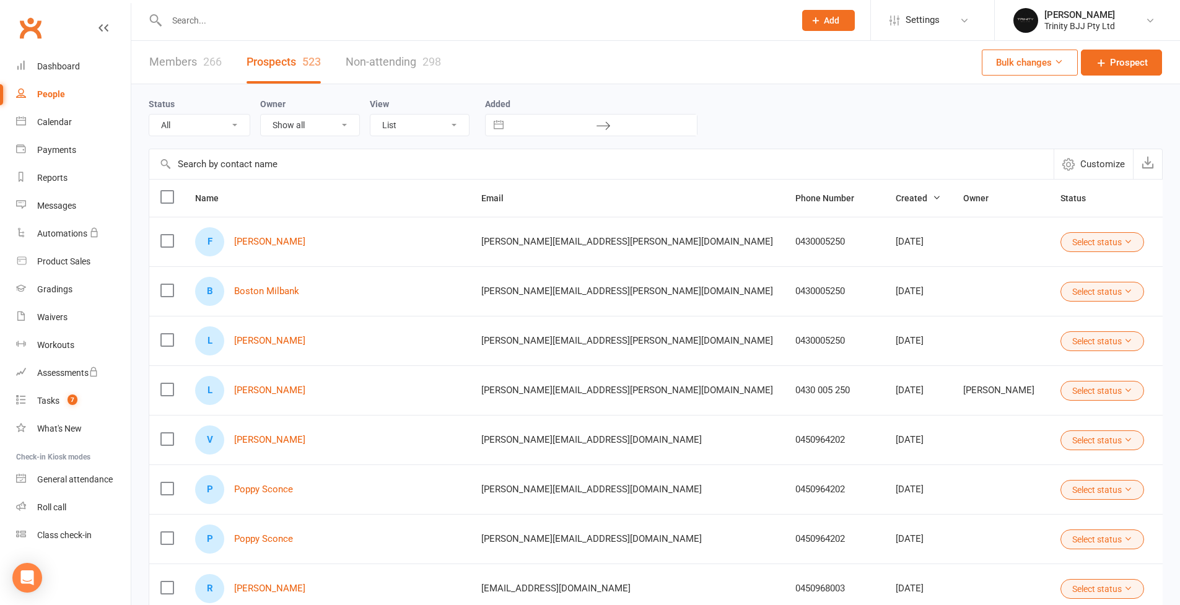
click at [257, 168] on input "text" at bounding box center [601, 164] width 904 height 30
type input "a"
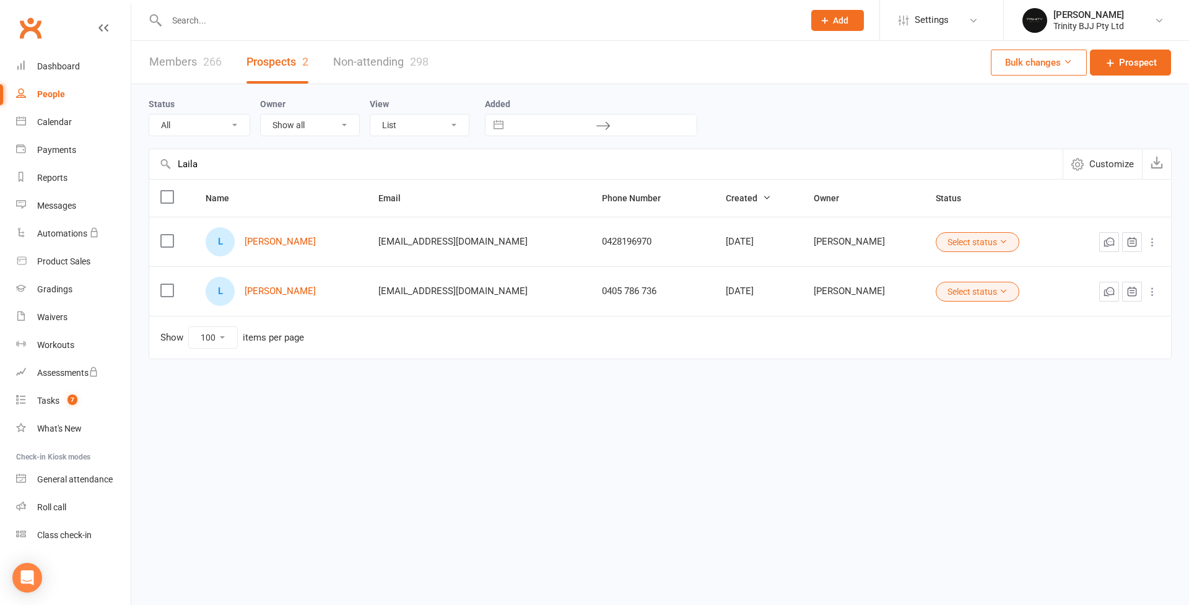
drag, startPoint x: 257, startPoint y: 168, endPoint x: 163, endPoint y: 167, distance: 94.2
click at [163, 167] on div "Laila Customize" at bounding box center [660, 164] width 1023 height 30
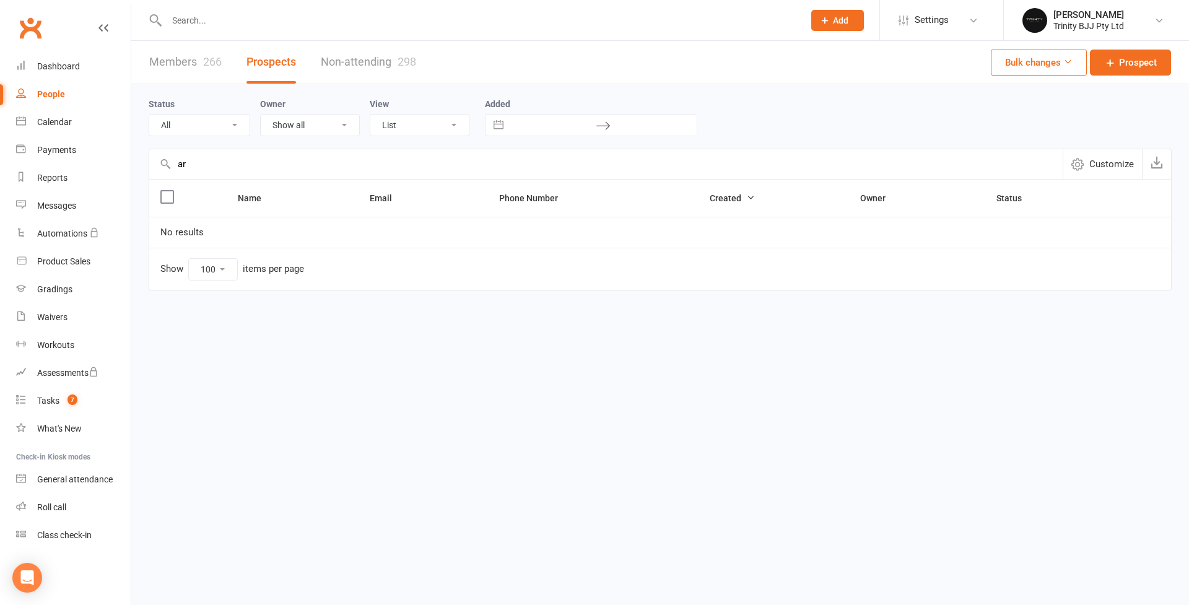
type input "a"
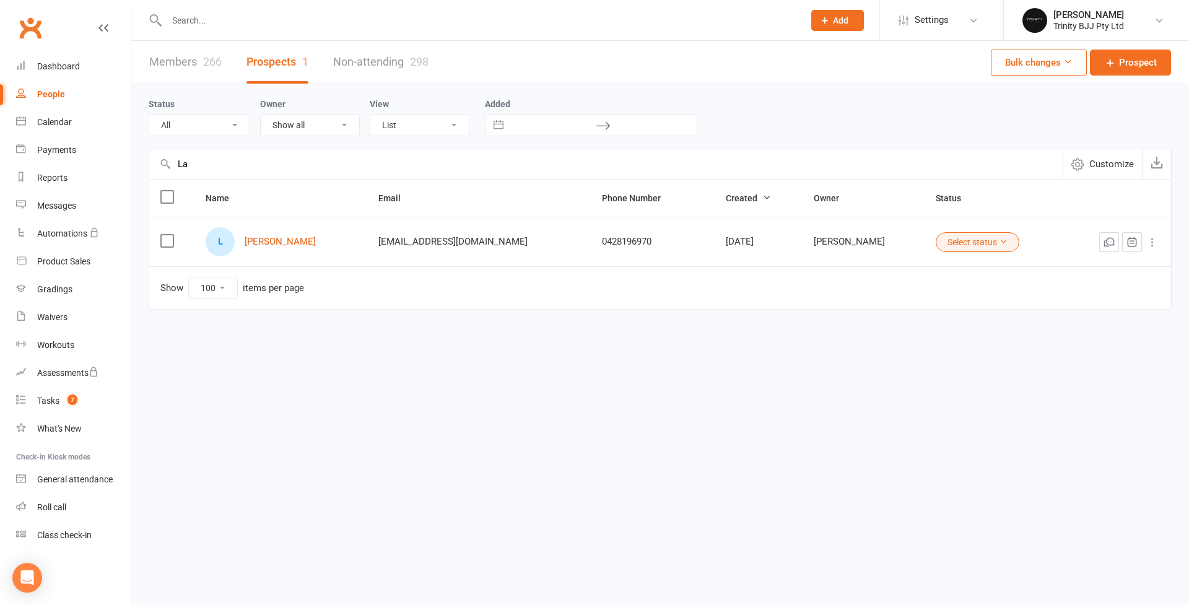
type input "L"
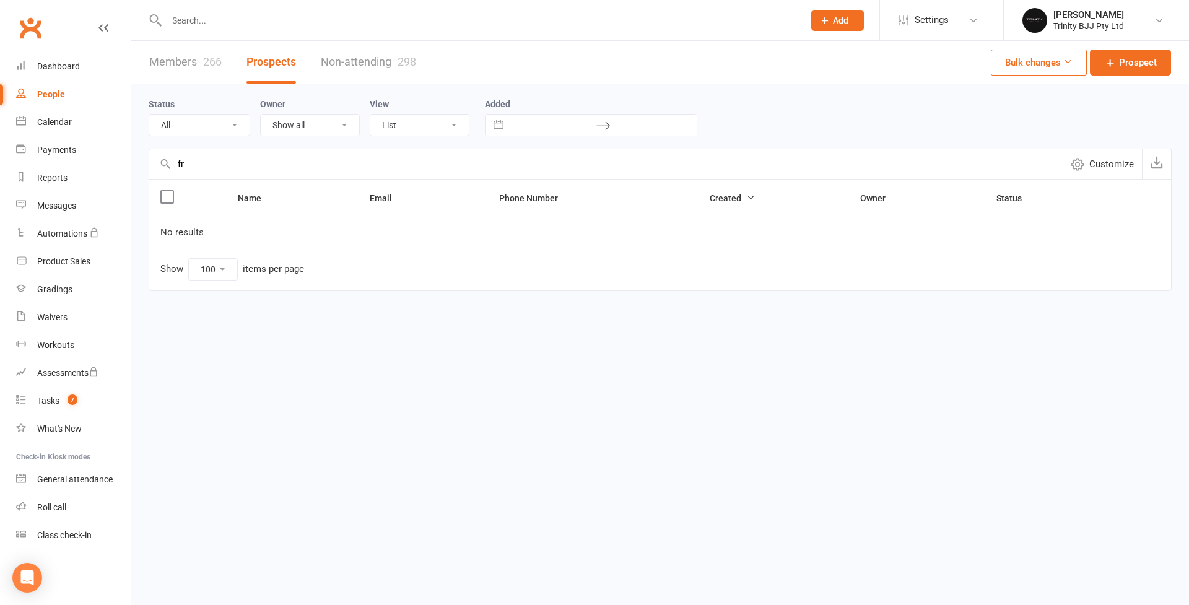
type input "f"
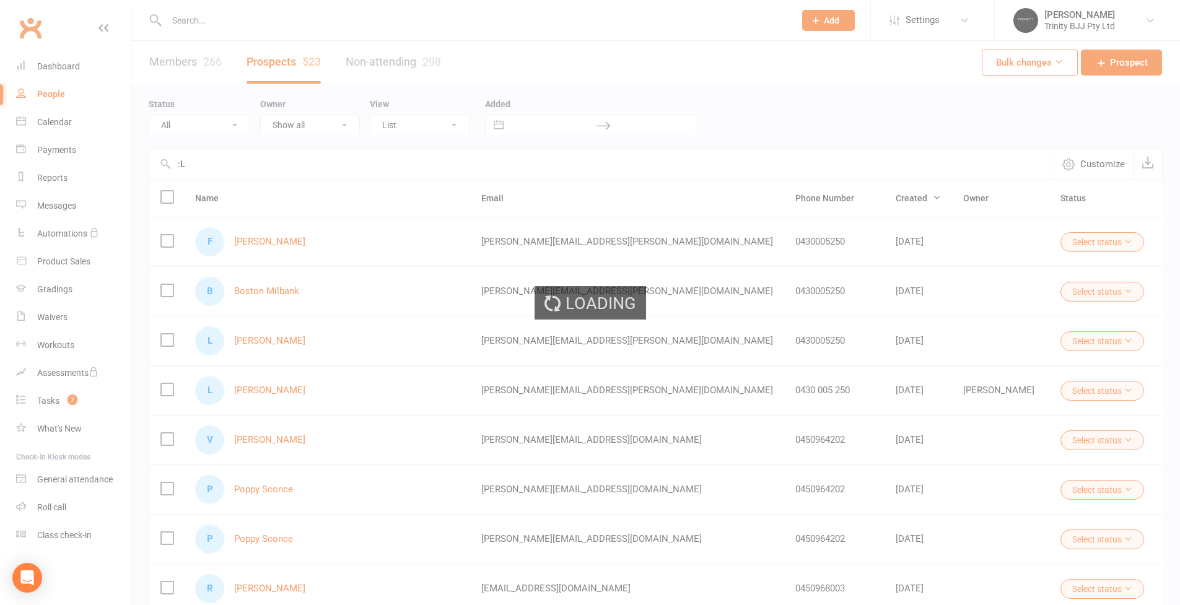
type input ":"
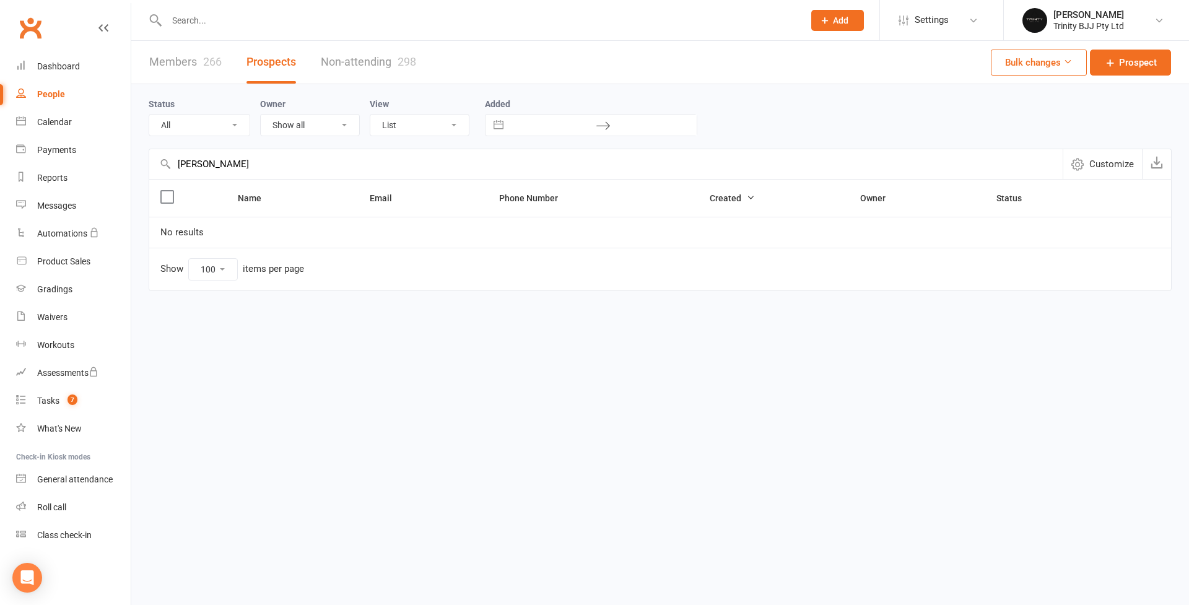
type input "Artur"
click at [195, 63] on link "Members 266" at bounding box center [185, 62] width 72 height 43
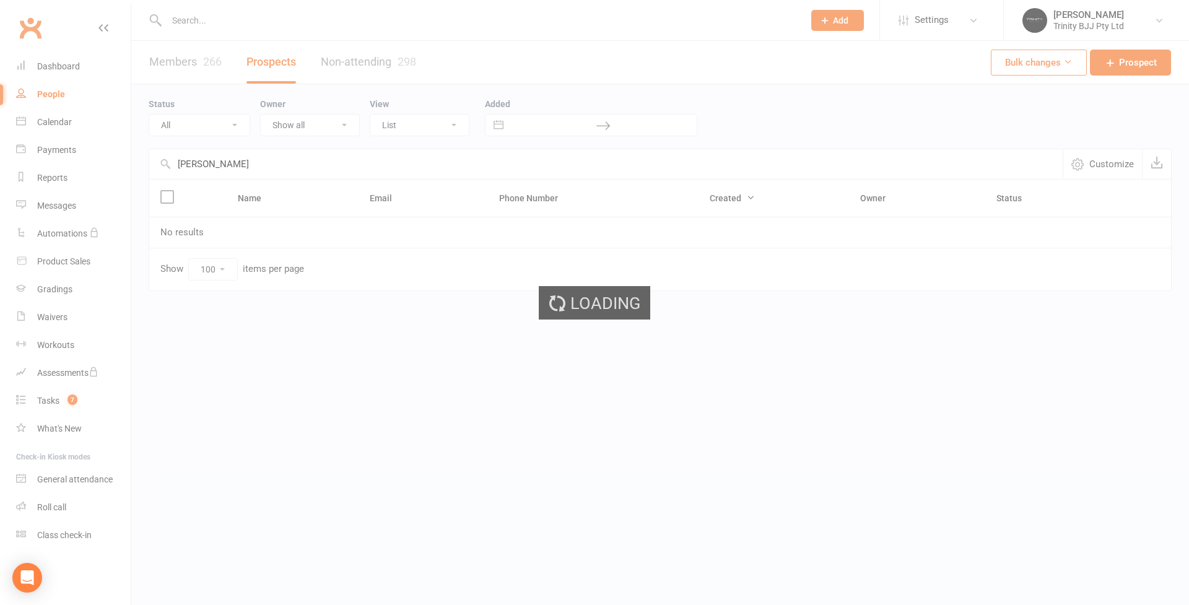
select select "100"
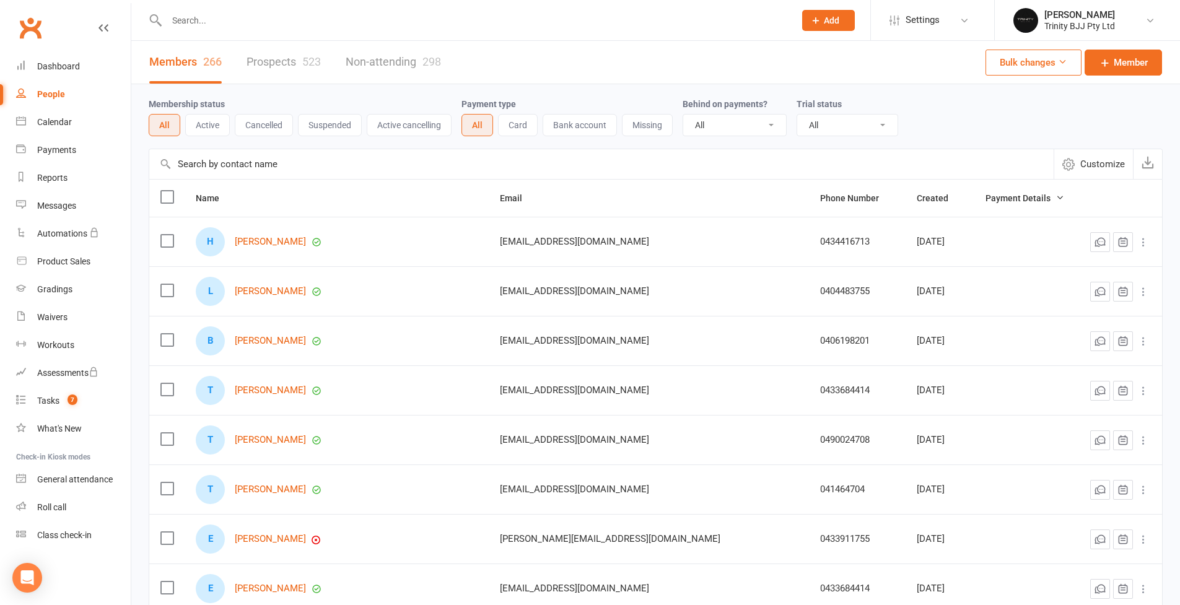
click at [247, 165] on input "text" at bounding box center [601, 164] width 904 height 30
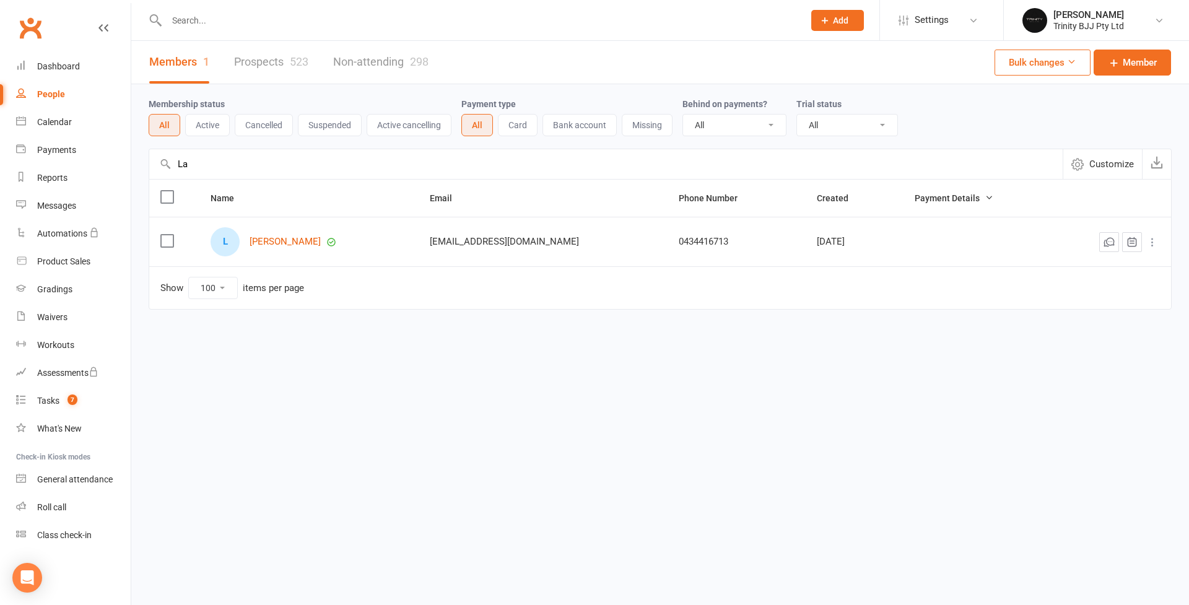
type input "L"
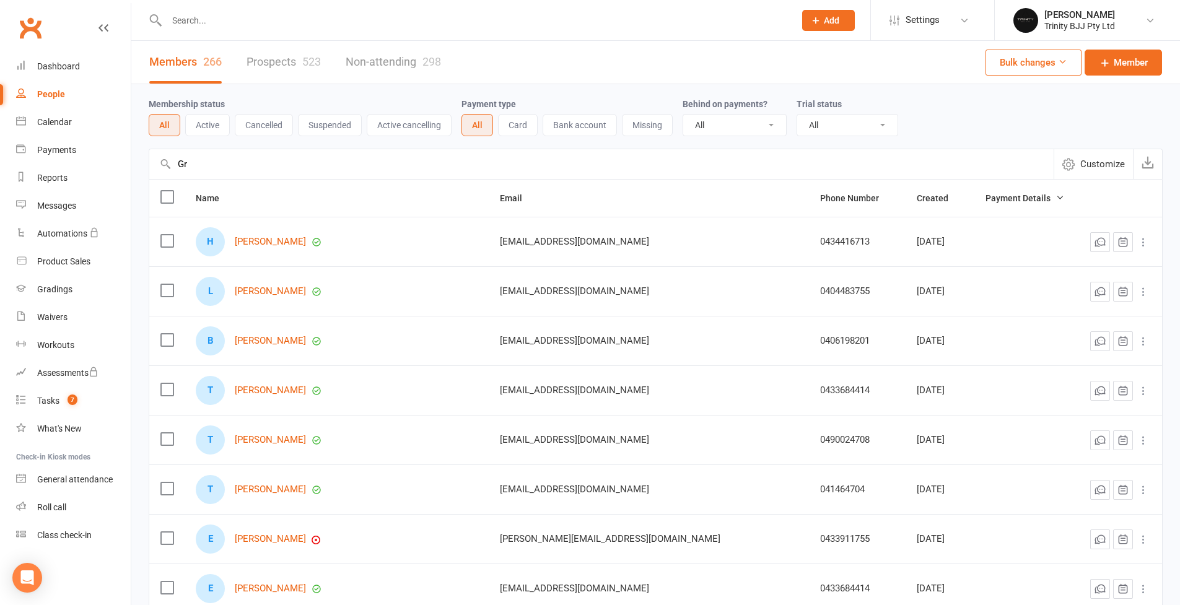
type input "G"
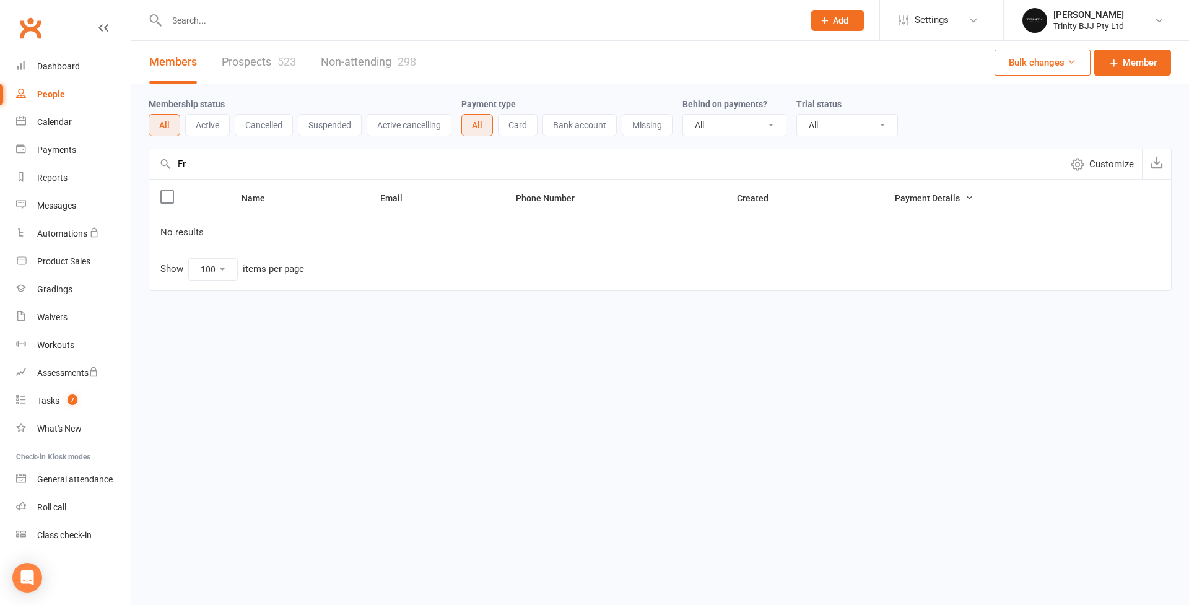
type input "F"
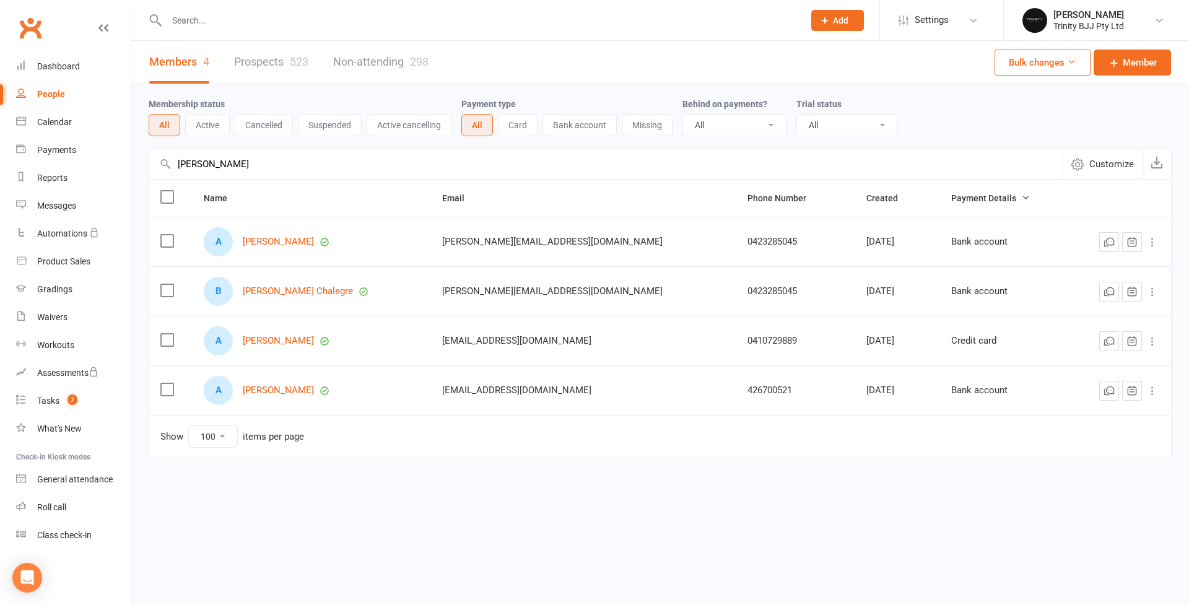
type input "Artur"
click at [335, 129] on button "Suspended" at bounding box center [330, 125] width 64 height 22
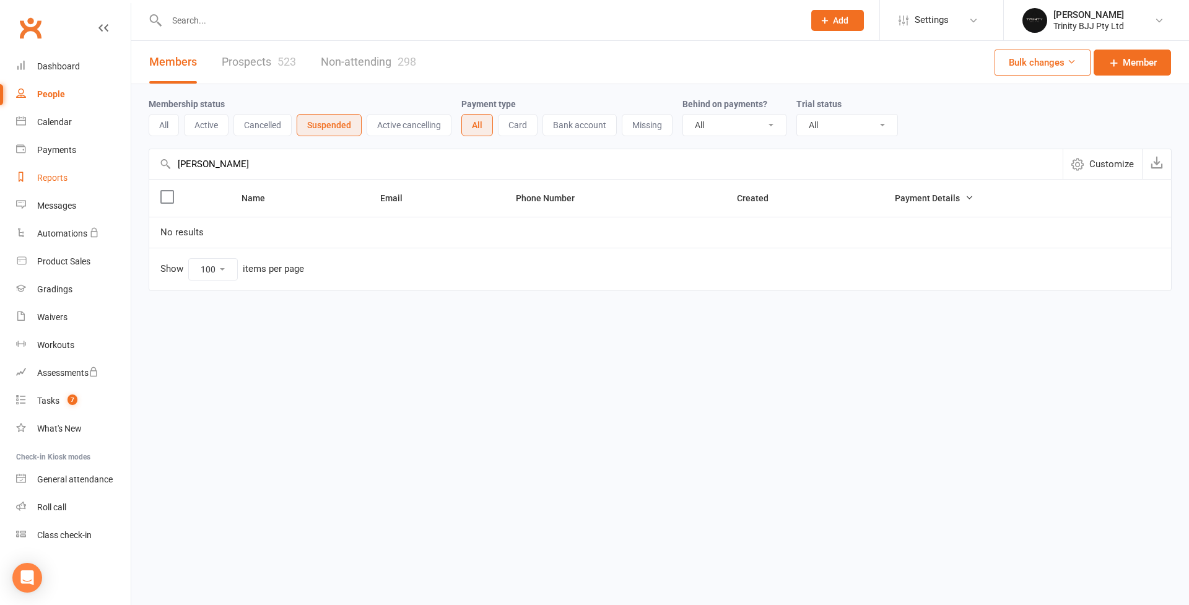
drag, startPoint x: 125, startPoint y: 168, endPoint x: 71, endPoint y: 165, distance: 54.0
click at [75, 166] on ui-view "Prospect Member Non-attending contact Class / event Appointment Grading event T…" at bounding box center [594, 171] width 1189 height 336
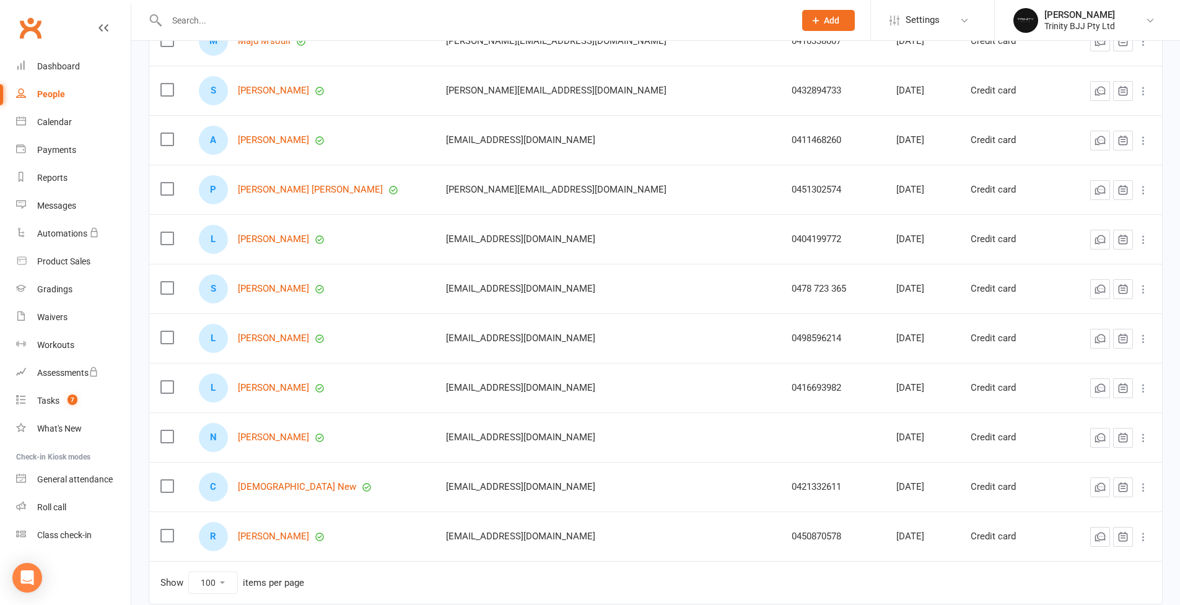
scroll to position [673, 0]
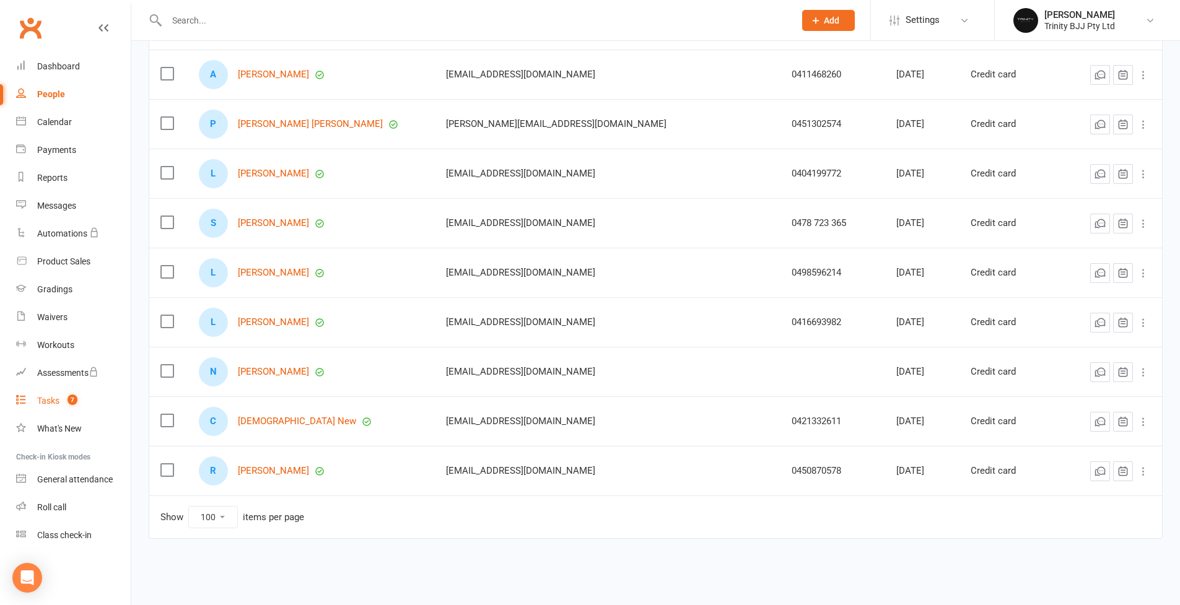
click at [48, 405] on div "Tasks" at bounding box center [48, 401] width 22 height 10
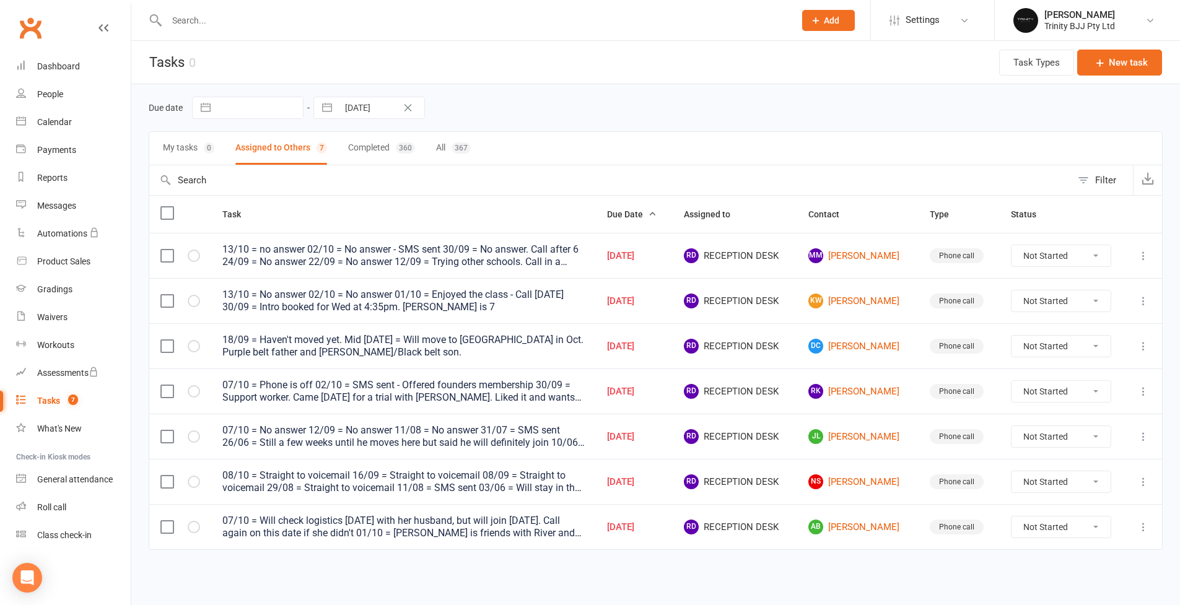
click at [246, 26] on input "text" at bounding box center [474, 20] width 623 height 17
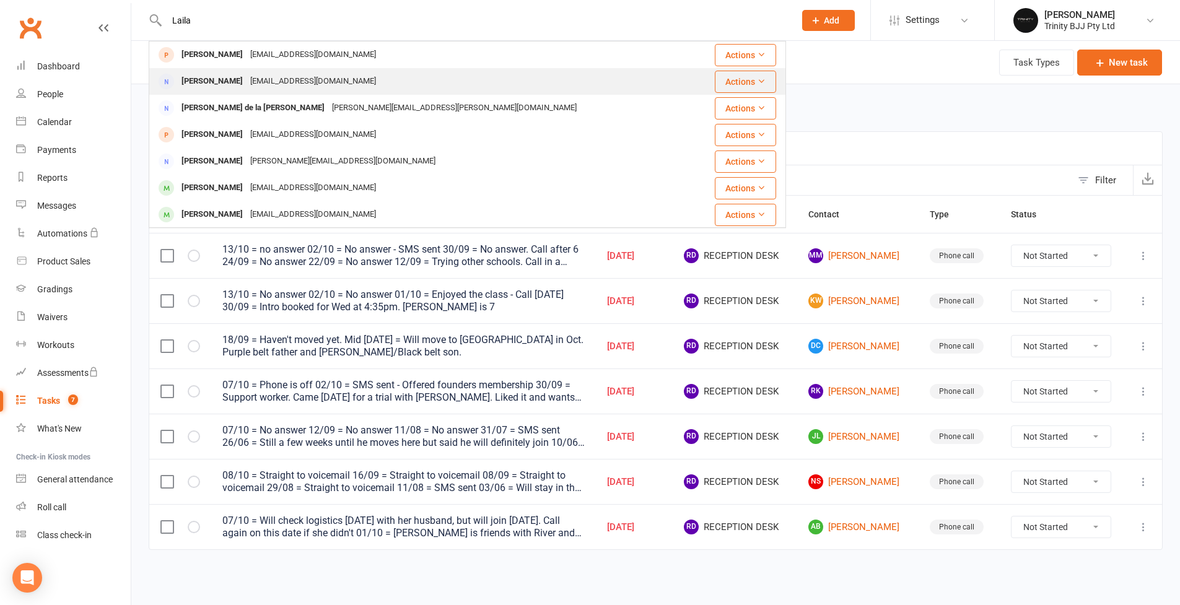
type input "Laila"
click at [193, 81] on div "[PERSON_NAME]" at bounding box center [212, 81] width 69 height 18
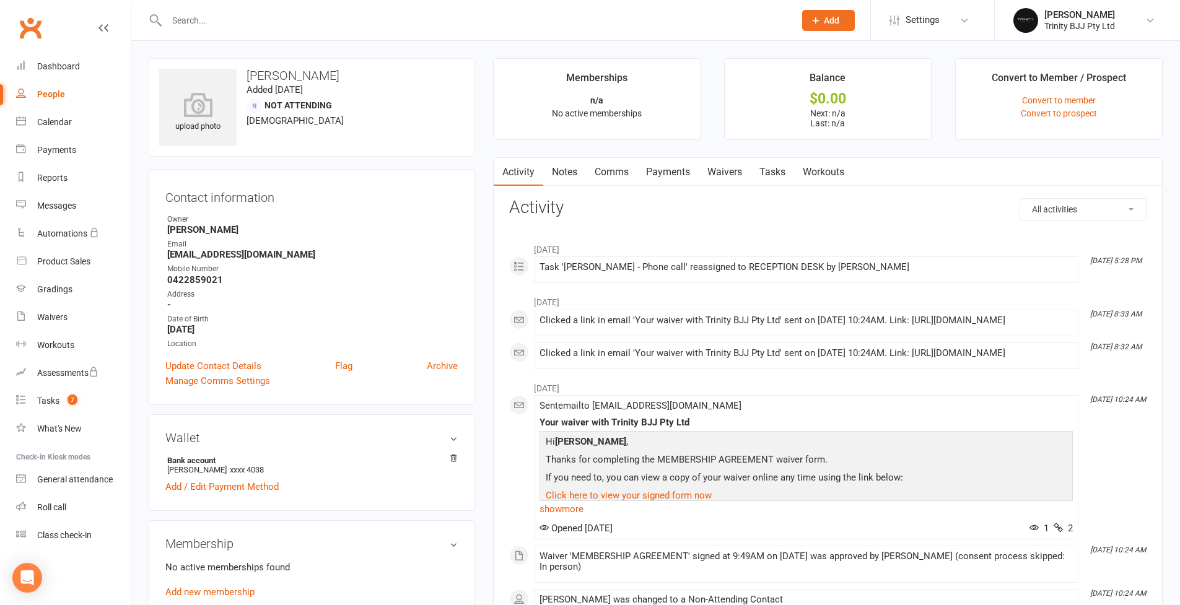
click at [777, 170] on link "Tasks" at bounding box center [772, 172] width 43 height 28
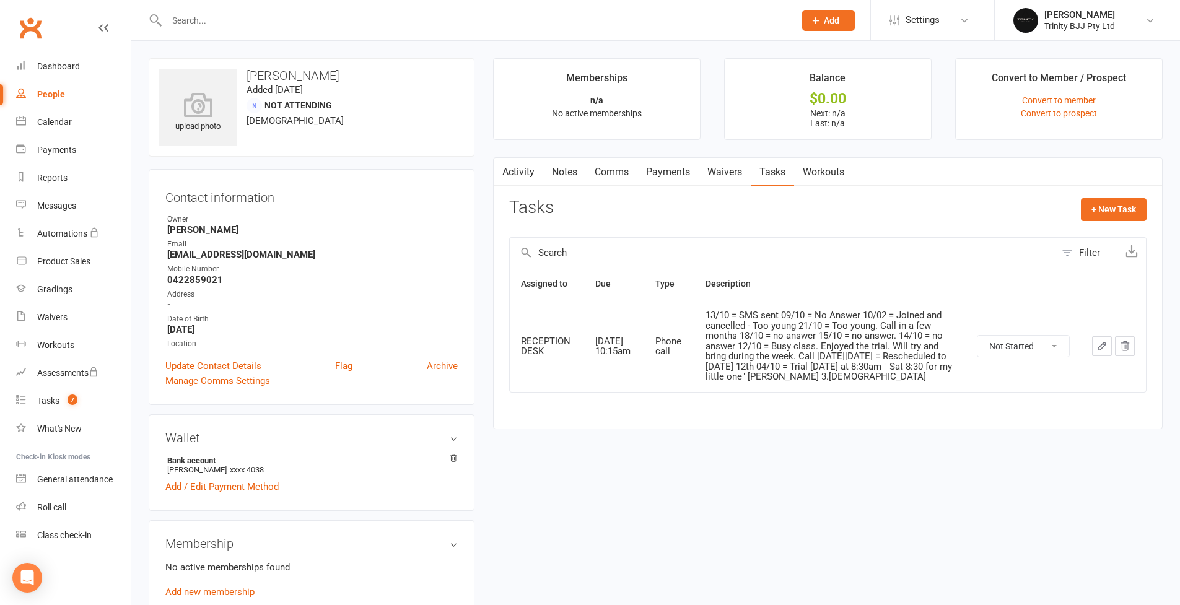
click at [1093, 346] on button "button" at bounding box center [1102, 346] width 20 height 20
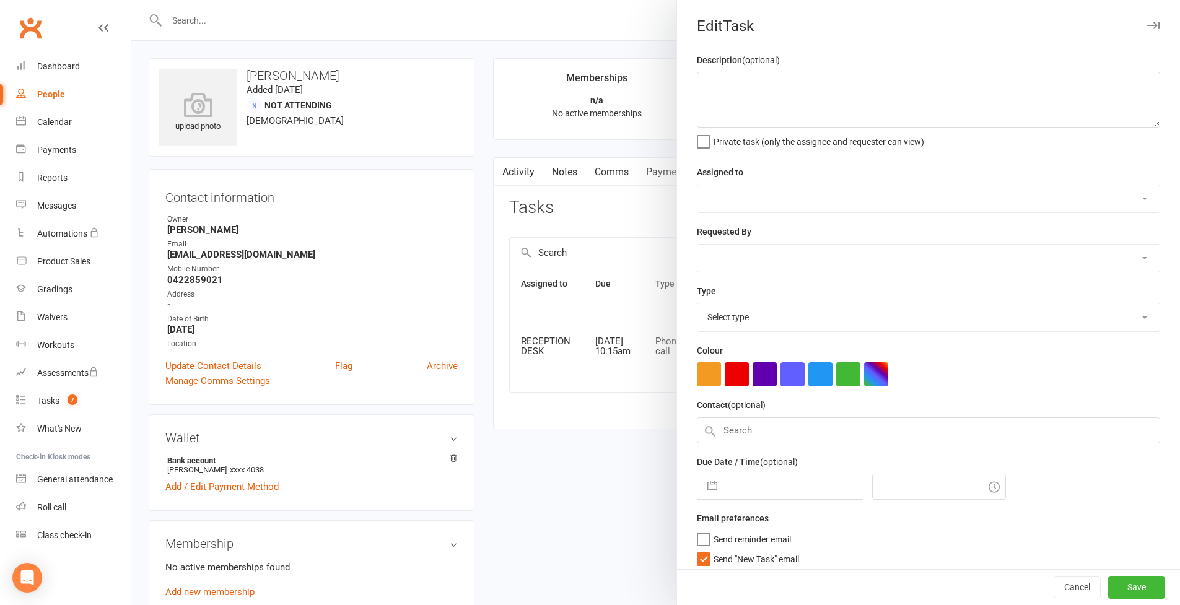
type textarea "13/10 = SMS sent 09/10 = No Answer 10/02 = Joined and cancelled - Too young 21/…"
select select "53742"
select select "49772"
type input "13 Jan 2026"
type input "10:15am"
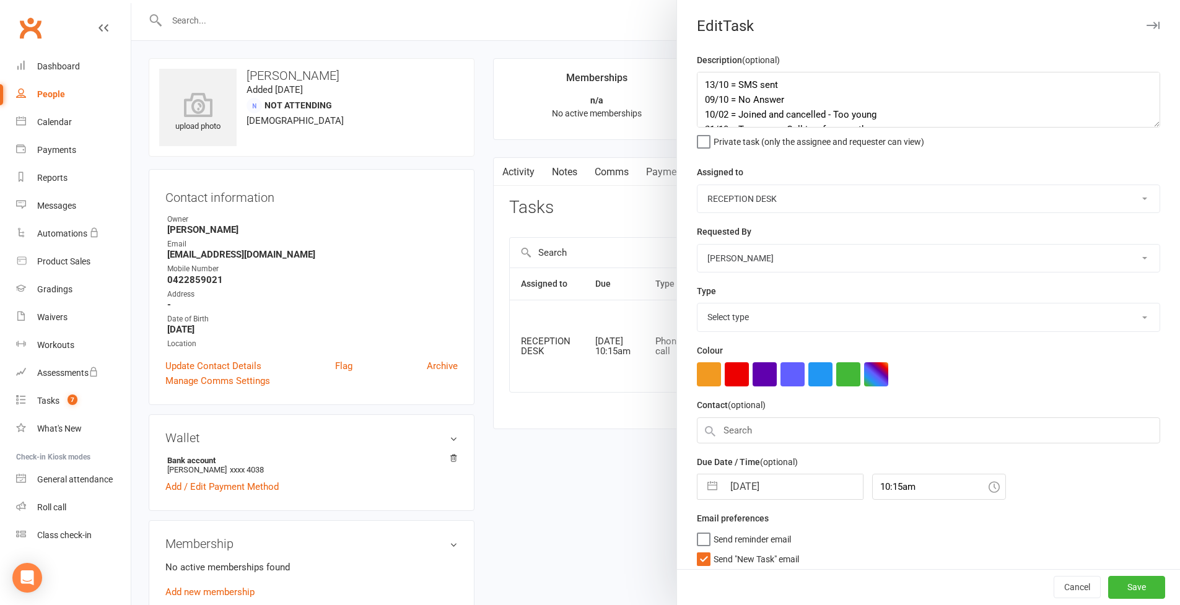
select select "28721"
drag, startPoint x: 702, startPoint y: 84, endPoint x: 728, endPoint y: 123, distance: 47.3
click at [702, 84] on textarea "13/10 = SMS sent 09/10 = No Answer 10/02 = Joined and cancelled - Too young 21/…" at bounding box center [928, 100] width 463 height 56
click at [787, 82] on textarea "13/10 = SMS sent 09/10 = No Answer 10/02 = Joined and cancelled - Too young 21/…" at bounding box center [928, 100] width 463 height 56
type textarea "13/10 = SMS sent - Not coming back 09/10 = No Answer 10/02 = Joined and cancell…"
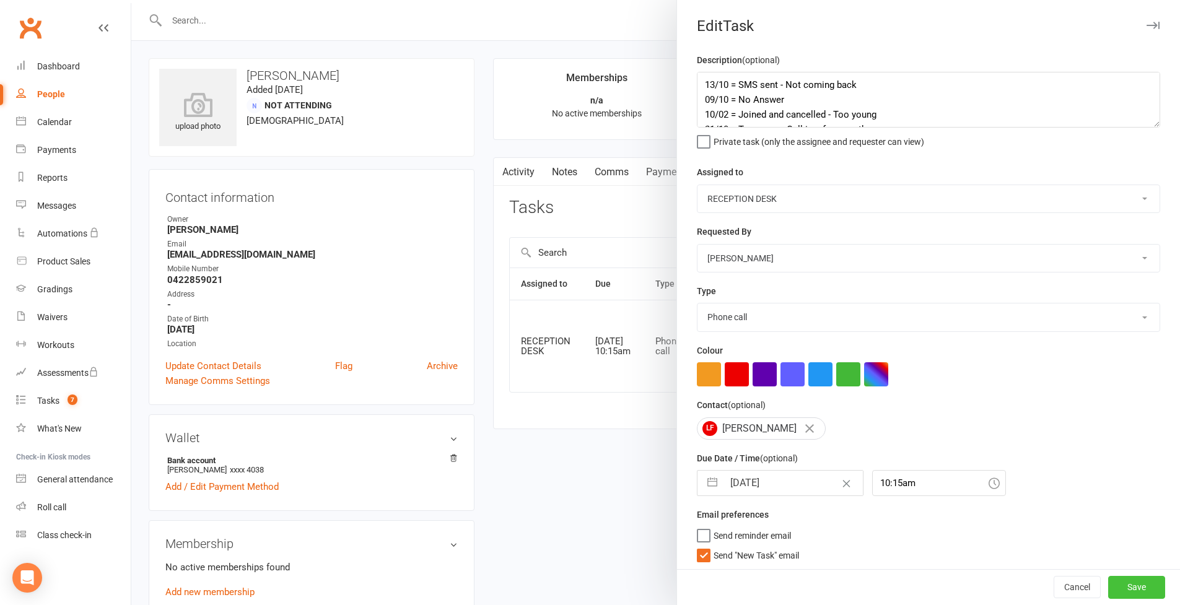
click at [1115, 597] on button "Save" at bounding box center [1136, 588] width 57 height 22
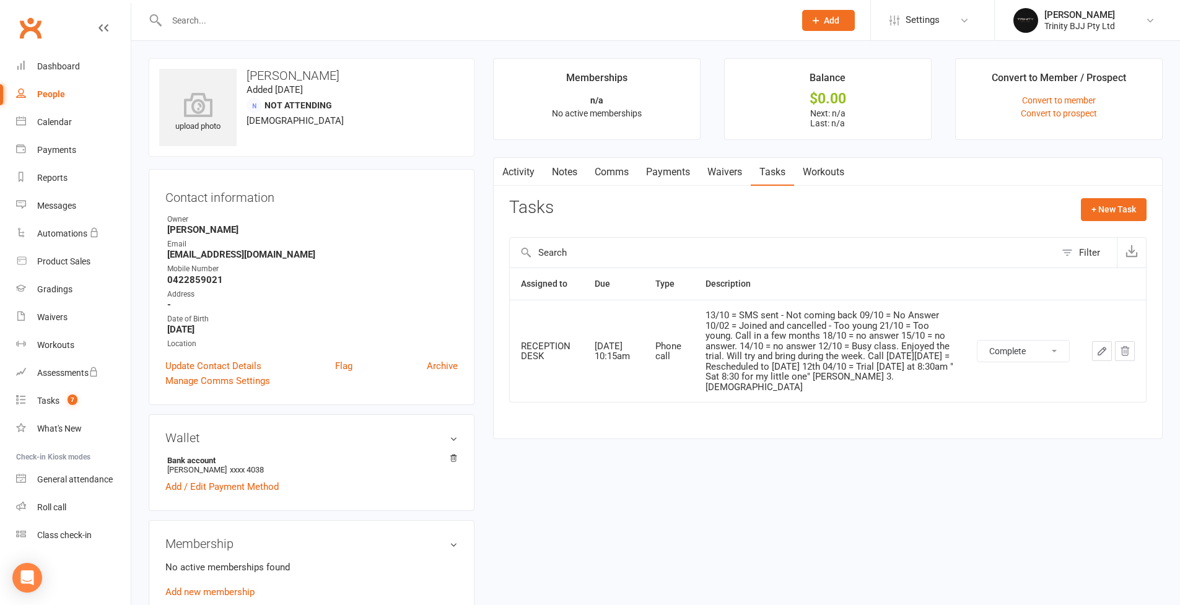
select select "unstarted"
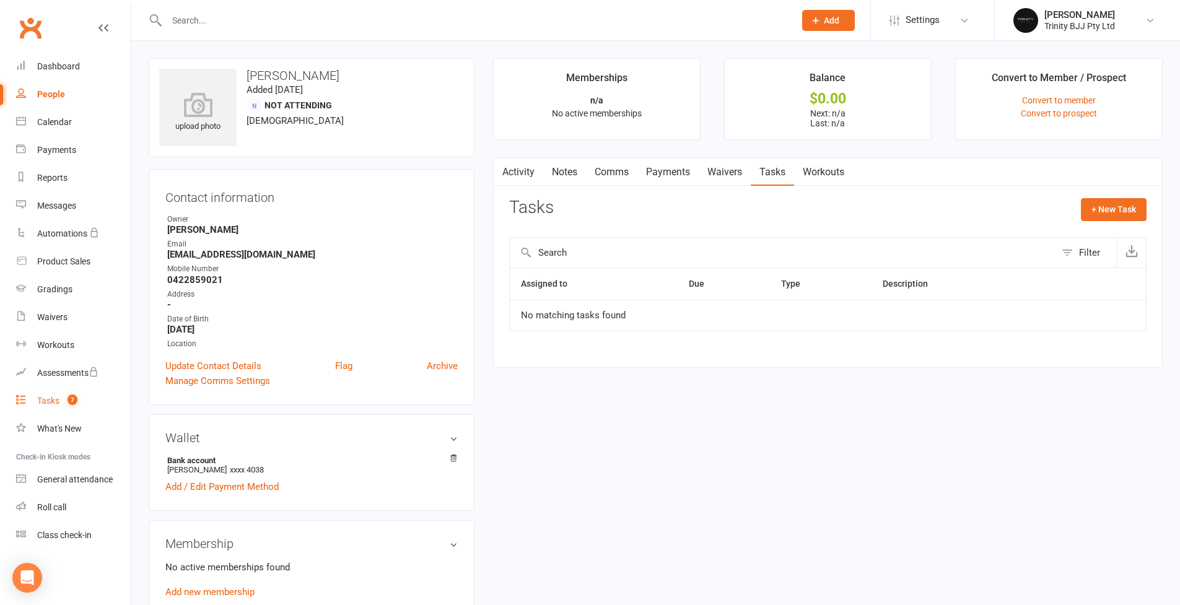
click at [51, 404] on div "Tasks" at bounding box center [48, 401] width 22 height 10
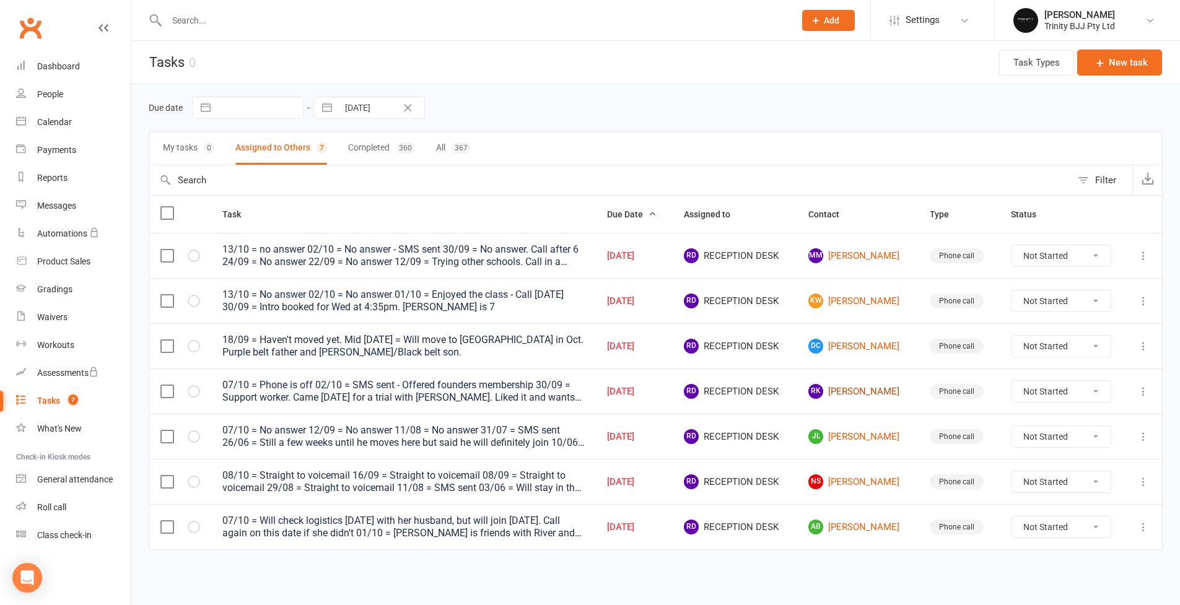
scroll to position [8, 0]
click at [869, 339] on link "DC David Chan" at bounding box center [857, 346] width 98 height 15
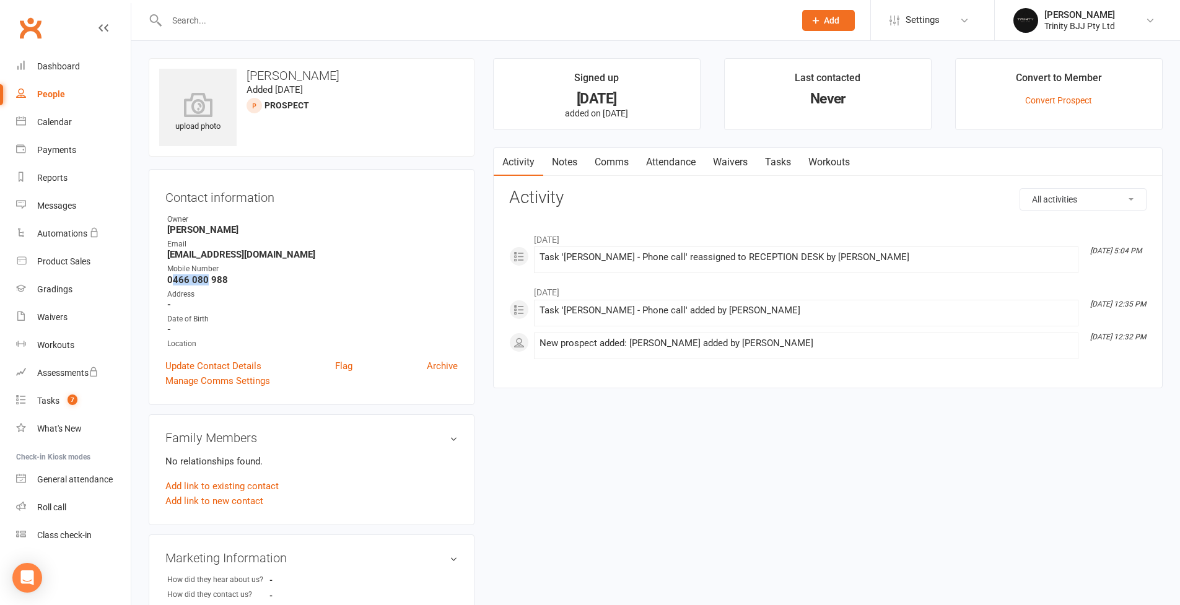
drag, startPoint x: 171, startPoint y: 279, endPoint x: 204, endPoint y: 279, distance: 33.5
click at [204, 279] on strong "0466 080 988" at bounding box center [312, 279] width 291 height 11
click at [222, 284] on strong "0466 080 988" at bounding box center [312, 279] width 291 height 11
drag, startPoint x: 223, startPoint y: 281, endPoint x: 162, endPoint y: 282, distance: 60.7
click at [162, 282] on div "Contact information Owner Otamar Barreto Email peacemind2002@yahoo.com.au Mobil…" at bounding box center [312, 287] width 326 height 236
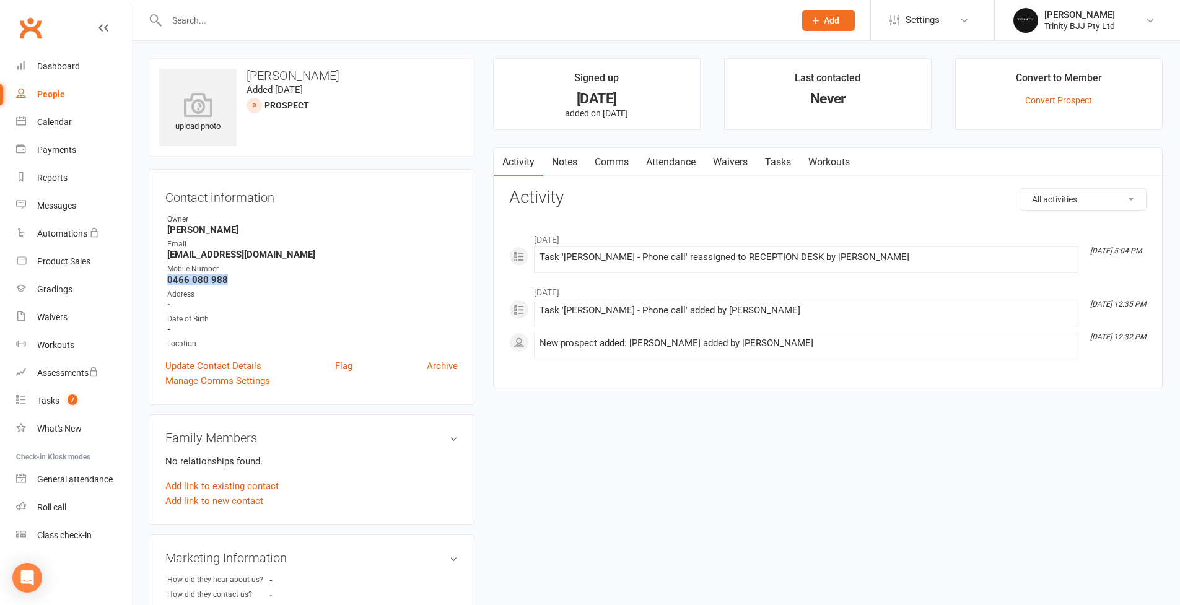
copy strong "0466 080 988"
drag, startPoint x: 264, startPoint y: 255, endPoint x: 142, endPoint y: 258, distance: 121.5
click at [142, 258] on div "upload photo David Chan Added 10 June, 2025 prospect Contact information Owner …" at bounding box center [311, 522] width 344 height 929
copy strong "peacemind2002@yahoo.com.au"
click at [57, 96] on div "People" at bounding box center [51, 94] width 28 height 10
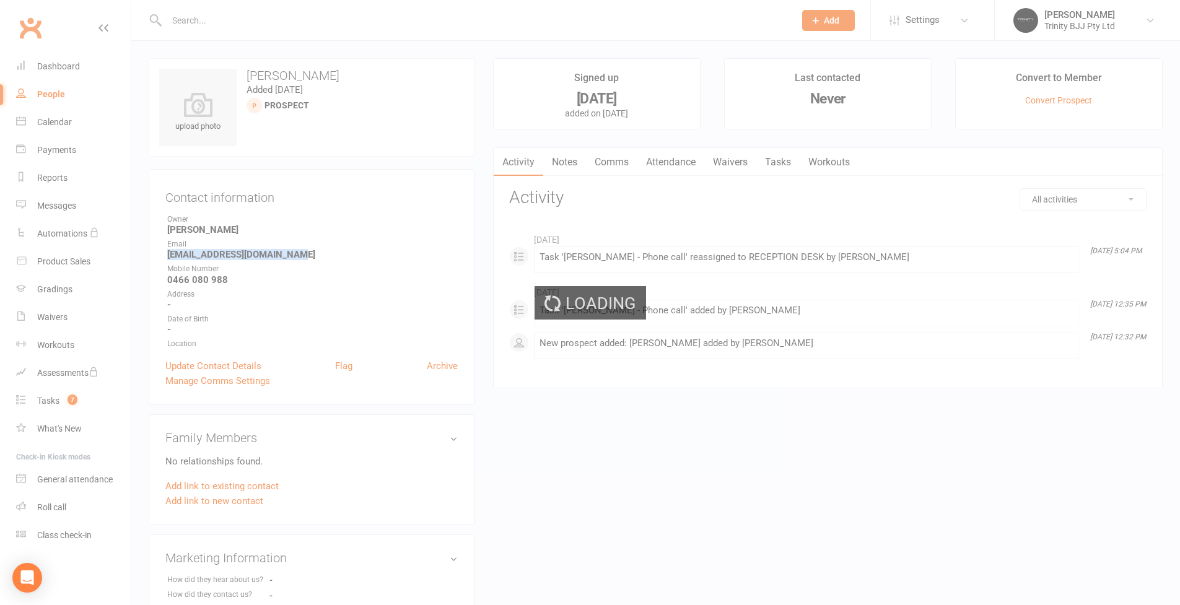
select select "100"
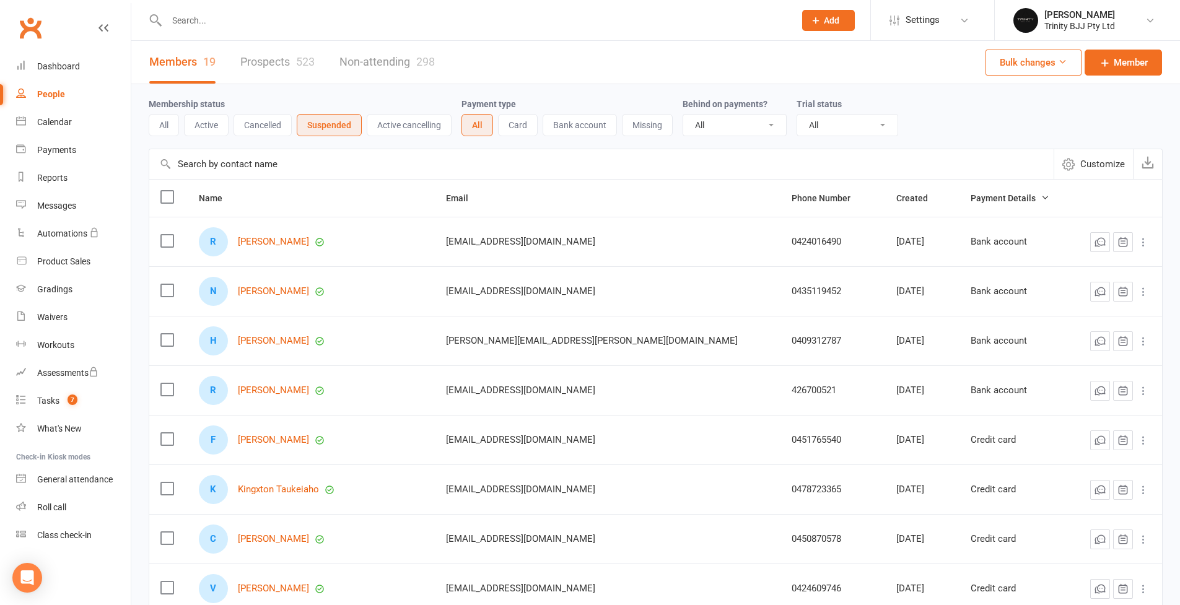
click at [264, 58] on link "Prospects 523" at bounding box center [277, 62] width 74 height 43
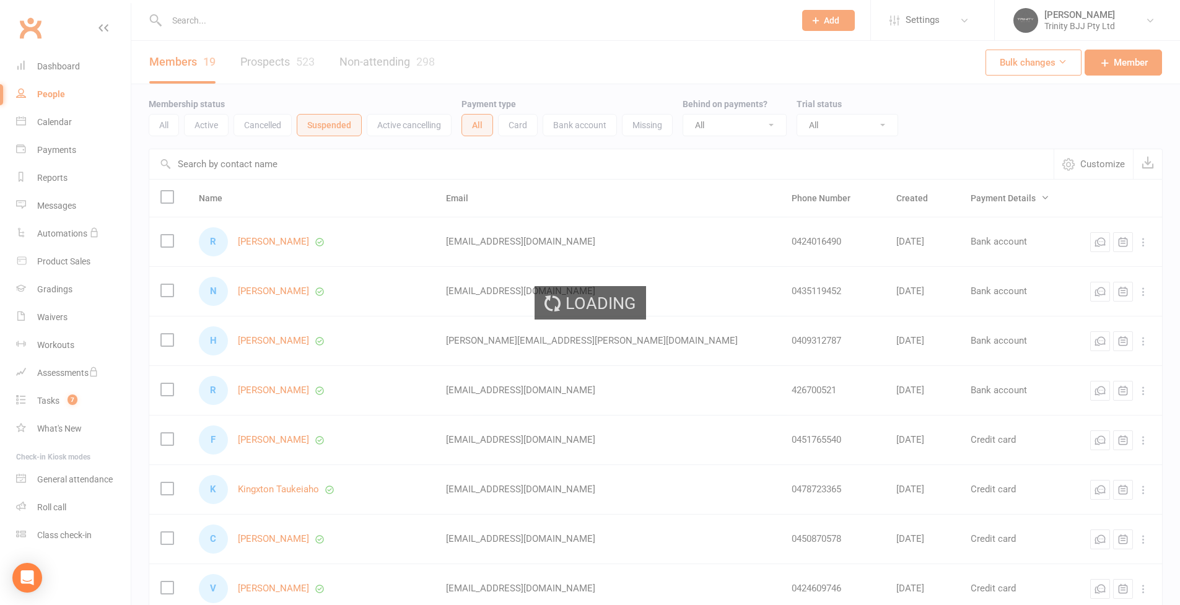
select select "100"
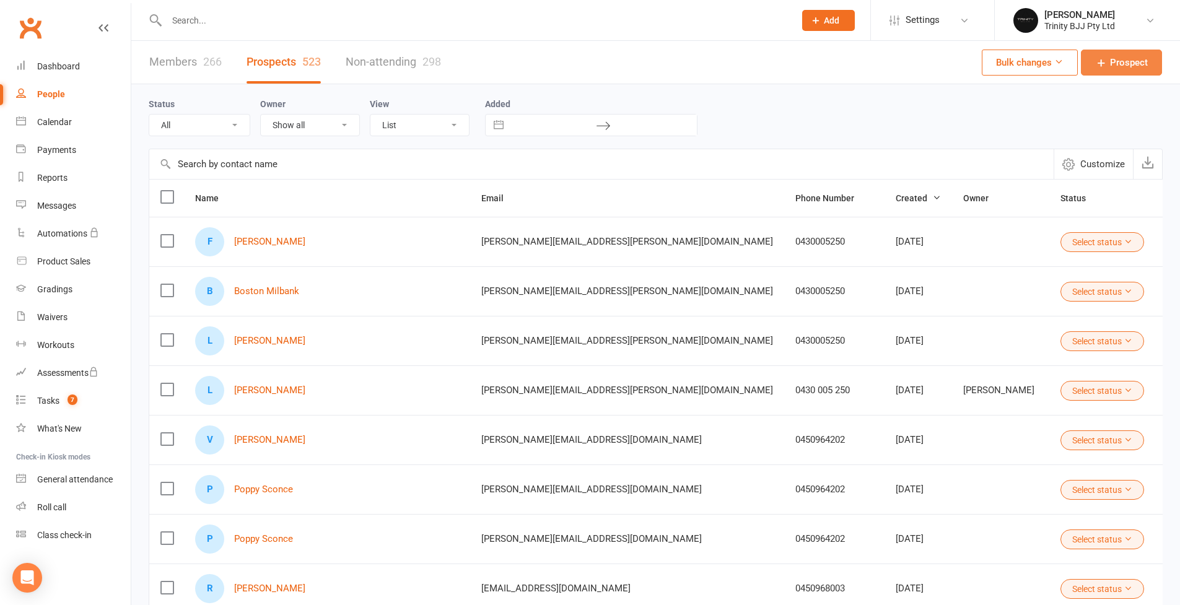
click at [1113, 64] on span "Prospect" at bounding box center [1129, 62] width 38 height 15
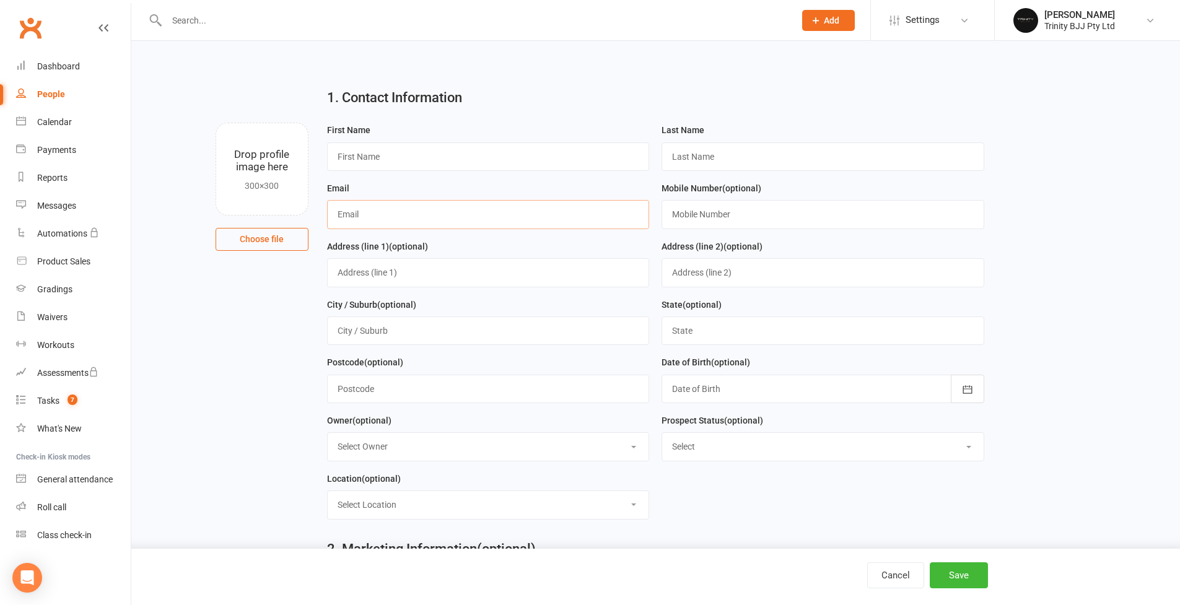
paste input "0 4149 59950"
type input "0 4149 59950"
drag, startPoint x: 401, startPoint y: 219, endPoint x: 304, endPoint y: 218, distance: 97.3
click at [304, 123] on div "Drop profile image here 300×300 Choose file First Name Last Name Email 0 4149 5…" at bounding box center [656, 123] width 1014 height 0
paste input "0 4149 59950"
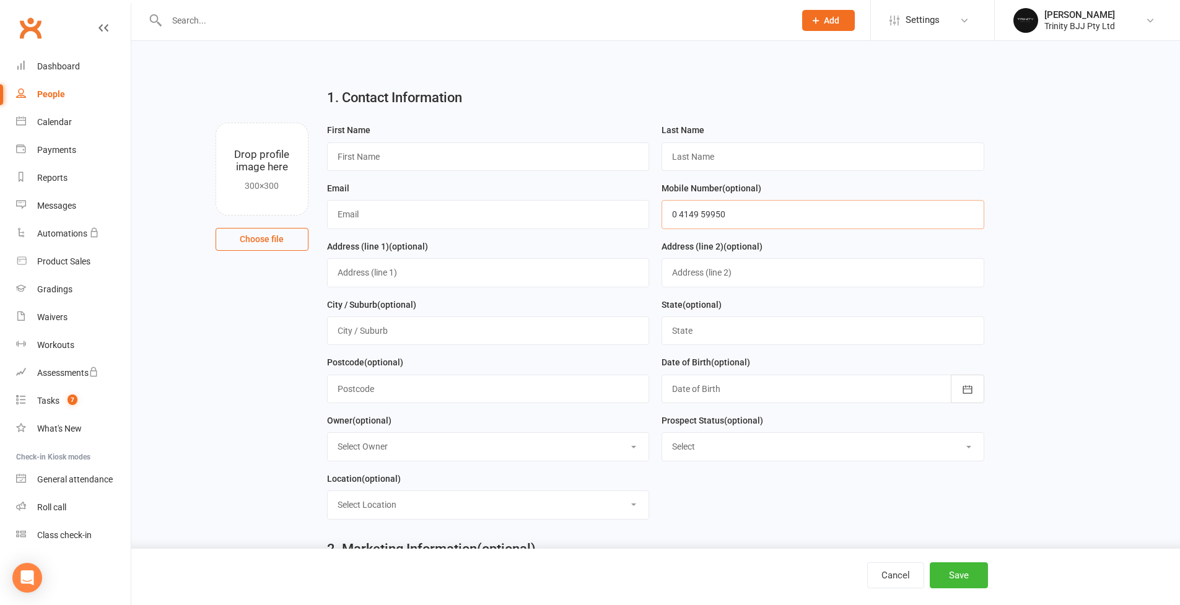
click at [681, 211] on input "0 4149 59950" at bounding box center [823, 214] width 323 height 28
click at [692, 212] on input "04149 59950" at bounding box center [823, 214] width 323 height 28
click at [702, 213] on input "0414 9 59950" at bounding box center [823, 214] width 323 height 28
click at [710, 214] on input "0414 959950" at bounding box center [823, 214] width 323 height 28
type input "0414 959 950"
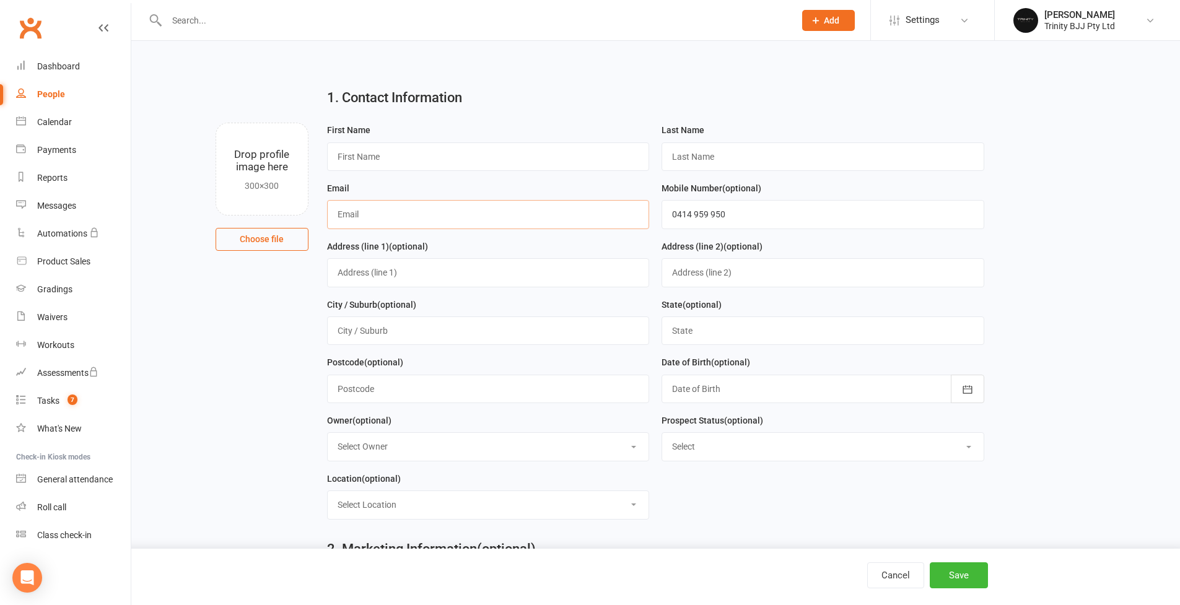
click at [361, 218] on input "text" at bounding box center [488, 214] width 323 height 28
paste input "abbysidery@hotmail.com"
type input "abbysidery@hotmail.com"
paste input "[PERSON_NAME]"
click at [365, 159] on input "[PERSON_NAME]" at bounding box center [488, 156] width 323 height 28
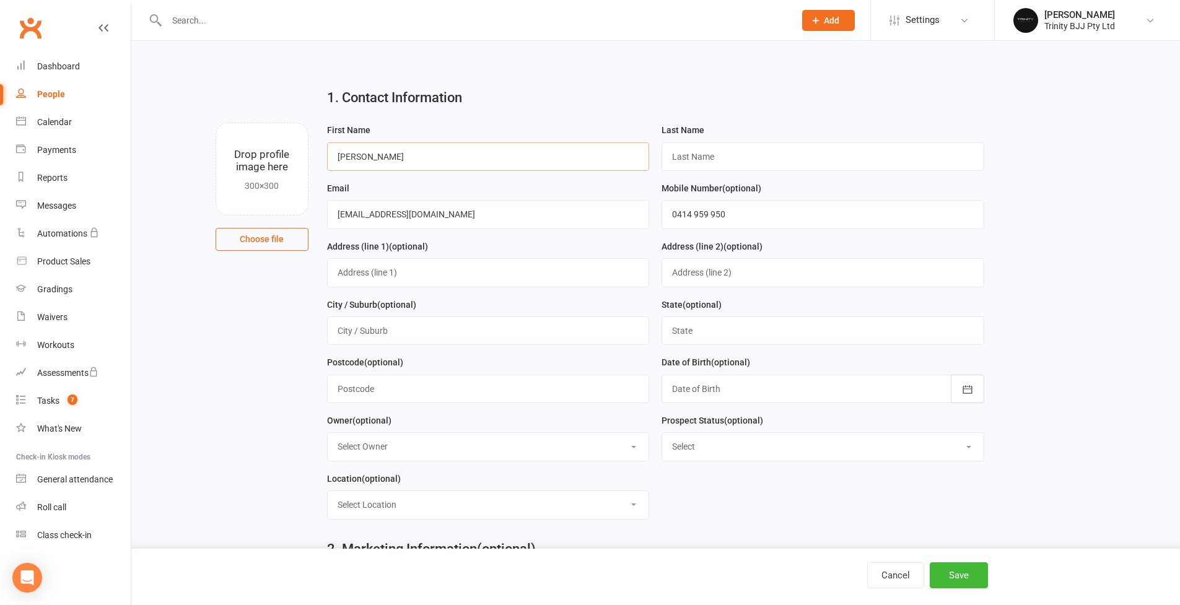
click at [365, 159] on input "[PERSON_NAME]" at bounding box center [488, 156] width 323 height 28
type input "Felix"
paste input "Fahey"
type input "Fahey"
click at [768, 112] on div "1. Contact Information" at bounding box center [656, 100] width 676 height 45
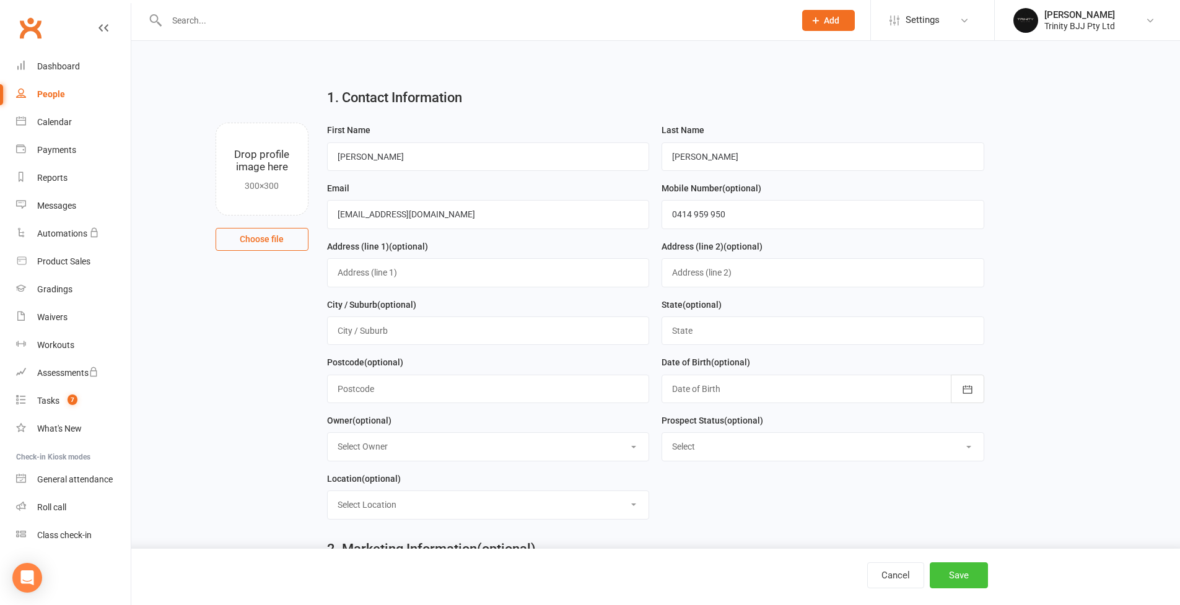
click at [964, 579] on button "Save" at bounding box center [959, 575] width 58 height 26
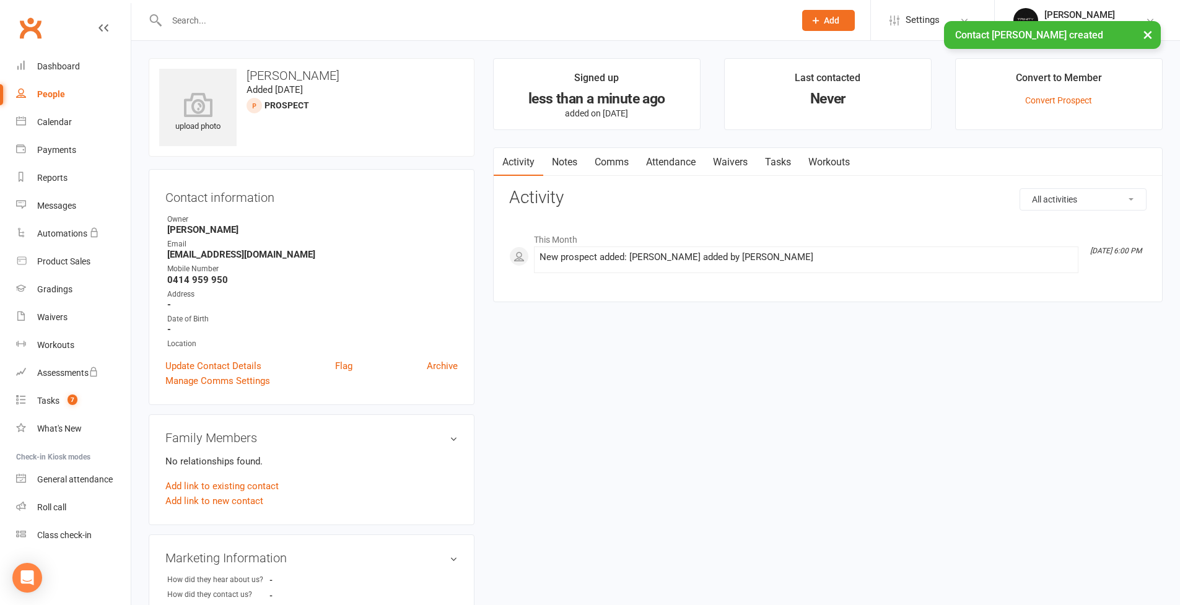
click at [787, 162] on link "Tasks" at bounding box center [777, 162] width 43 height 28
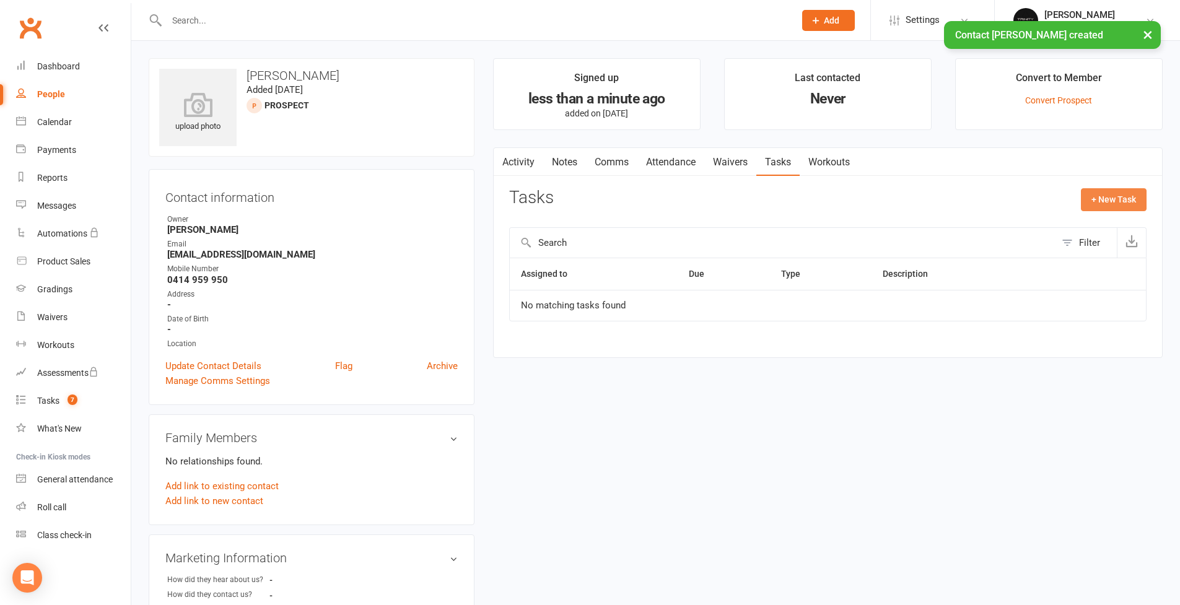
click at [1114, 196] on button "+ New Task" at bounding box center [1114, 199] width 66 height 22
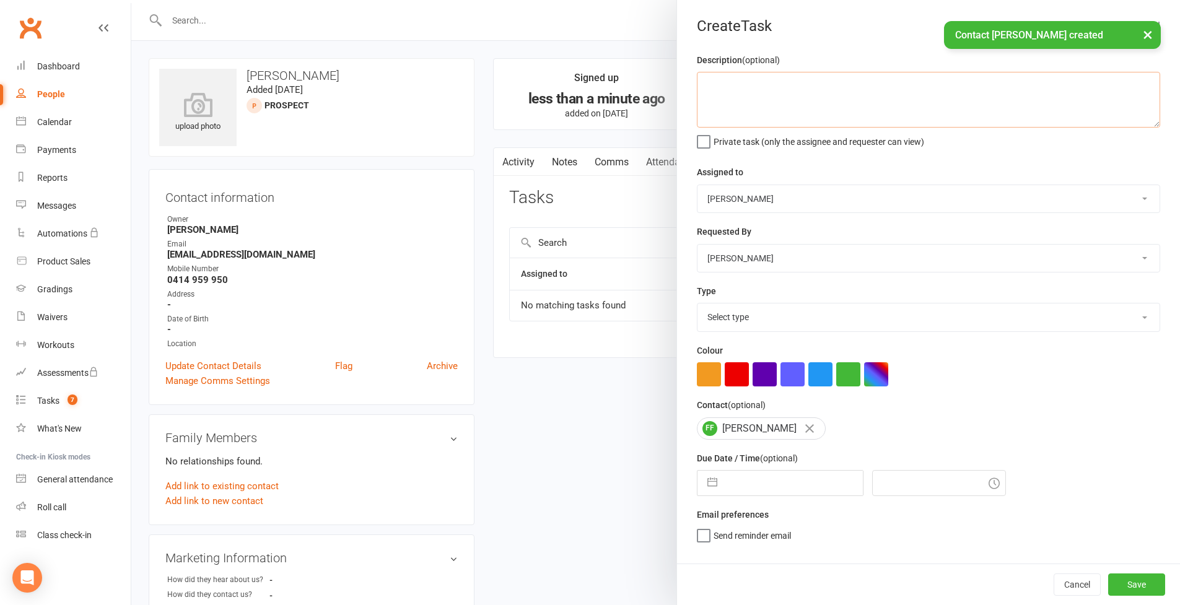
click at [755, 90] on textarea at bounding box center [928, 100] width 463 height 56
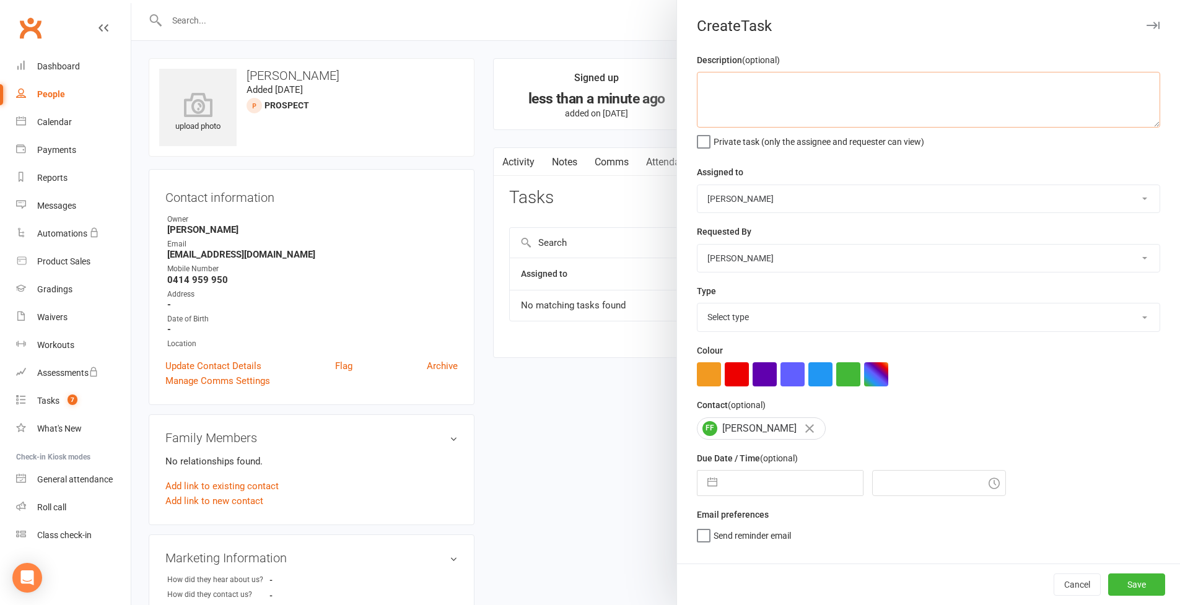
click at [712, 92] on textarea at bounding box center [928, 100] width 463 height 56
click at [709, 483] on button "button" at bounding box center [712, 483] width 22 height 25
select select "8"
select select "2025"
select select "9"
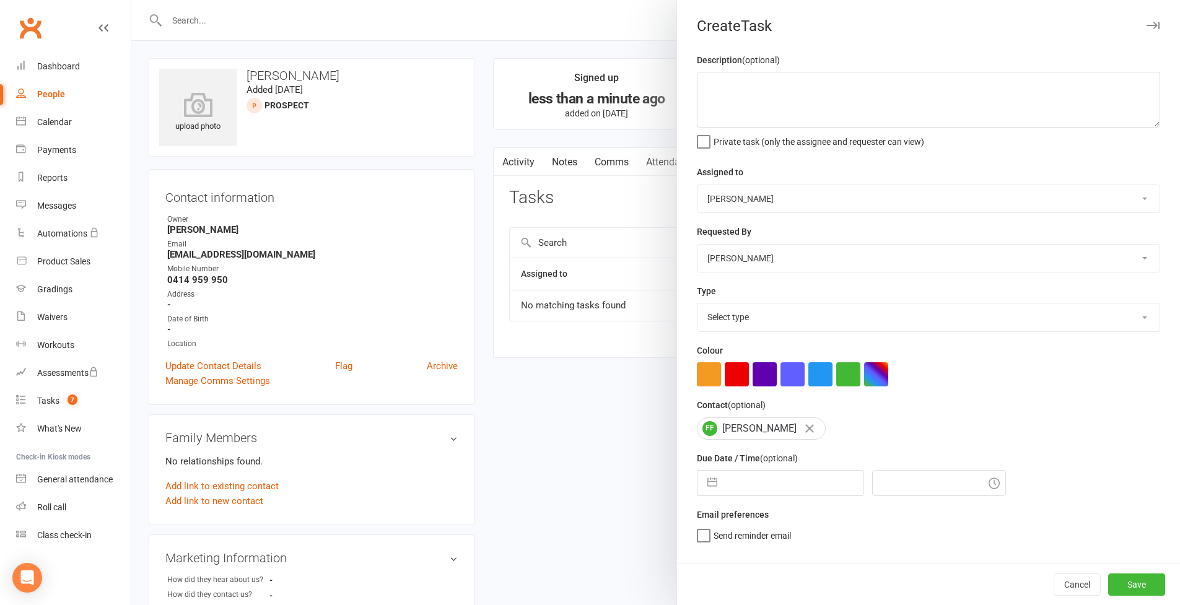
select select "2025"
select select "10"
select select "2025"
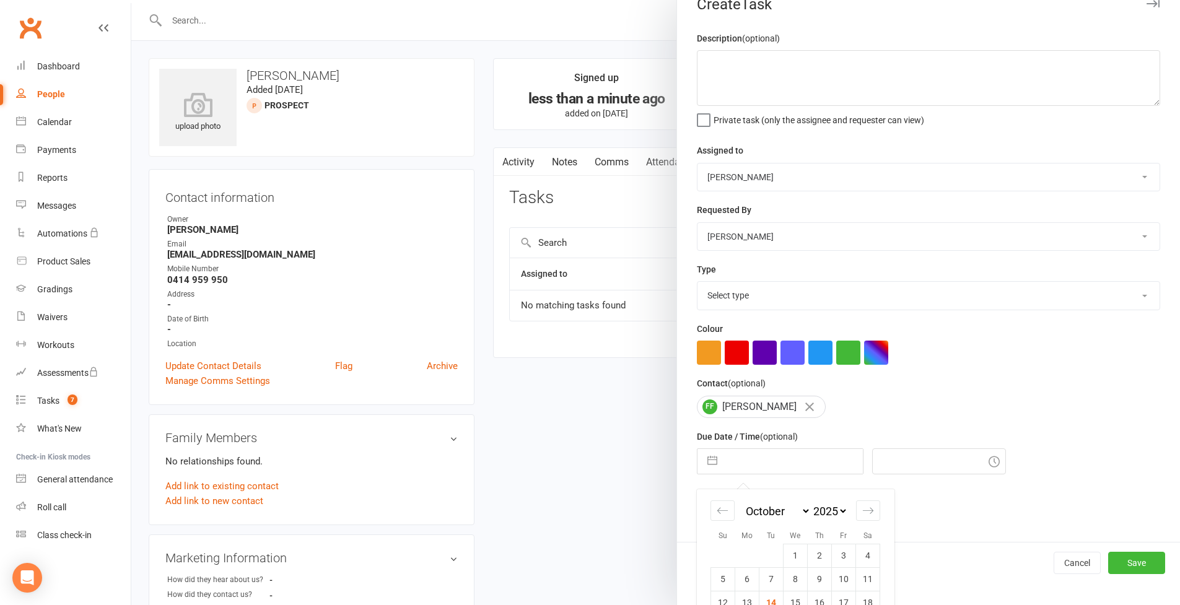
scroll to position [90, 0]
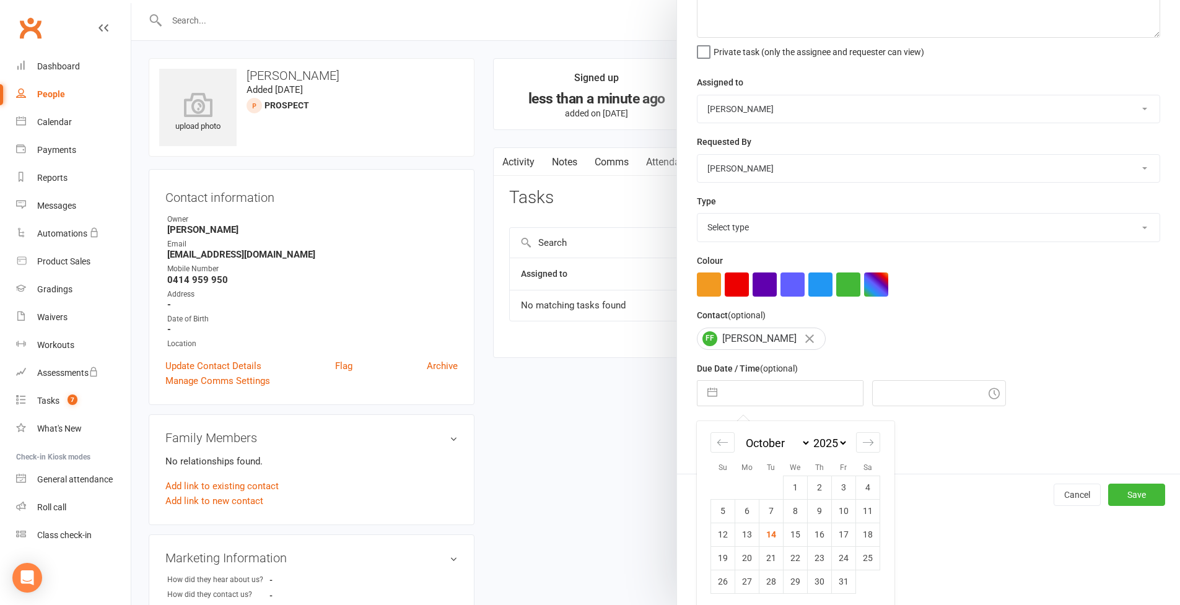
click at [770, 554] on td "21" at bounding box center [771, 558] width 24 height 24
type input "21 Oct 2025"
type input "6:15pm"
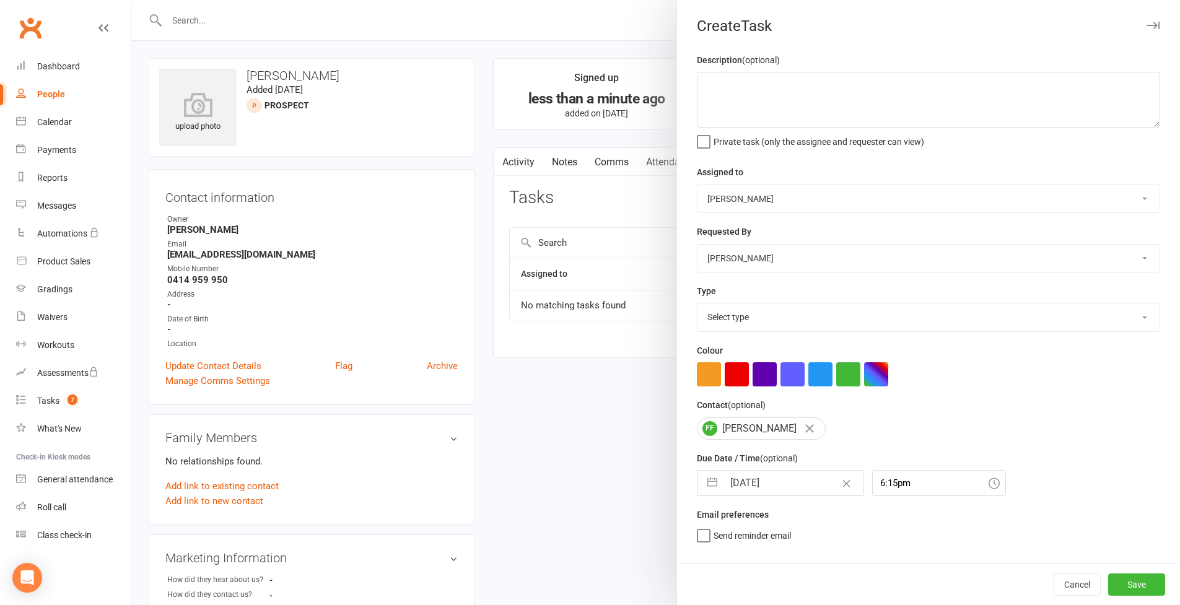
scroll to position [0, 0]
click at [761, 103] on textarea at bounding box center [928, 100] width 463 height 56
type textarea "21/10 = 3:40 trial class [PERSON_NAME]. Mother is Abby"
select select "53742"
select select "30477"
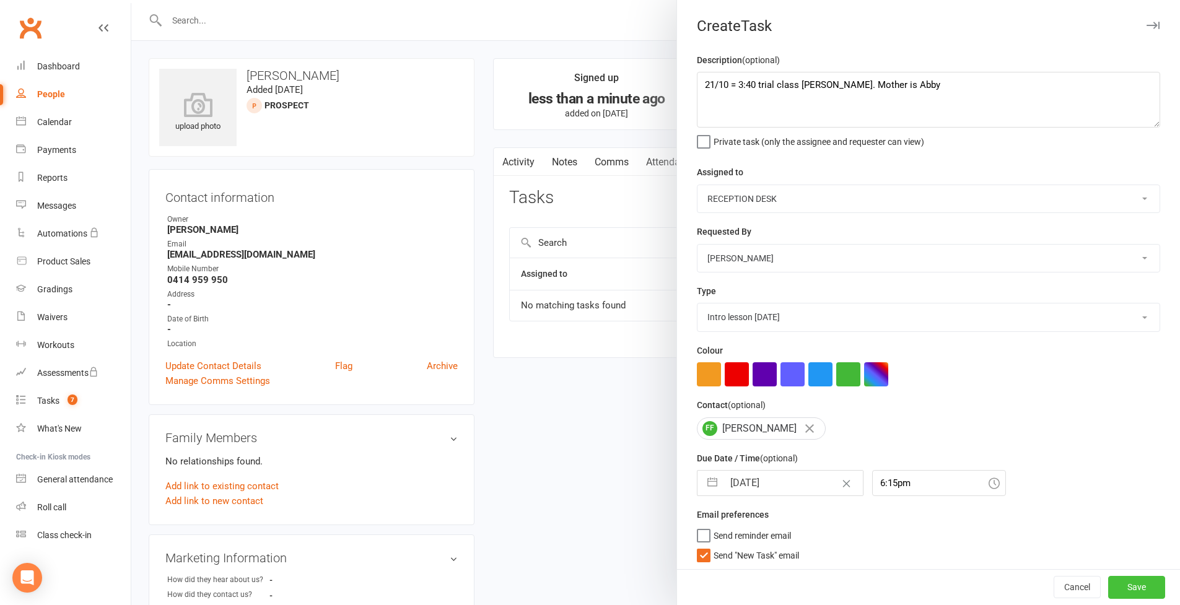
click at [1136, 588] on button "Save" at bounding box center [1136, 588] width 57 height 22
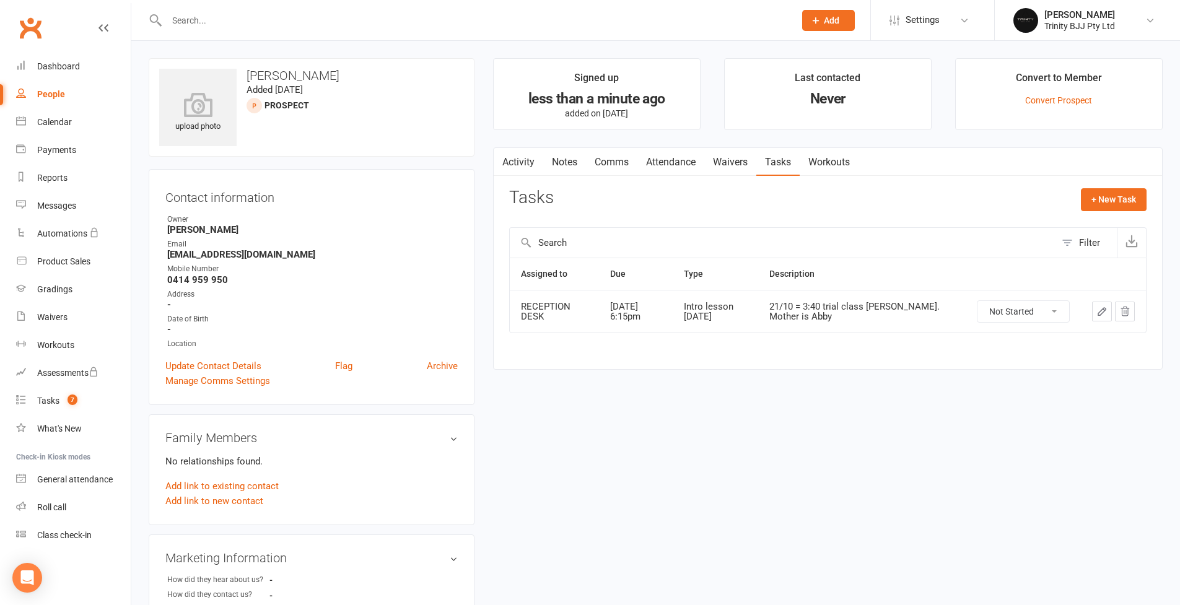
click at [810, 444] on div "upload photo Felix Fahey Added 14 October, 2025 prospect Contact information Ow…" at bounding box center [655, 522] width 1033 height 929
click at [50, 408] on link "Tasks 7" at bounding box center [73, 401] width 115 height 28
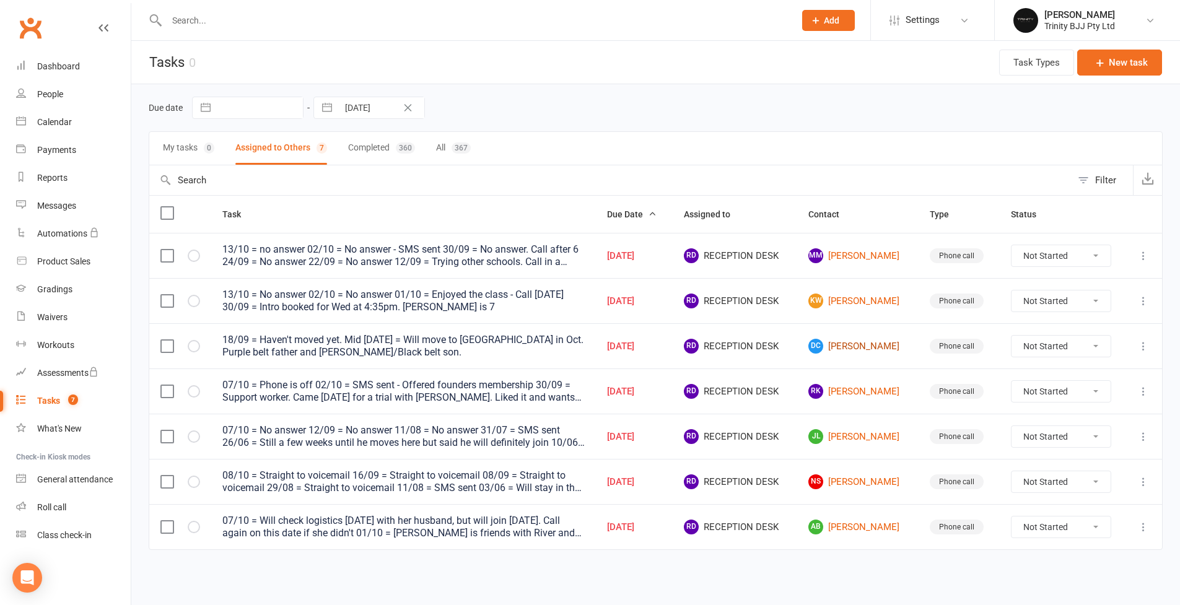
click at [863, 347] on link "DC David Chan" at bounding box center [857, 346] width 98 height 15
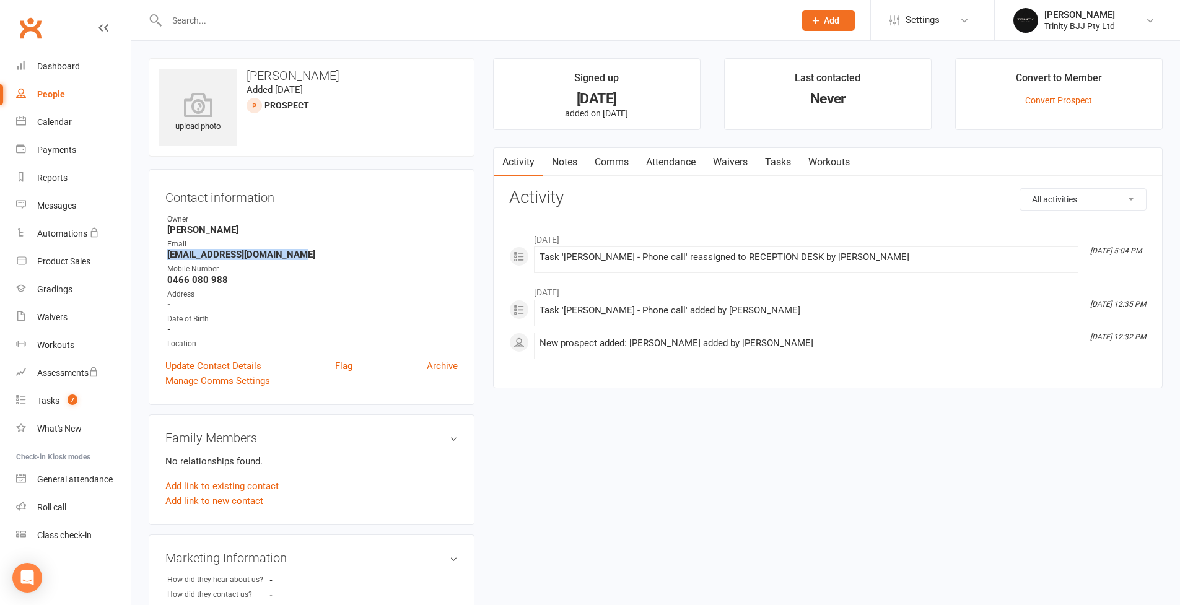
drag, startPoint x: 167, startPoint y: 255, endPoint x: 341, endPoint y: 255, distance: 173.5
click at [341, 255] on strong "peacemind2002@yahoo.com.au" at bounding box center [312, 254] width 291 height 11
copy strong "peacemind2002@yahoo.com.au"
click at [58, 94] on div "People" at bounding box center [51, 94] width 28 height 10
select select "100"
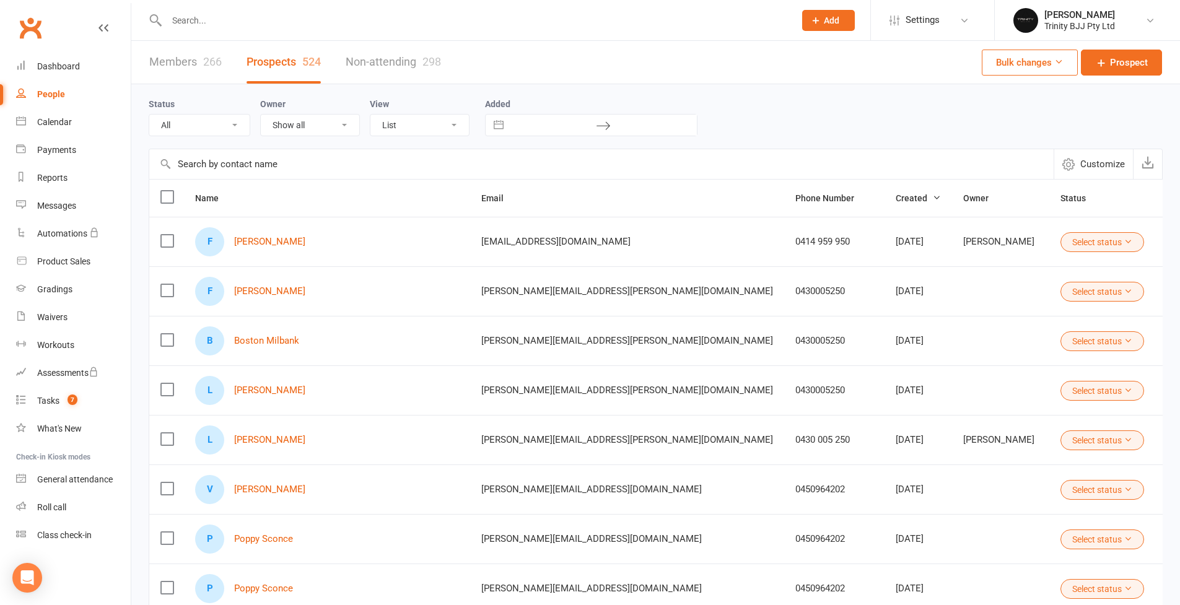
click at [184, 52] on link "Members 266" at bounding box center [185, 62] width 72 height 43
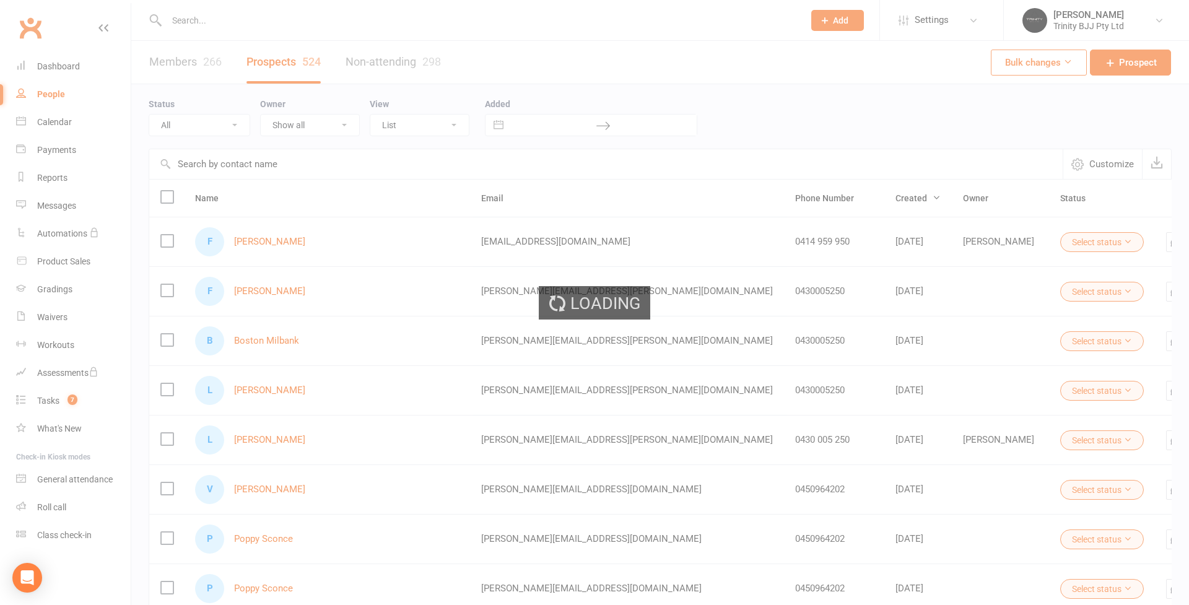
select select "100"
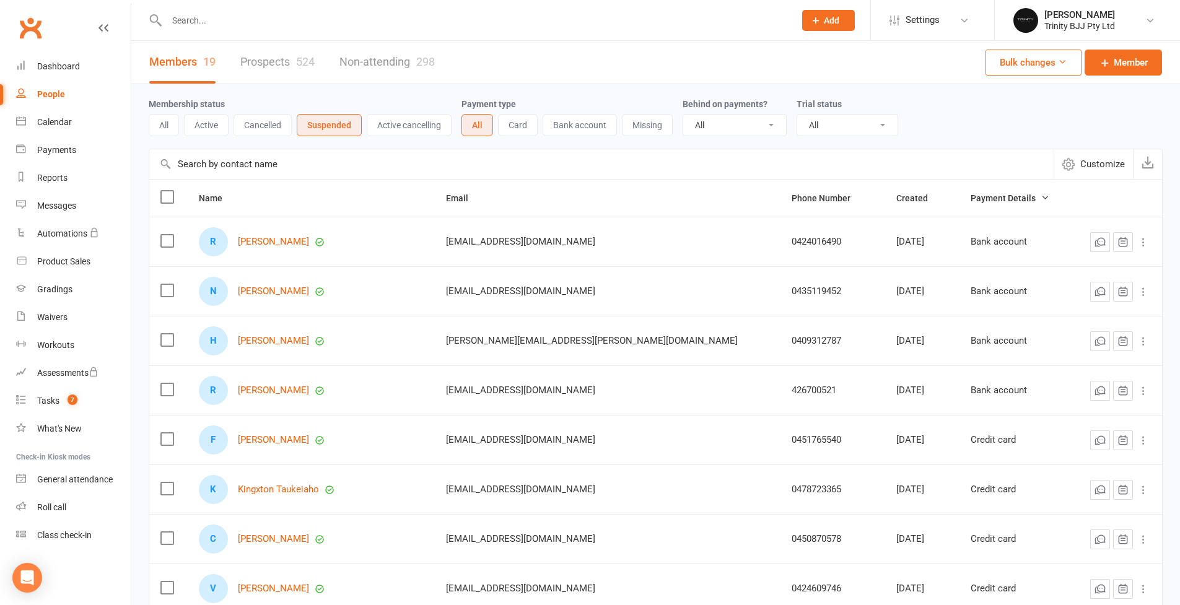
click at [206, 124] on button "Active" at bounding box center [206, 125] width 45 height 22
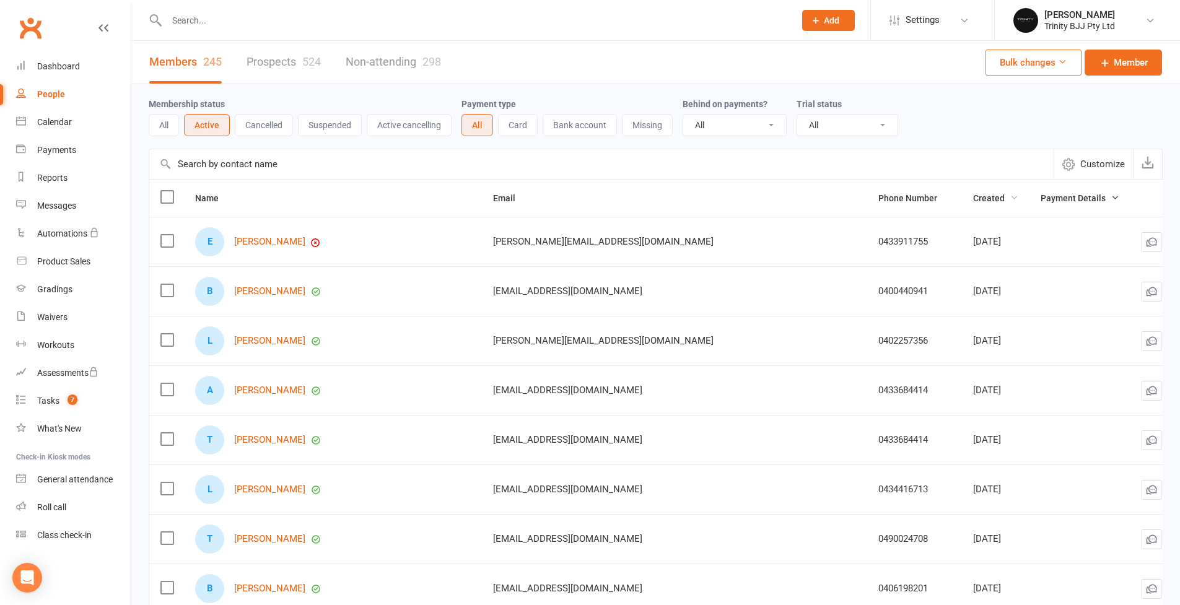
click at [973, 199] on span "Created" at bounding box center [995, 198] width 45 height 10
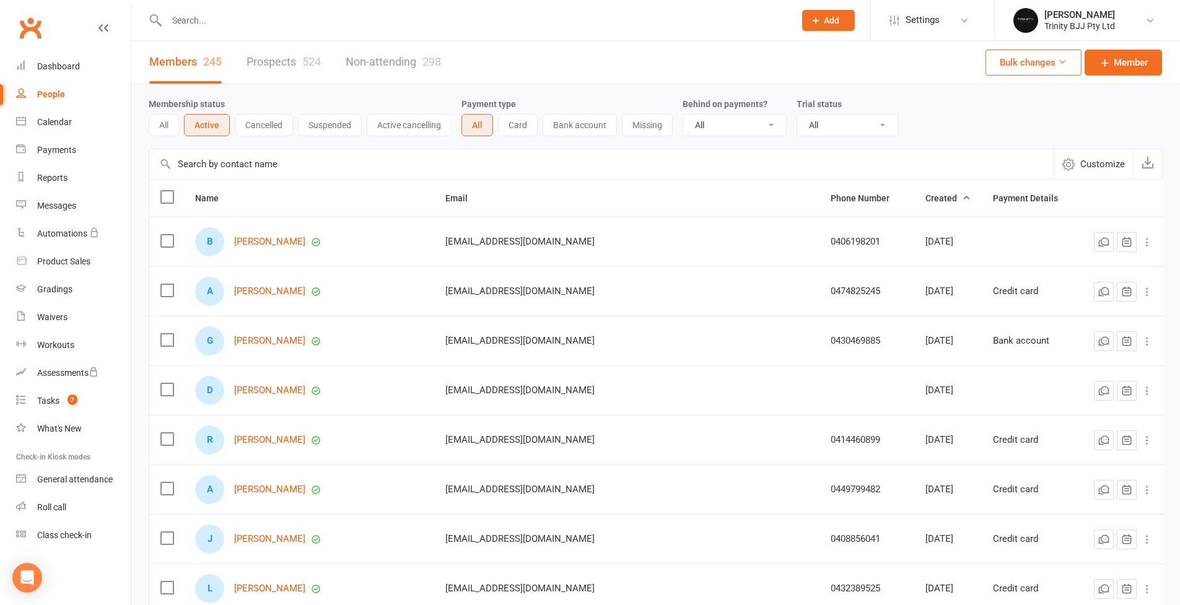
click at [925, 199] on span "Created" at bounding box center [947, 198] width 45 height 10
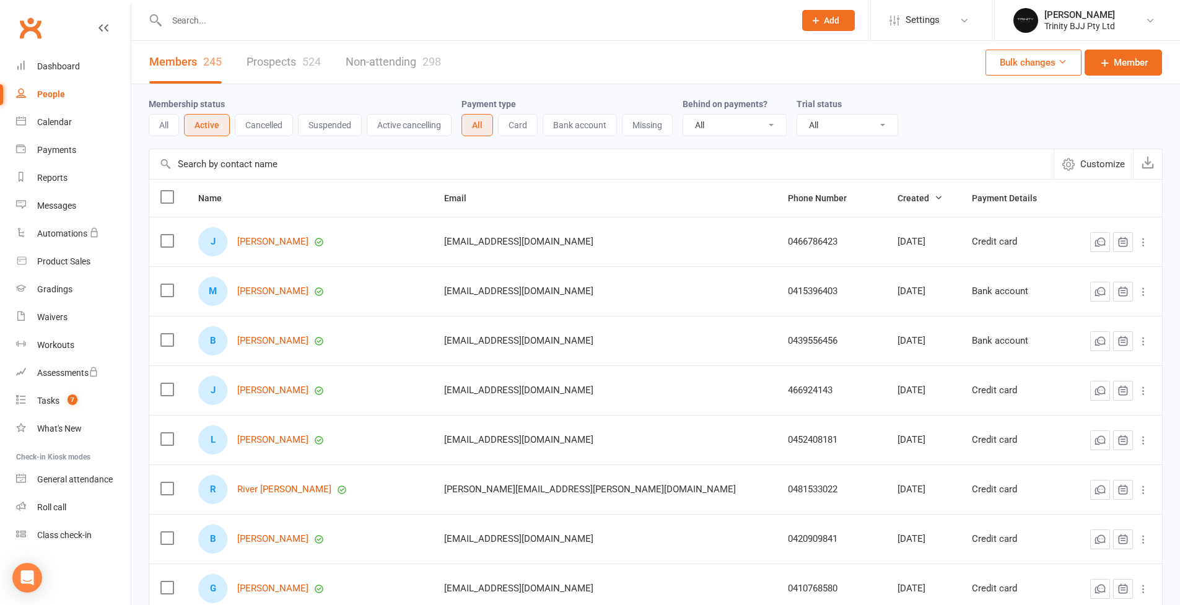
click at [295, 166] on input "text" at bounding box center [601, 164] width 904 height 30
click at [270, 55] on link "Prospects 524" at bounding box center [284, 62] width 74 height 43
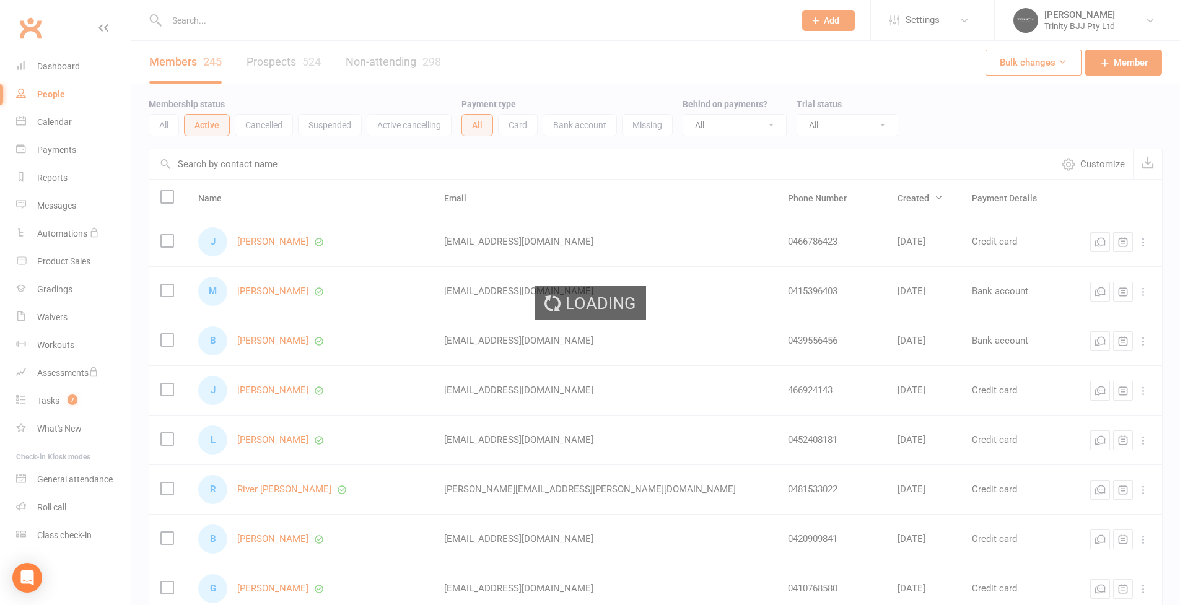
select select "100"
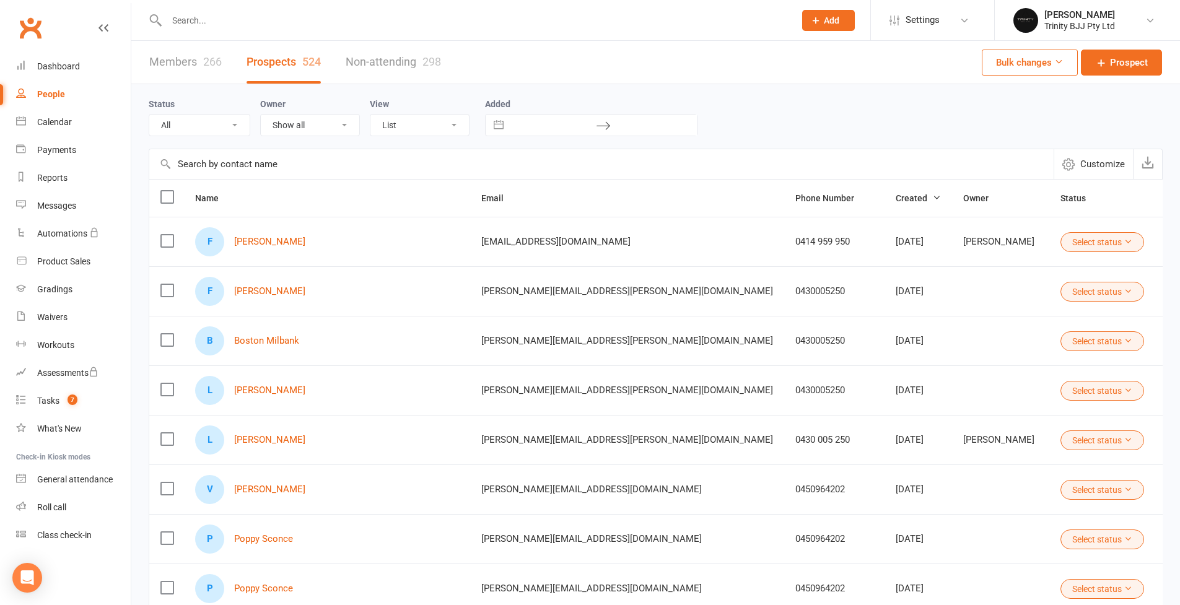
click at [235, 166] on input "text" at bounding box center [601, 164] width 904 height 30
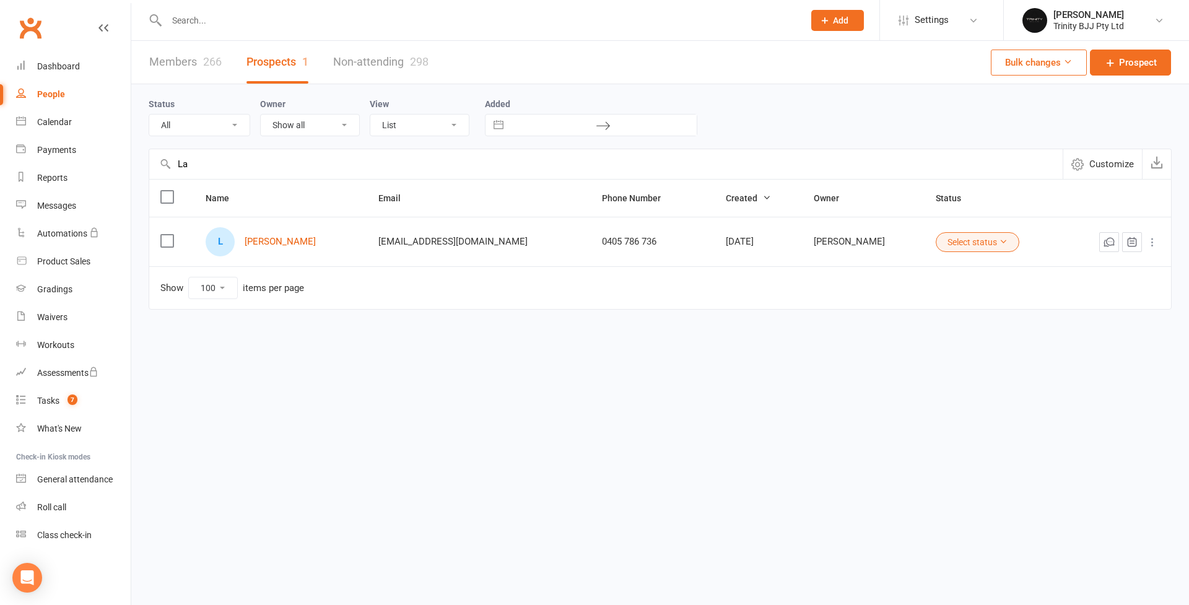
type input "L"
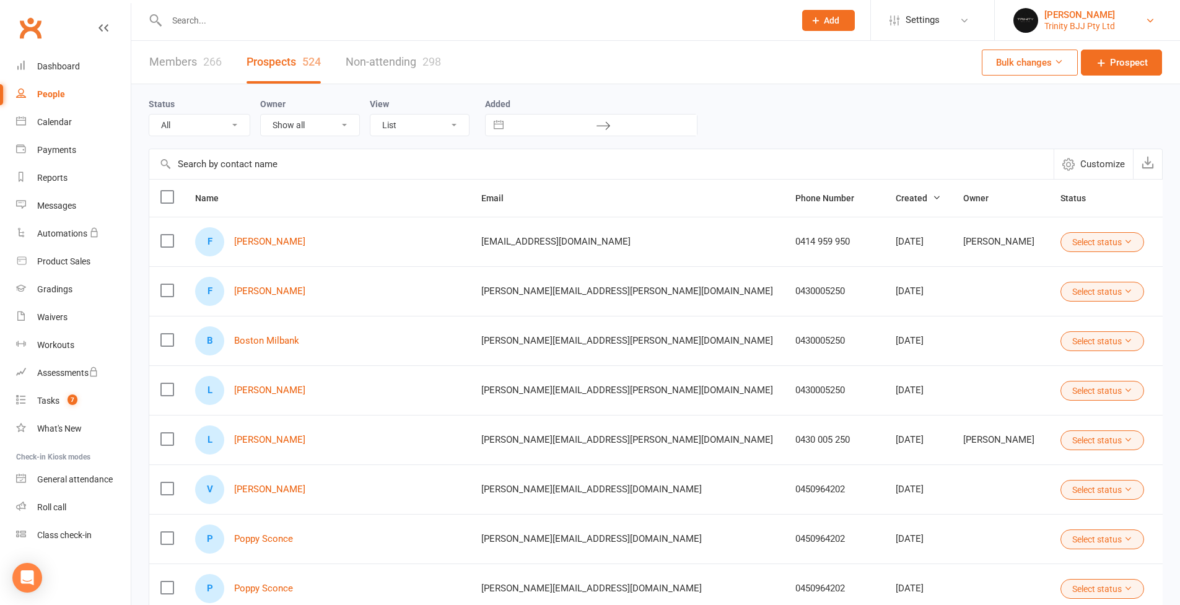
click at [1091, 16] on div "Otamar Barreto" at bounding box center [1079, 14] width 71 height 11
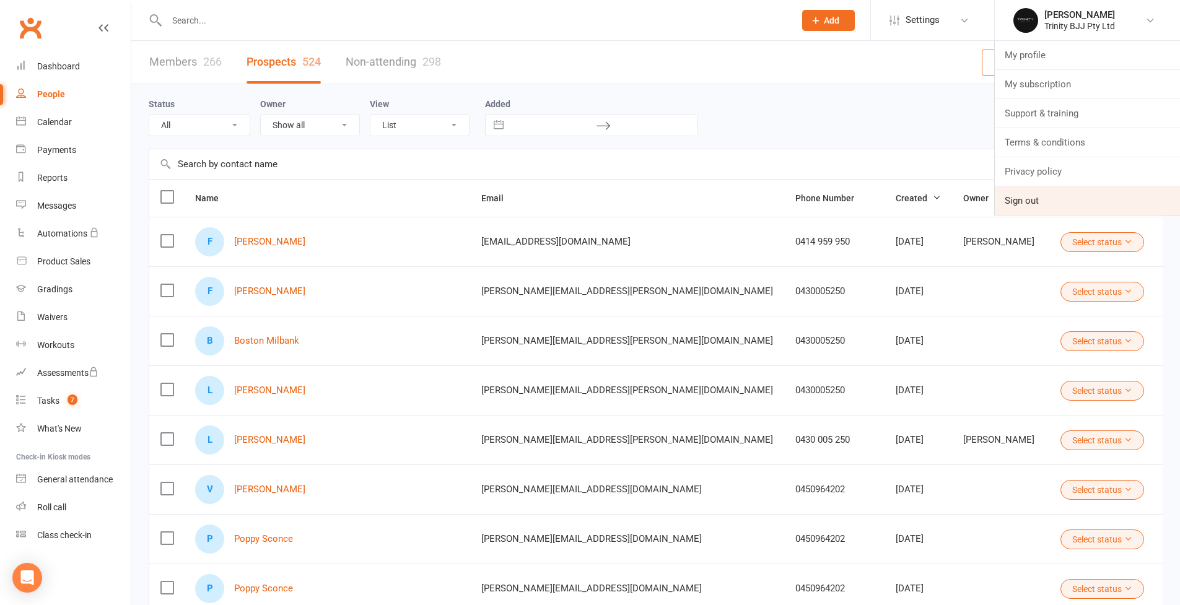
click at [1067, 212] on link "Sign out" at bounding box center [1087, 200] width 185 height 28
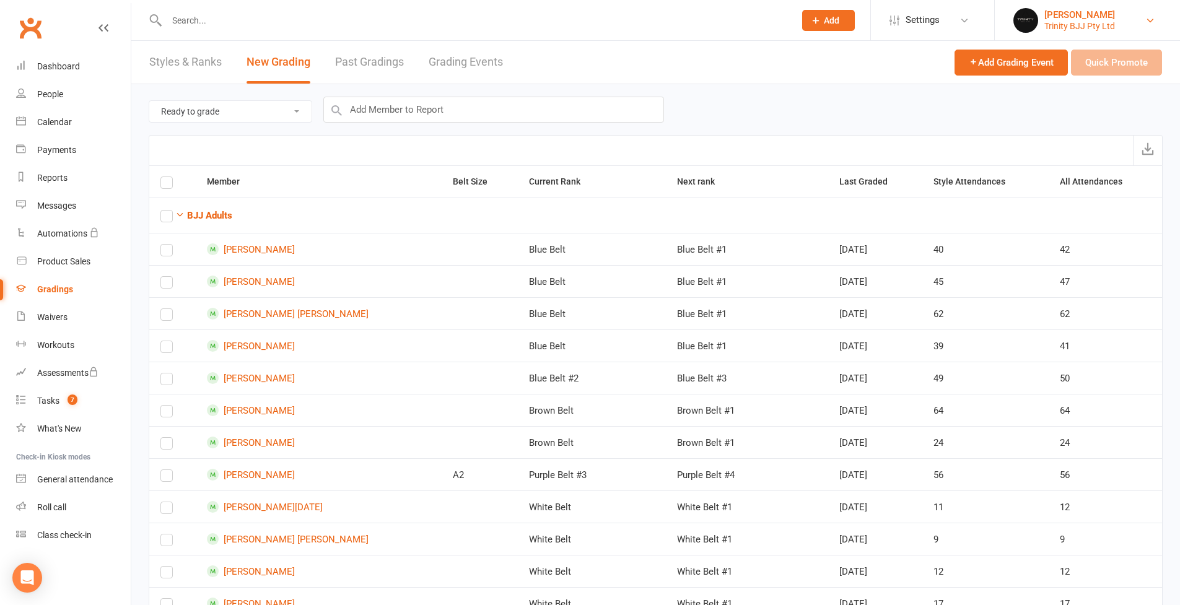
click at [1159, 15] on link "[PERSON_NAME] Trinity BJJ Pty Ltd" at bounding box center [1087, 20] width 148 height 25
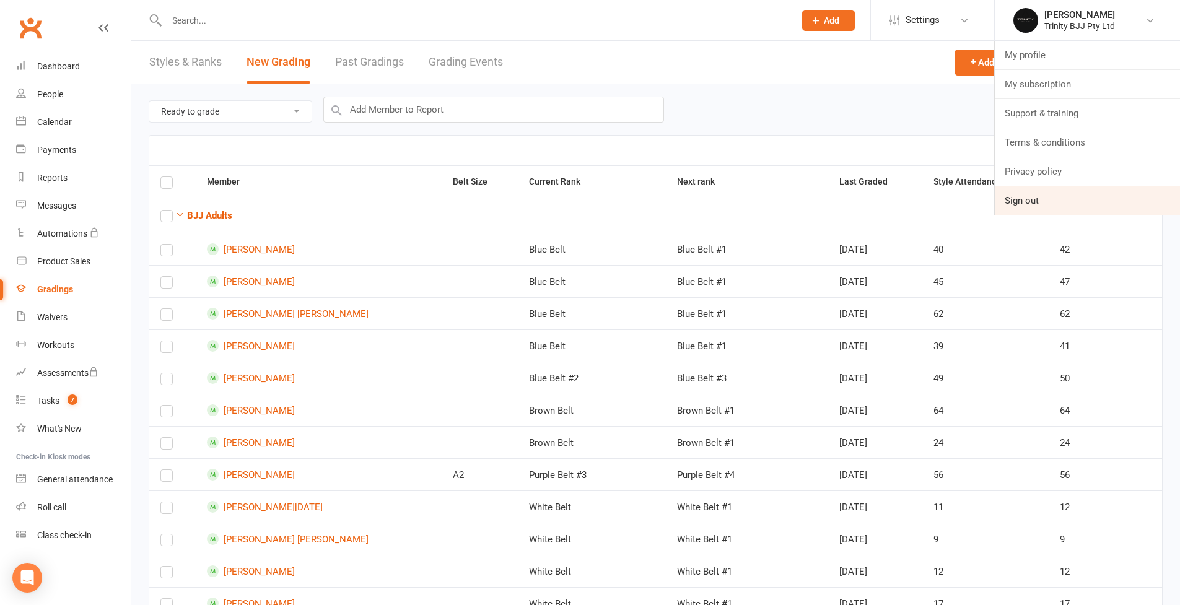
click at [1035, 203] on link "Sign out" at bounding box center [1087, 200] width 185 height 28
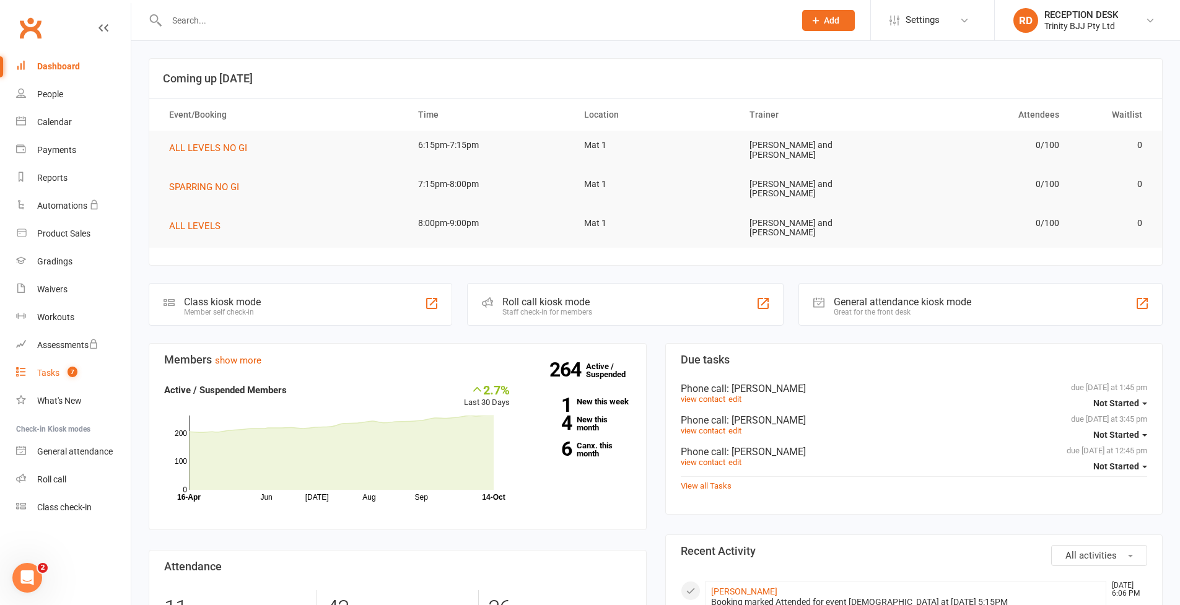
click at [61, 374] on link "Tasks 7" at bounding box center [73, 373] width 115 height 28
